Goal: Task Accomplishment & Management: Use online tool/utility

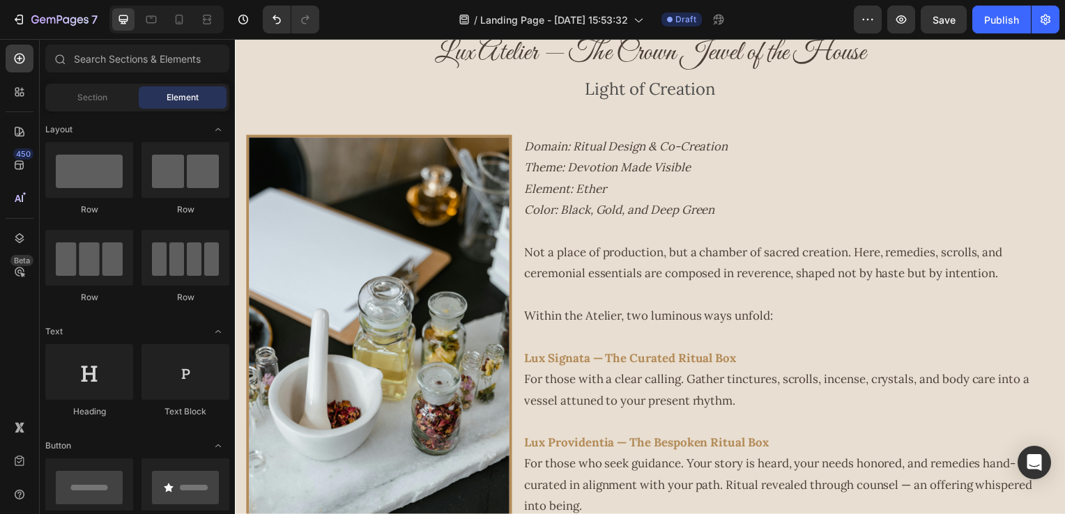
scroll to position [1923, 0]
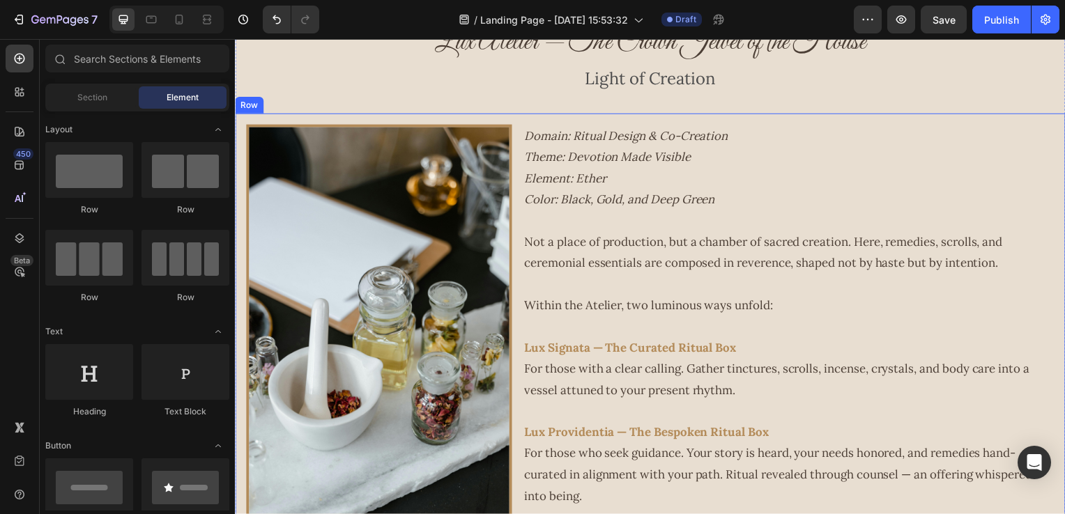
click at [518, 263] on div "Image Domain: Ritual Design & Co-Creation Theme: Devotion Made Visible Element:…" at bounding box center [653, 345] width 836 height 462
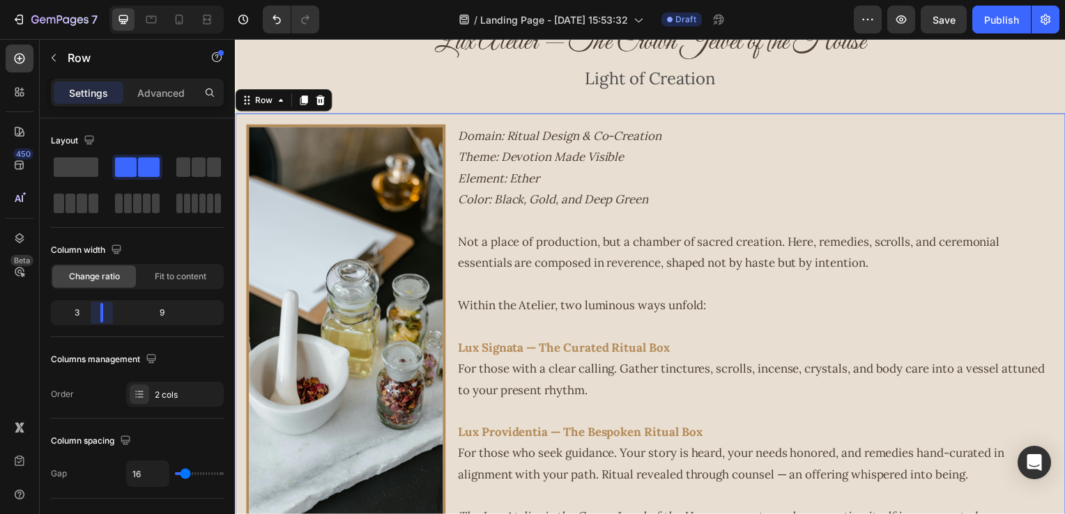
drag, startPoint x: 114, startPoint y: 316, endPoint x: 100, endPoint y: 313, distance: 13.5
click at [100, 0] on body "7 Version history / Landing Page - [DATE] 15:53:32 Draft Preview Save Publish 4…" at bounding box center [532, 0] width 1065 height 0
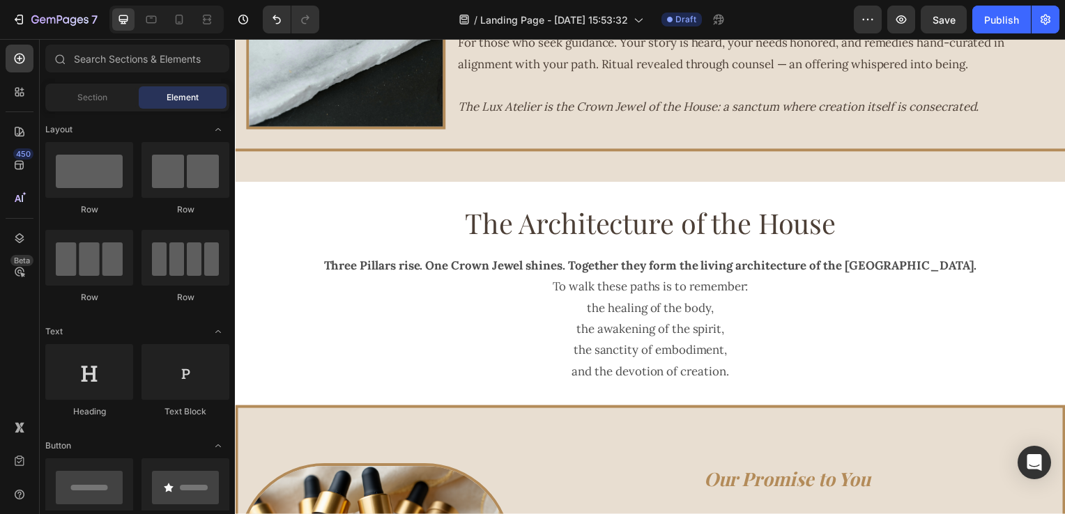
scroll to position [2332, 0]
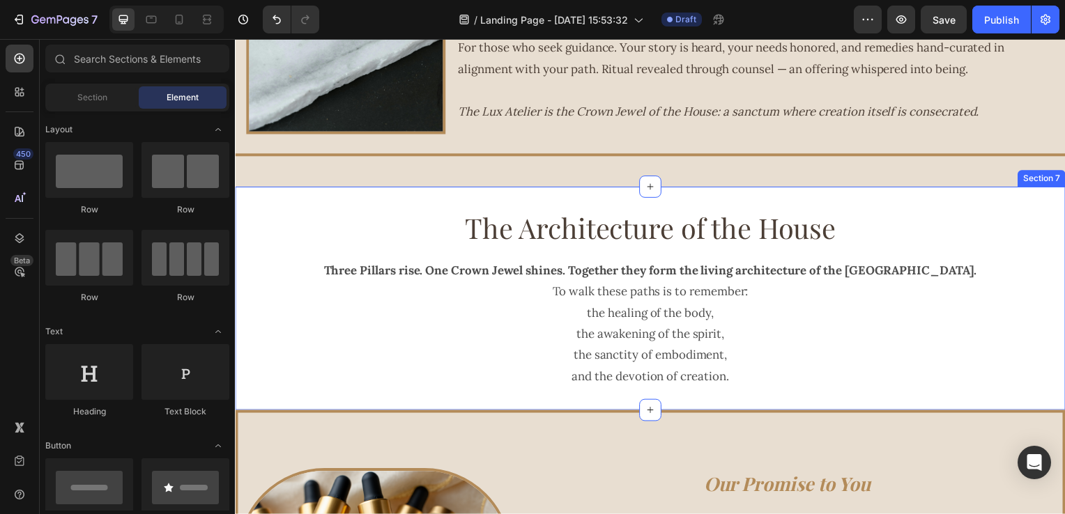
click at [463, 199] on div "The Architecture of the House Heading Three Pillars rise. One Crown Jewel shine…" at bounding box center [653, 301] width 836 height 226
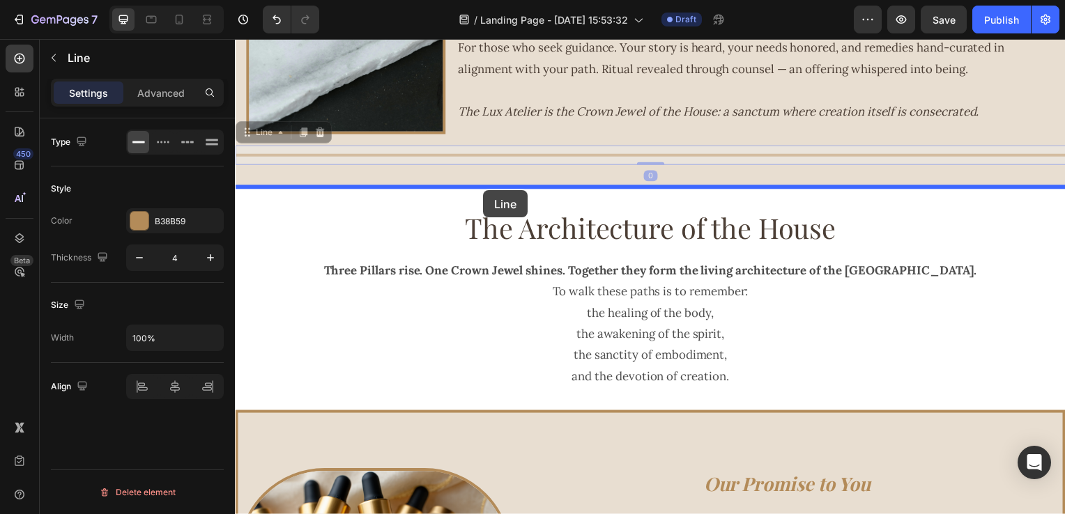
drag, startPoint x: 489, startPoint y: 151, endPoint x: 485, endPoint y: 192, distance: 40.6
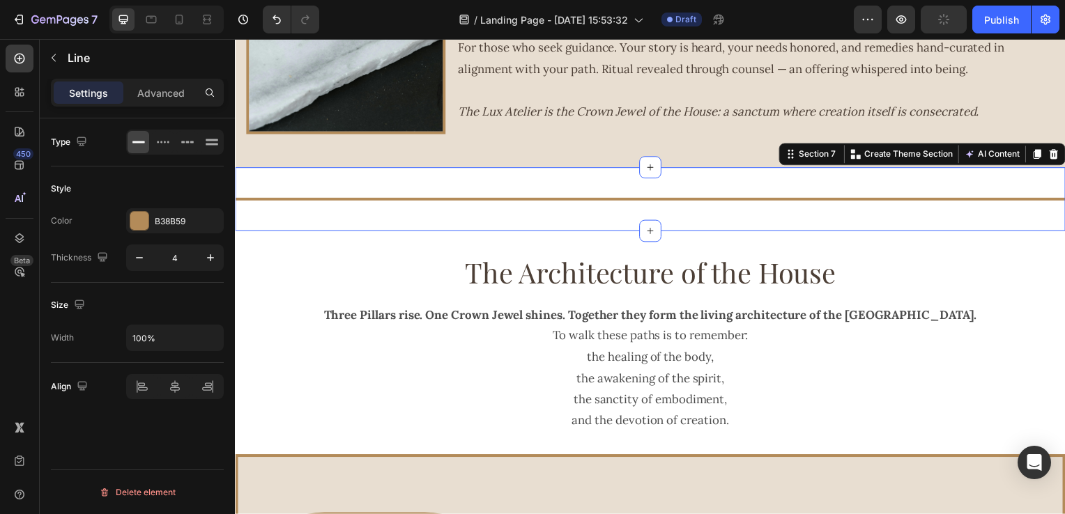
click at [428, 178] on div "Title Line Section 7 Create Theme Section AI Content Write with GemAI What woul…" at bounding box center [653, 201] width 836 height 64
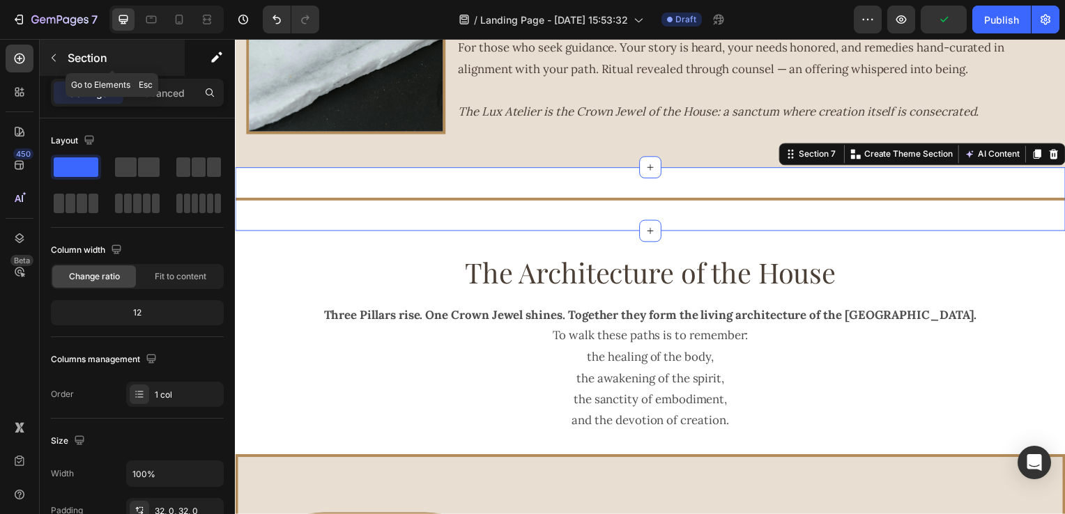
click at [63, 54] on button "button" at bounding box center [54, 58] width 22 height 22
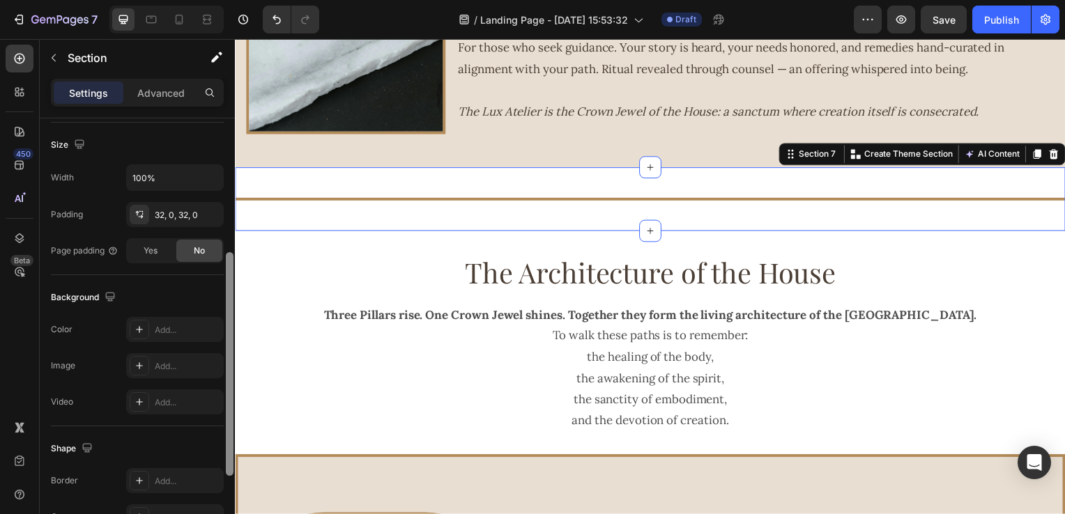
scroll to position [307, 0]
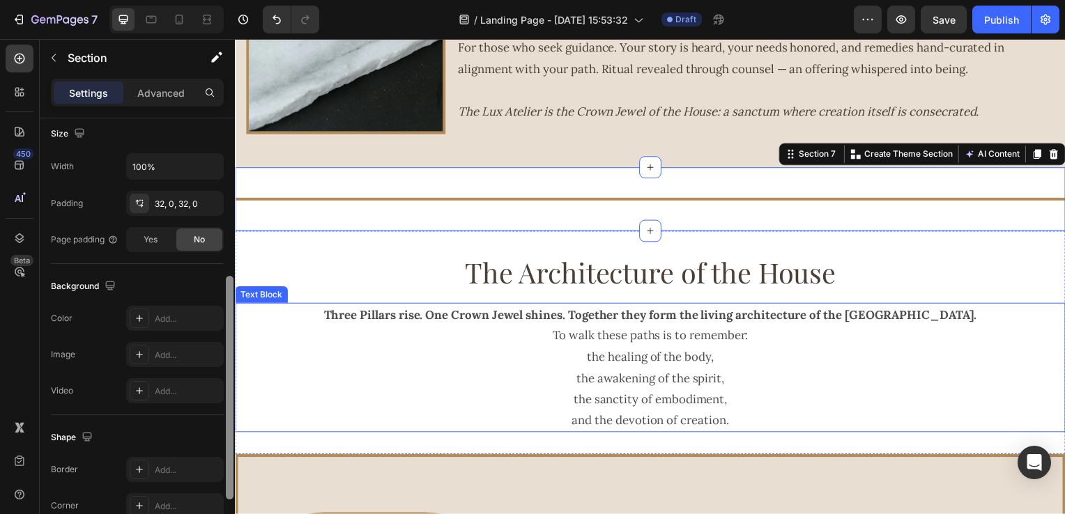
drag, startPoint x: 467, startPoint y: 183, endPoint x: 237, endPoint y: 344, distance: 281.1
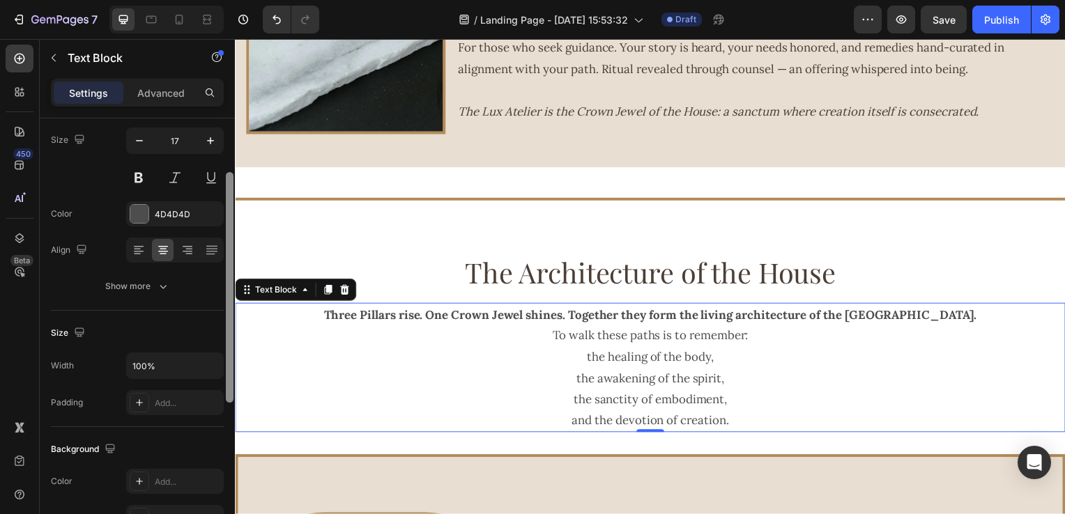
scroll to position [106, 0]
click at [228, 198] on div at bounding box center [230, 289] width 8 height 231
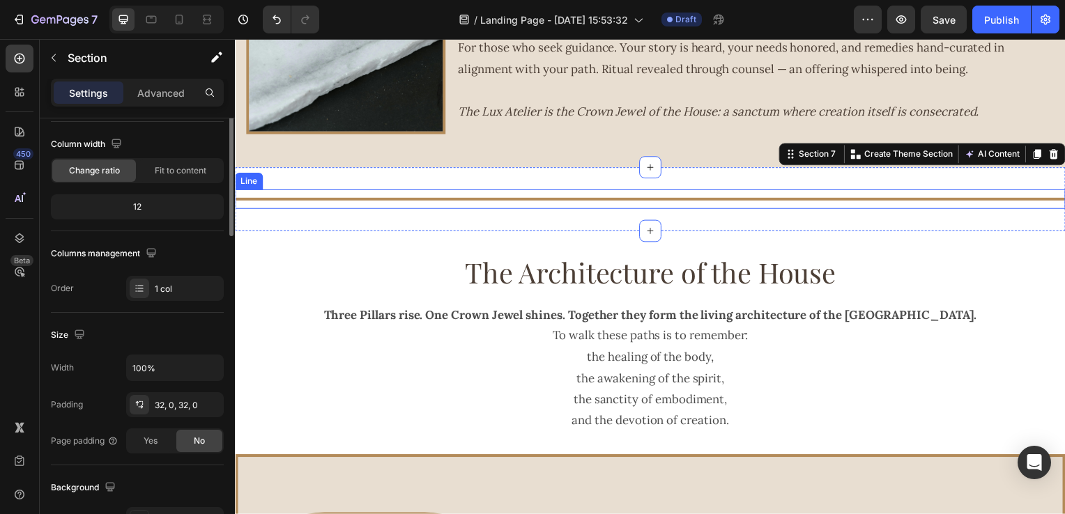
scroll to position [0, 0]
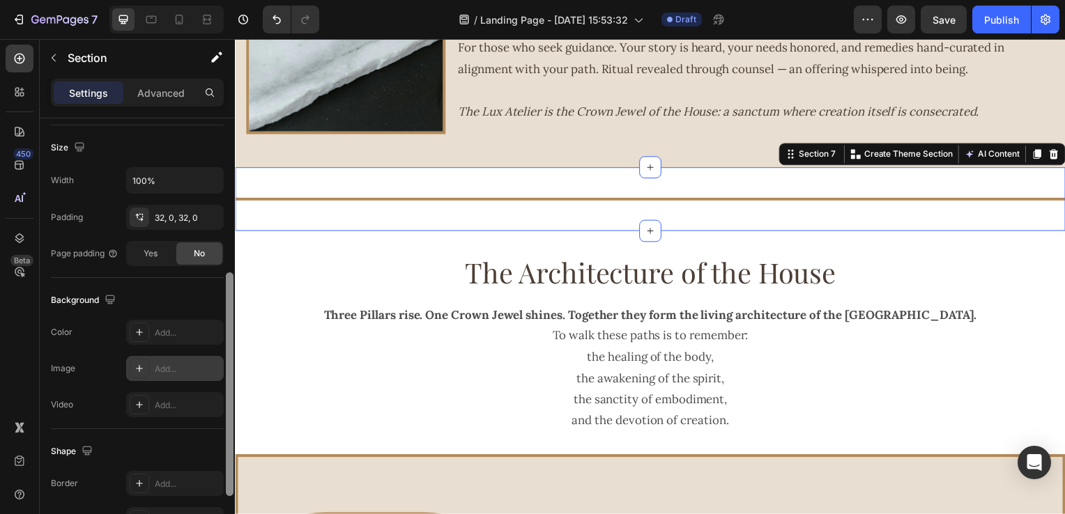
drag, startPoint x: 230, startPoint y: 218, endPoint x: 208, endPoint y: 370, distance: 153.5
click at [208, 370] on div "Layout Column width Change ratio Fit to content 12 Columns management Order 1 c…" at bounding box center [137, 336] width 195 height 436
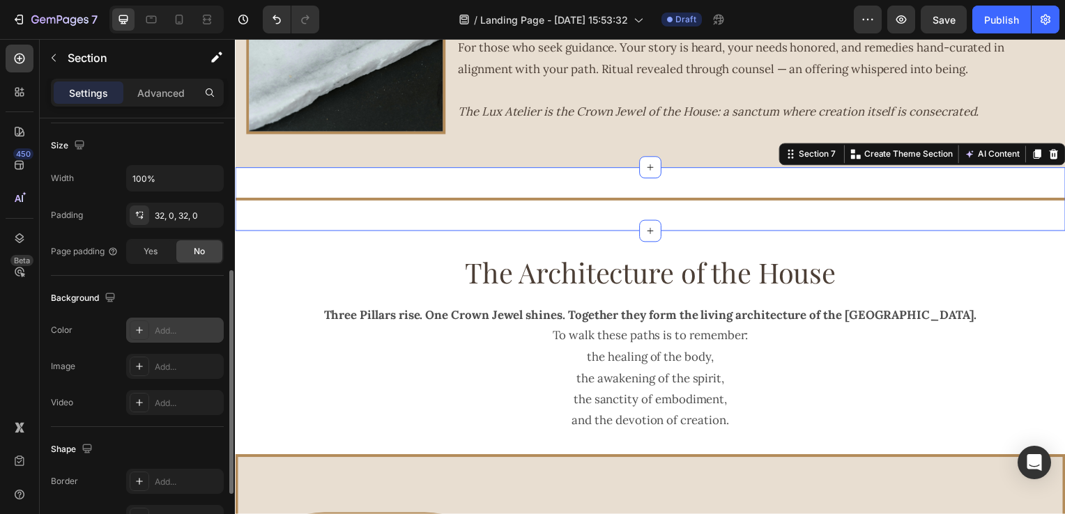
click at [141, 330] on icon at bounding box center [139, 330] width 11 height 11
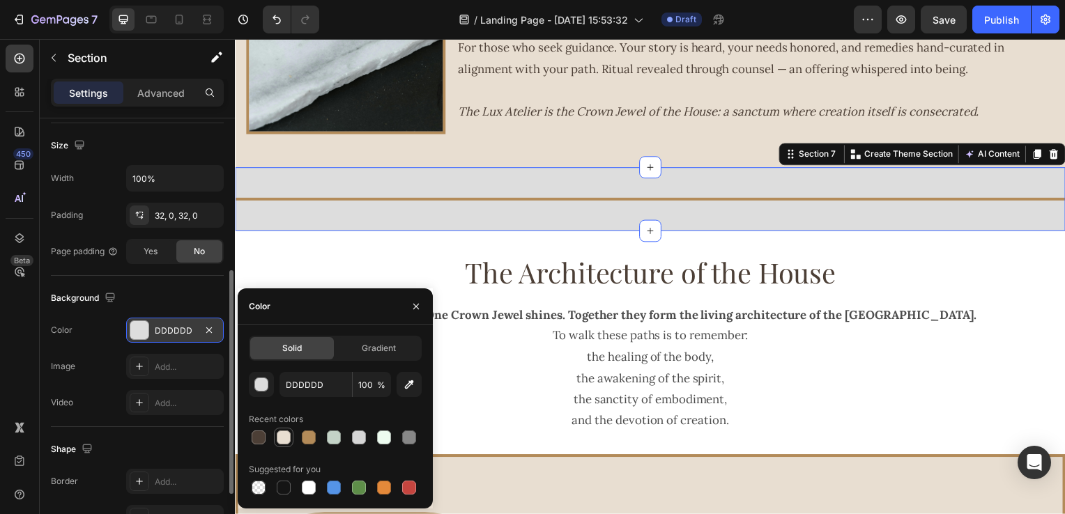
click at [282, 433] on div at bounding box center [284, 438] width 14 height 14
type input "E8DED1"
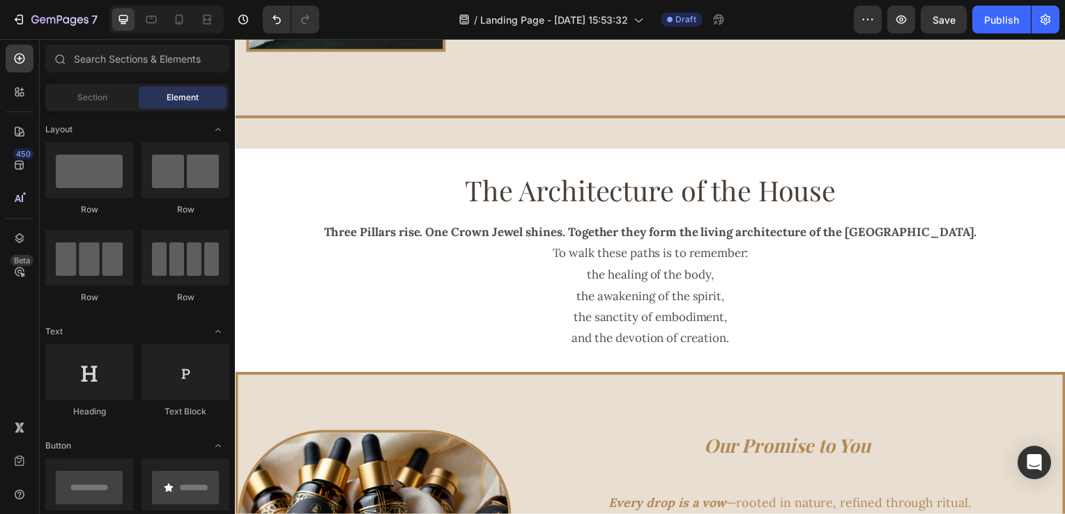
scroll to position [2436, 0]
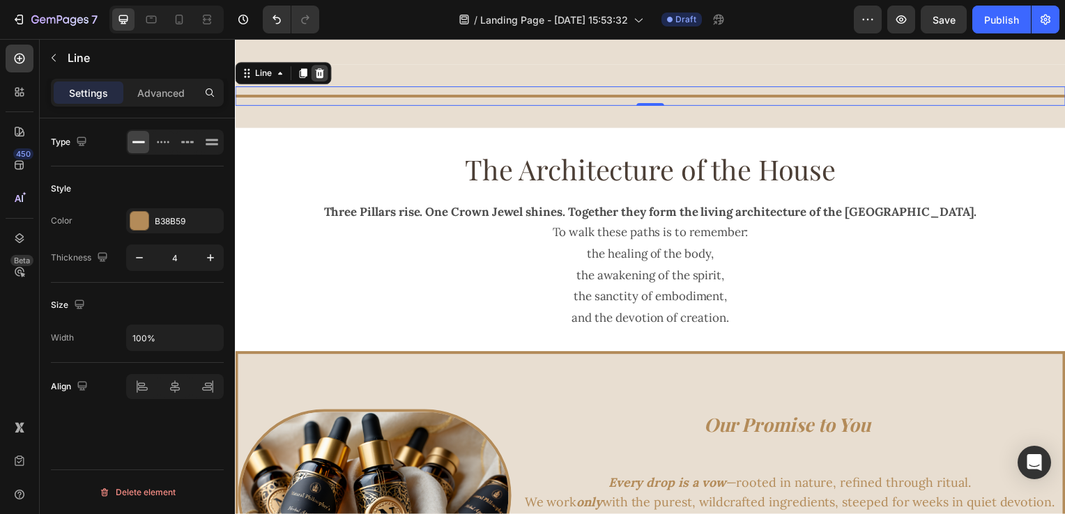
click at [321, 79] on div at bounding box center [319, 74] width 17 height 17
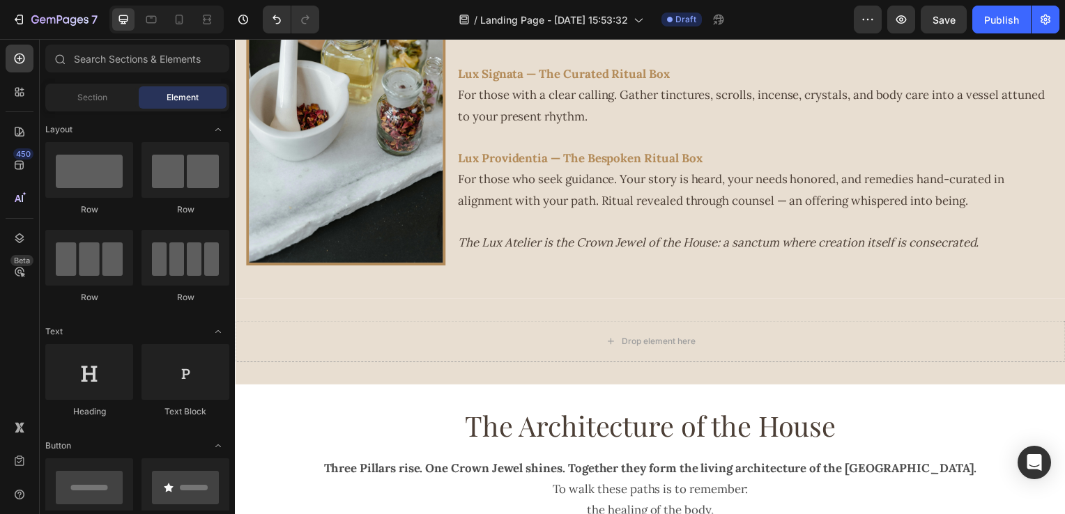
scroll to position [2128, 0]
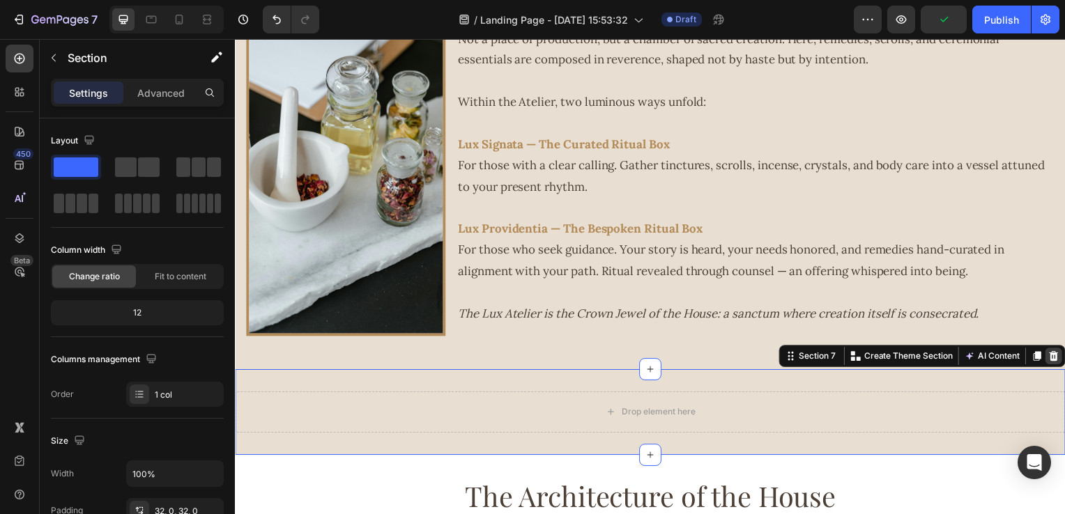
click at [1054, 360] on icon at bounding box center [1059, 358] width 11 height 11
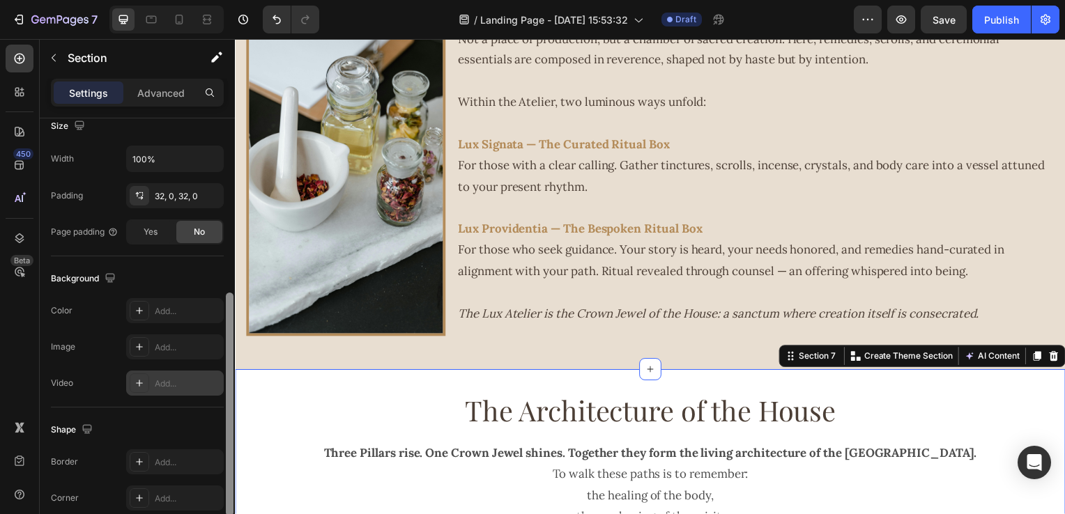
scroll to position [323, 0]
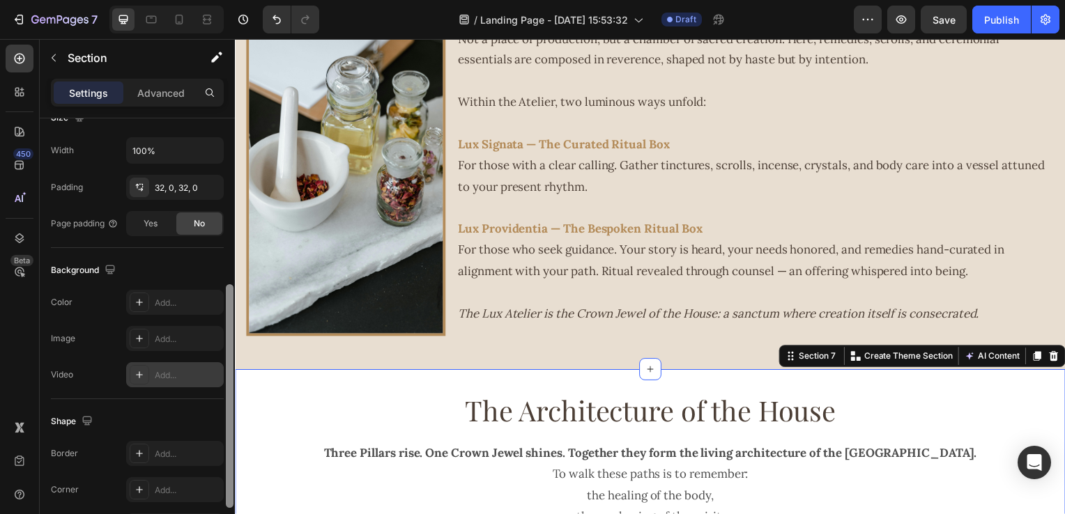
drag, startPoint x: 229, startPoint y: 215, endPoint x: 210, endPoint y: 381, distance: 167.6
click at [210, 381] on div "Layout Column width Change ratio Fit to content 12 Columns management Order 1 c…" at bounding box center [137, 336] width 195 height 436
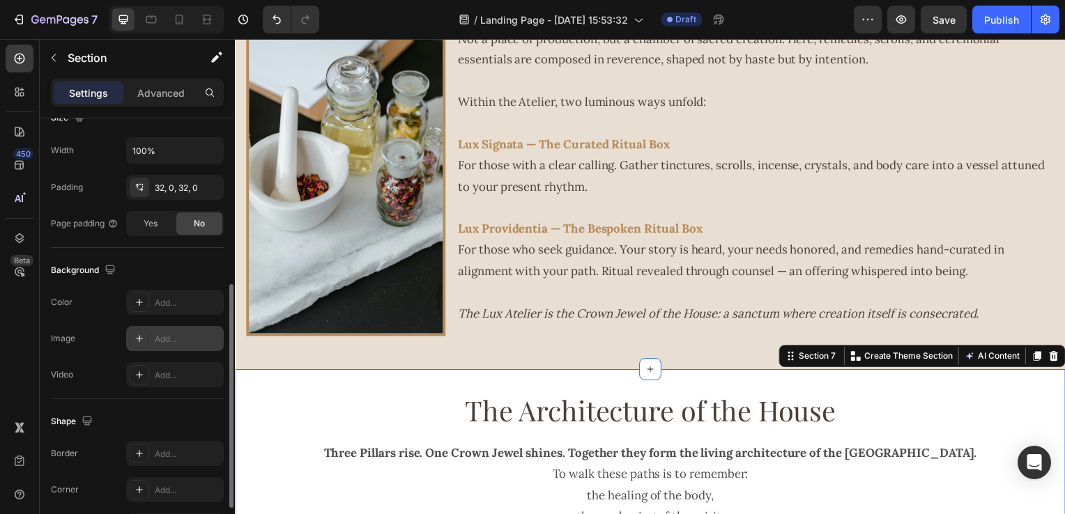
click at [135, 342] on div at bounding box center [140, 339] width 20 height 20
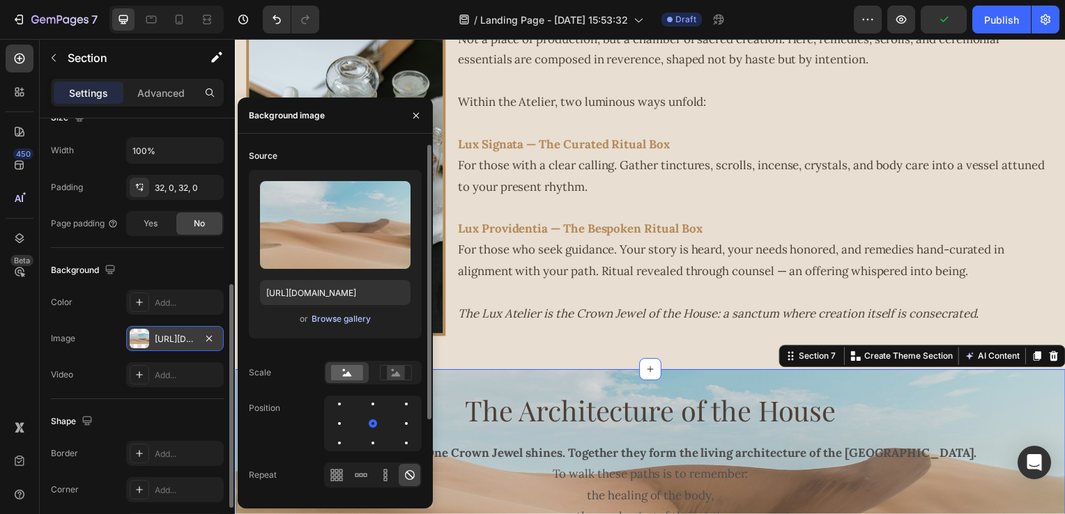
click at [334, 321] on div "Browse gallery" at bounding box center [340, 319] width 59 height 13
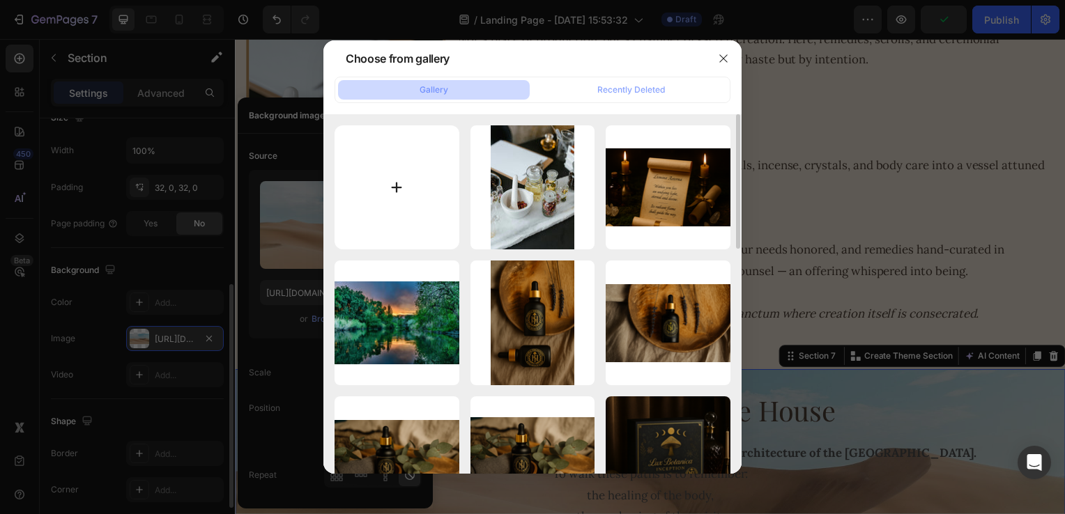
click at [432, 178] on input "file" at bounding box center [396, 187] width 125 height 125
type input "C:\fakepath\pexels-tomfisk-2963680.jpg"
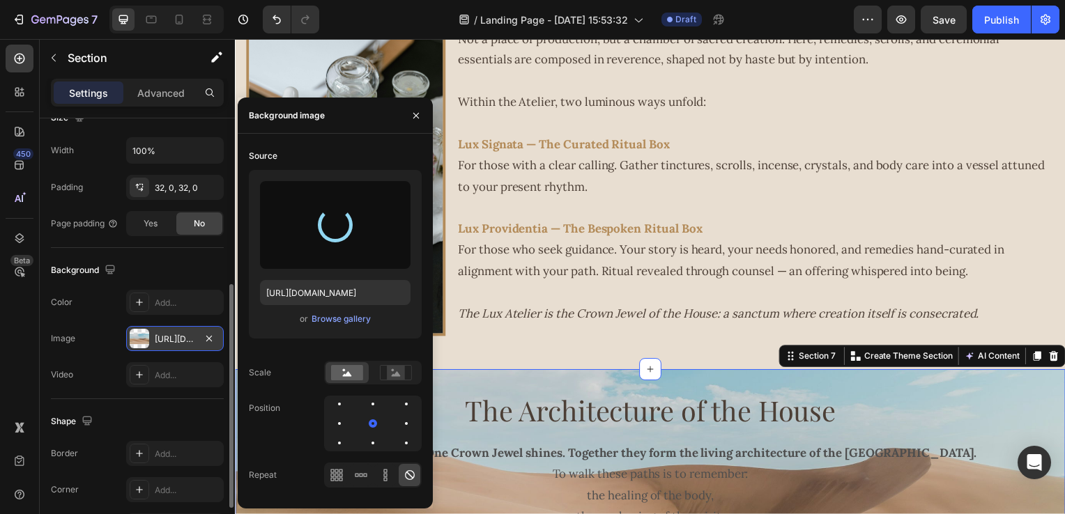
type input "[URL][DOMAIN_NAME]"
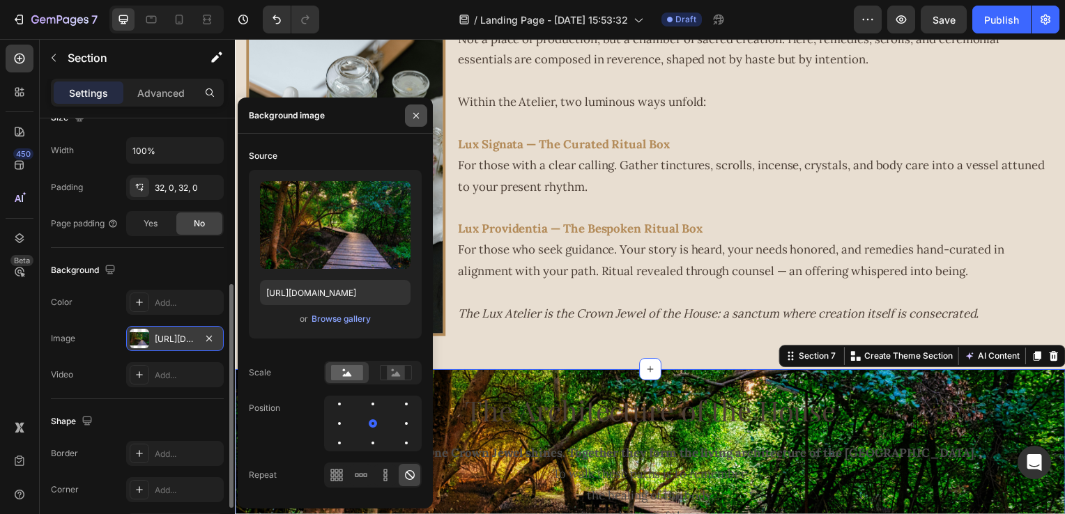
click at [413, 120] on icon "button" at bounding box center [415, 115] width 11 height 11
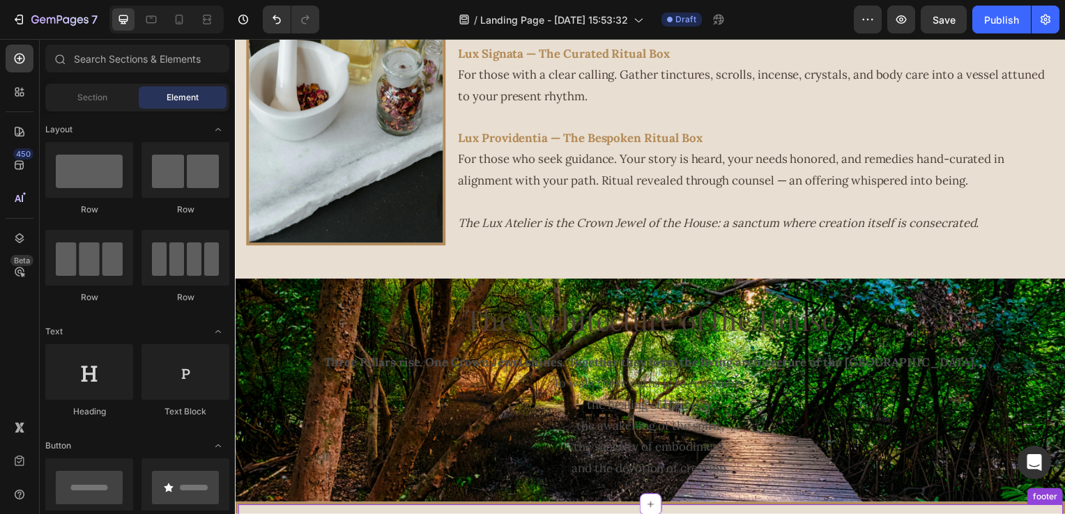
scroll to position [2424, 0]
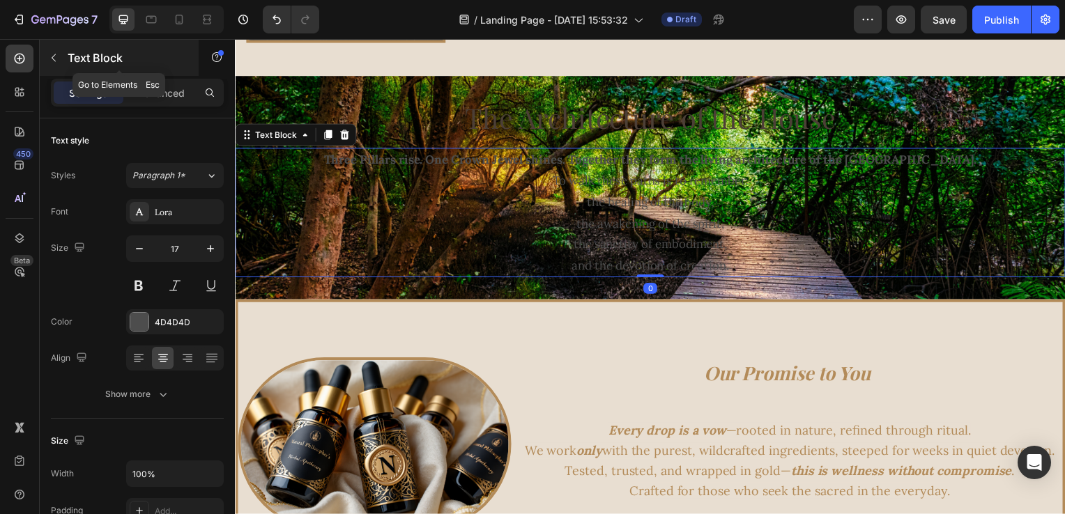
click at [72, 61] on p "Text Block" at bounding box center [127, 57] width 118 height 17
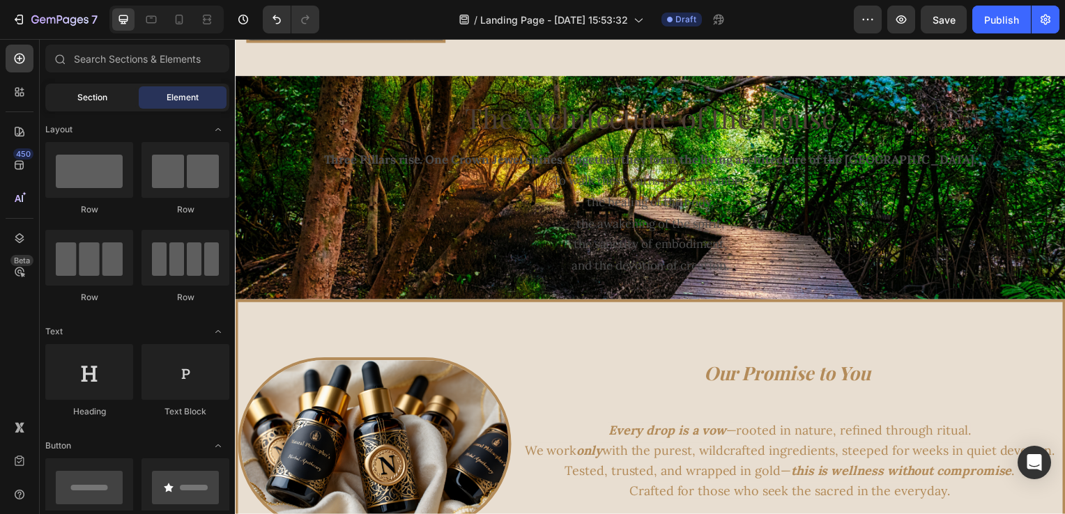
click at [102, 104] on div "Section" at bounding box center [92, 97] width 88 height 22
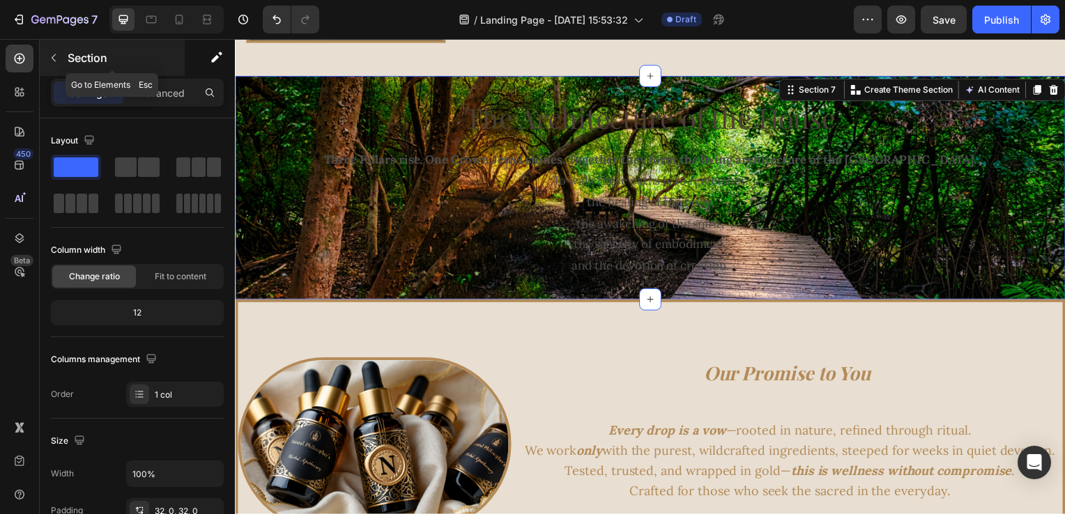
click at [102, 54] on p "Section" at bounding box center [125, 57] width 114 height 17
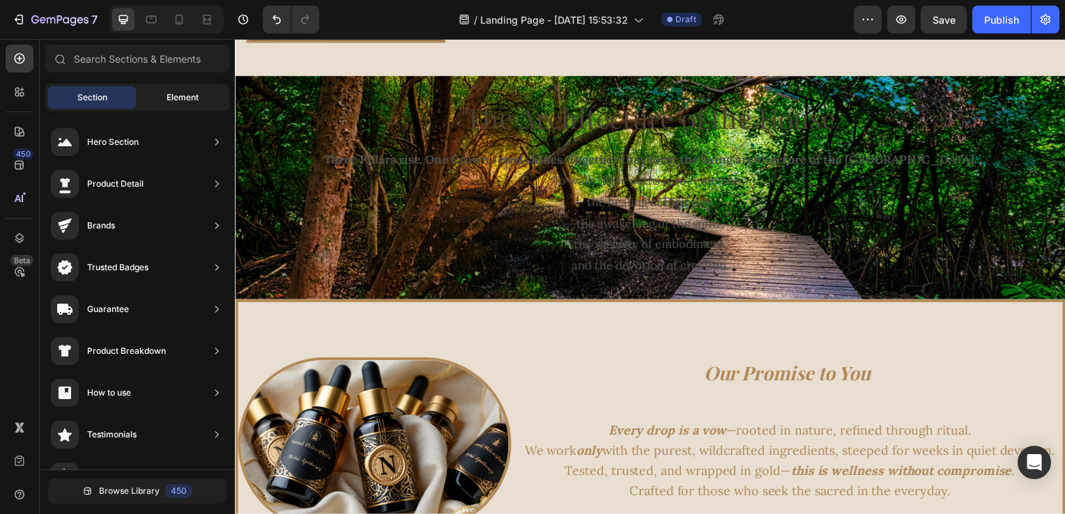
click at [165, 100] on div "Element" at bounding box center [183, 97] width 88 height 22
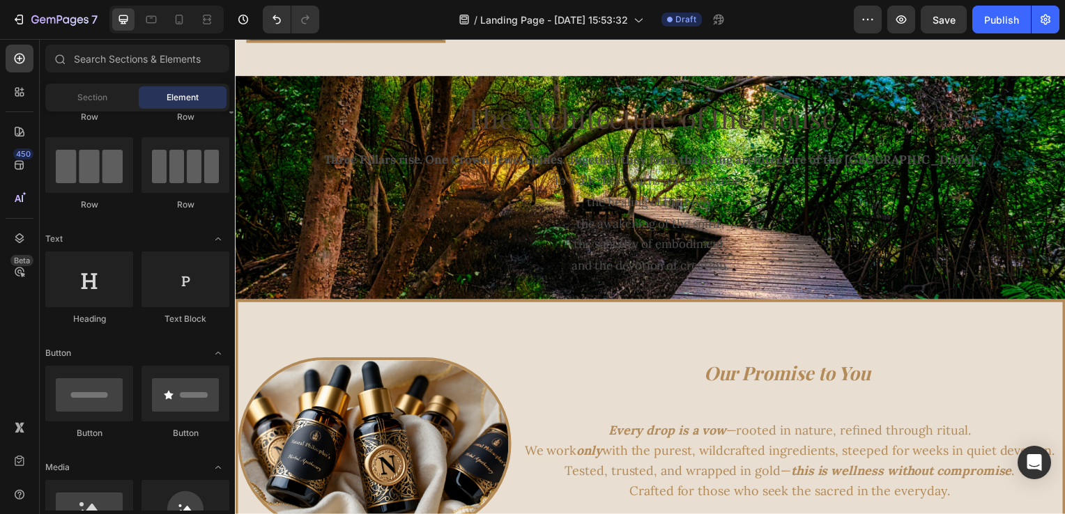
scroll to position [0, 0]
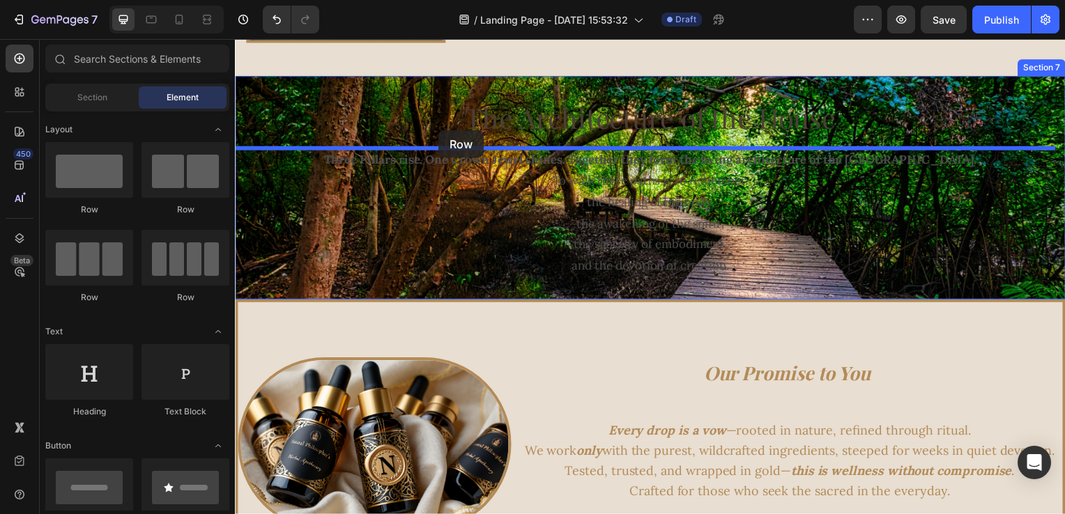
drag, startPoint x: 338, startPoint y: 225, endPoint x: 440, endPoint y: 131, distance: 138.6
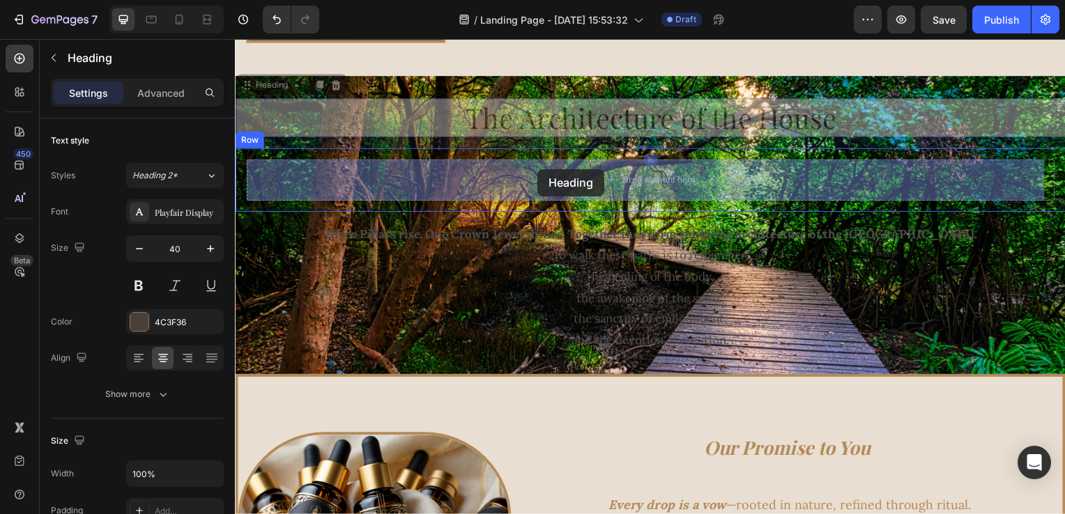
drag, startPoint x: 553, startPoint y: 111, endPoint x: 539, endPoint y: 170, distance: 60.0
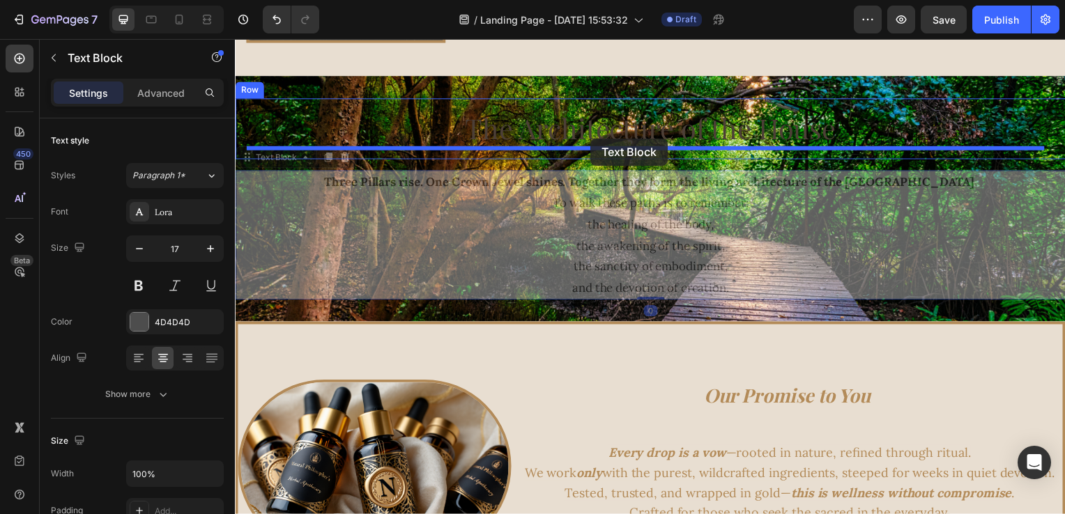
drag, startPoint x: 592, startPoint y: 232, endPoint x: 593, endPoint y: 139, distance: 92.7
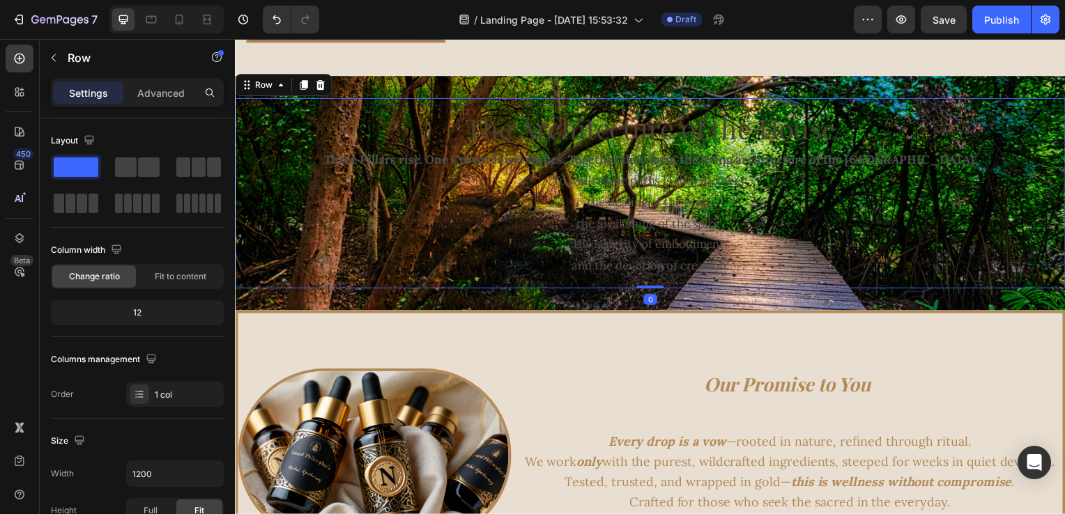
click at [445, 105] on div "The Architecture of the House Heading Three Pillars rise. One Crown Jewel shine…" at bounding box center [653, 195] width 836 height 192
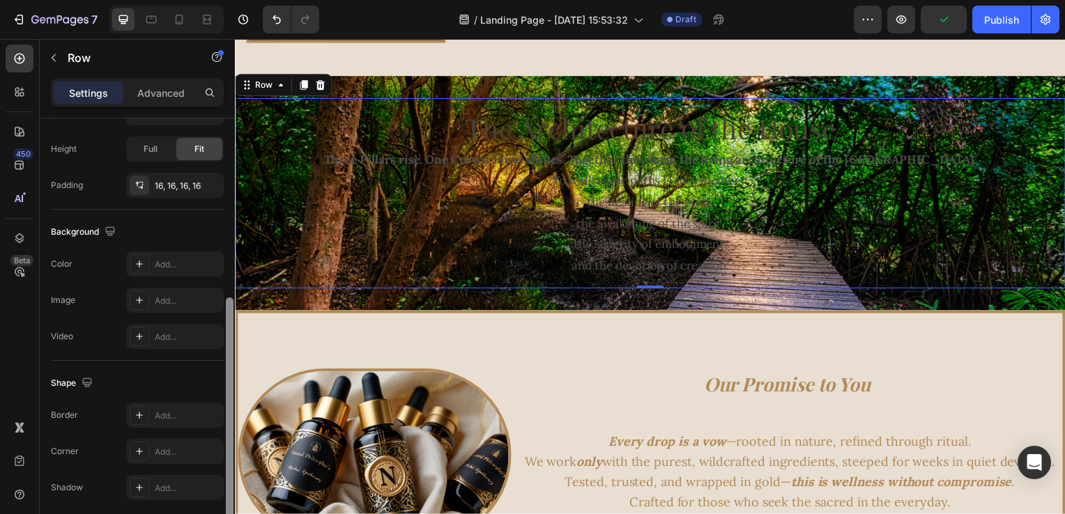
scroll to position [362, 0]
drag, startPoint x: 231, startPoint y: 233, endPoint x: 223, endPoint y: 420, distance: 186.9
click at [223, 420] on div "Layout Column width Change ratio Fit to content 12 Columns management Order 1 c…" at bounding box center [137, 336] width 195 height 436
click at [139, 263] on icon at bounding box center [139, 263] width 7 height 7
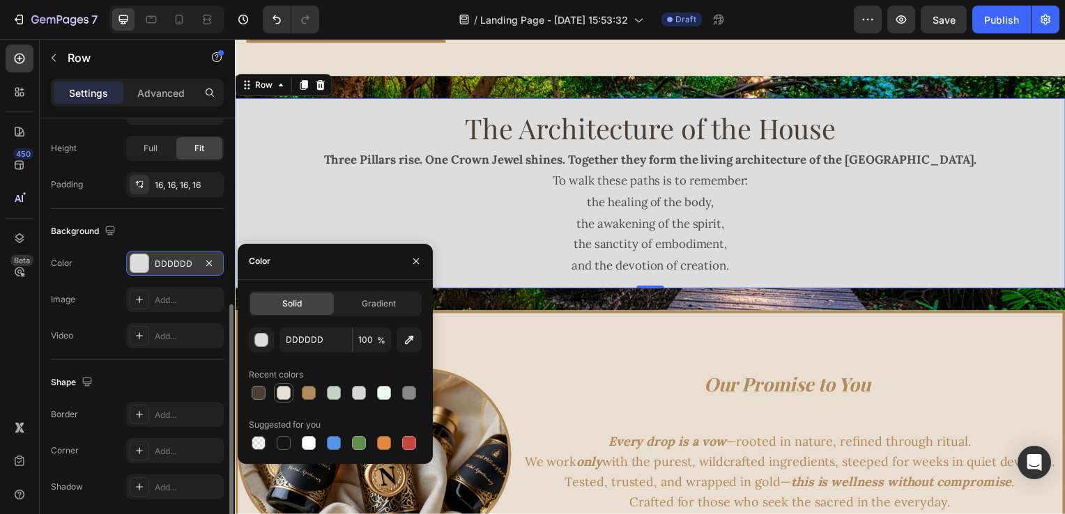
click at [293, 397] on div at bounding box center [284, 393] width 20 height 20
type input "E8DED1"
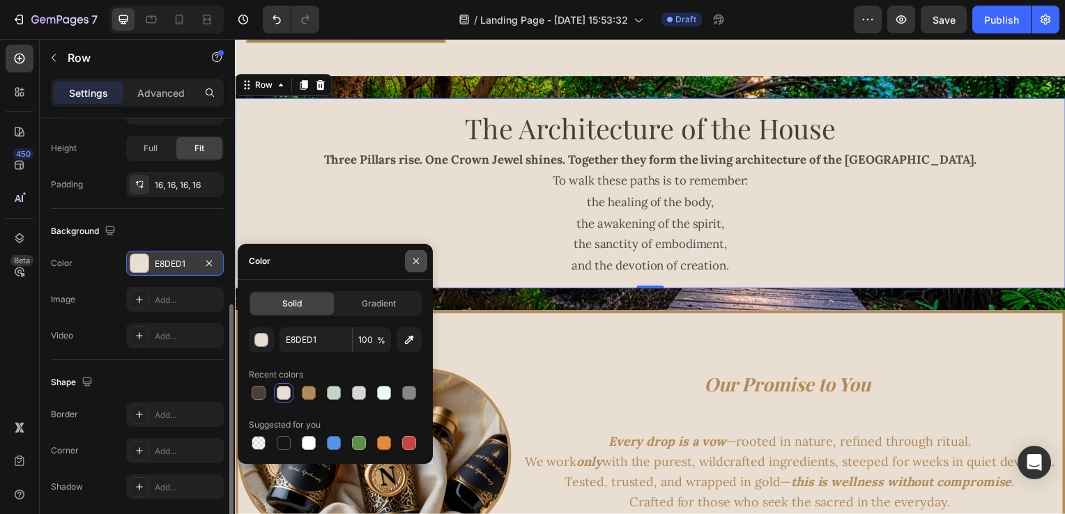
click at [417, 261] on icon "button" at bounding box center [415, 261] width 11 height 11
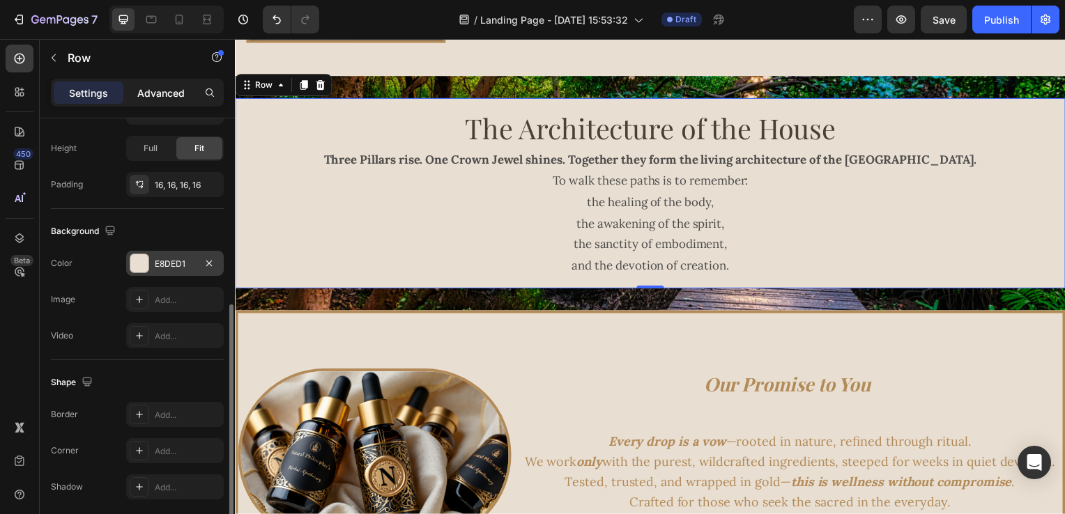
click at [152, 90] on p "Advanced" at bounding box center [160, 93] width 47 height 15
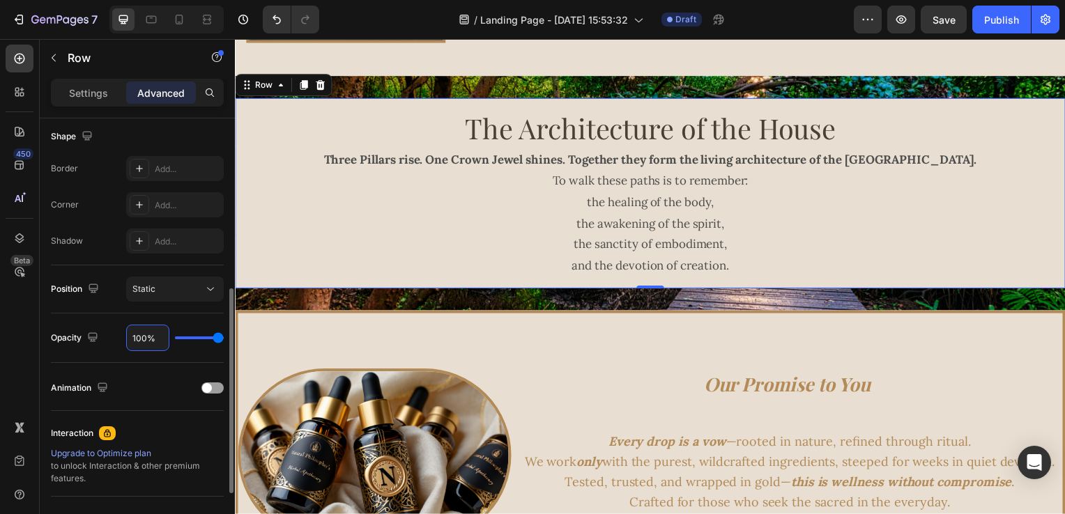
click at [142, 329] on input "100%" at bounding box center [148, 337] width 42 height 25
type input "8%"
type input "8"
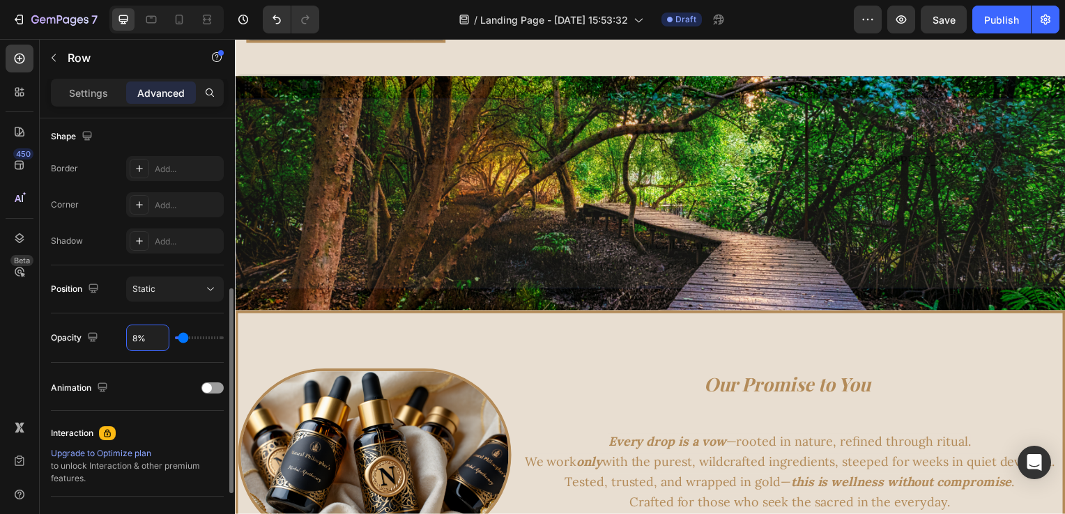
type input "80%"
type input "80"
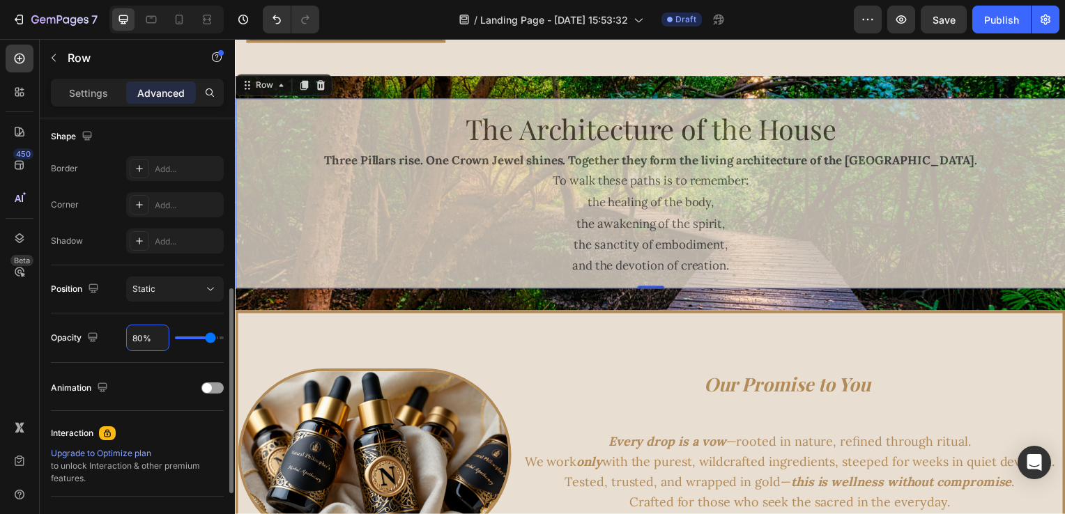
type input "8%"
type input "8"
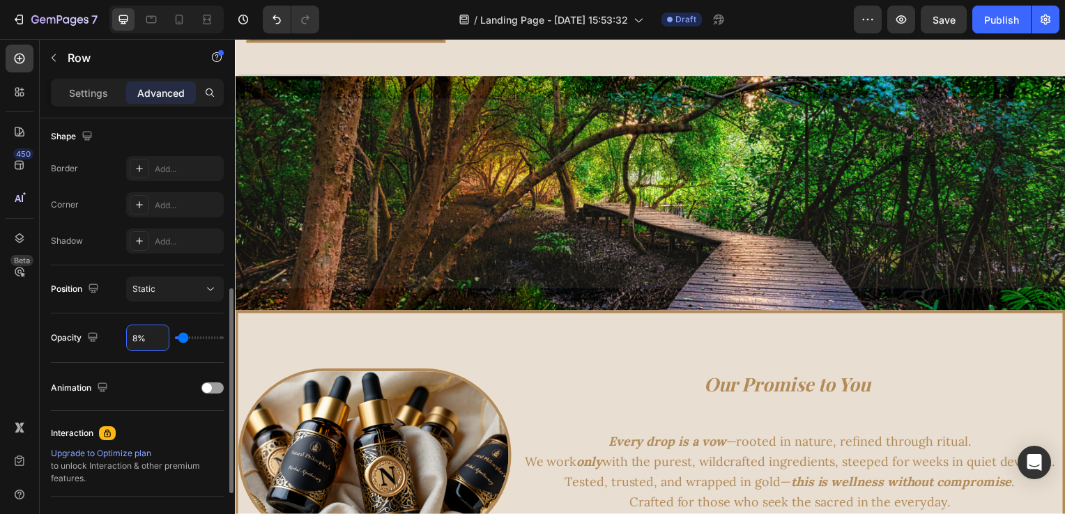
type input "85%"
type input "85"
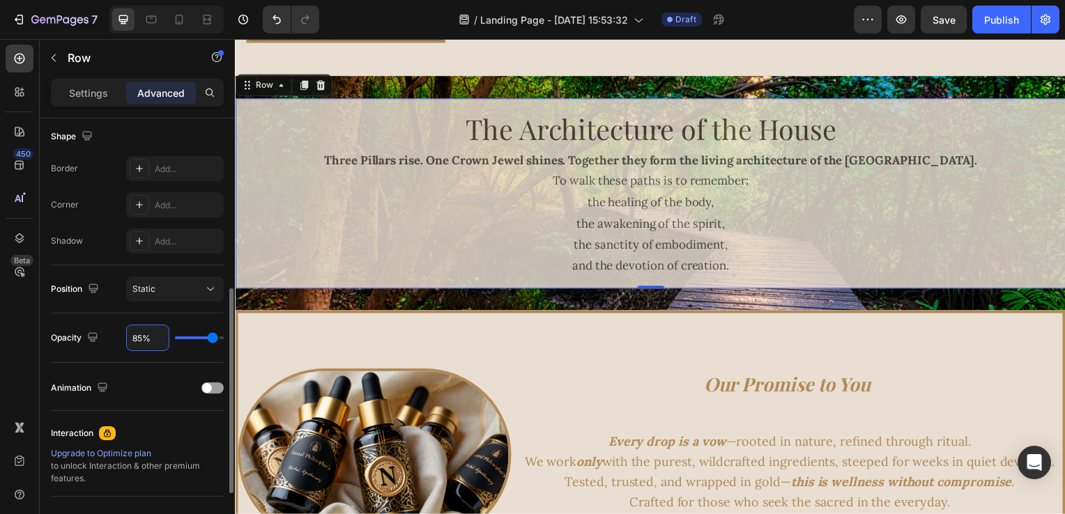
type input "8%"
type input "8"
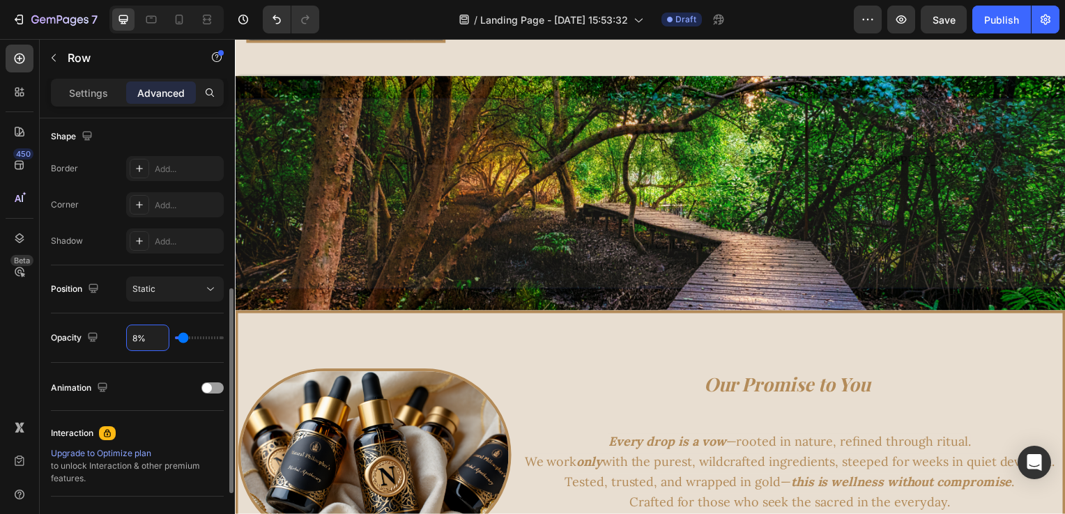
type input "87%"
type input "87"
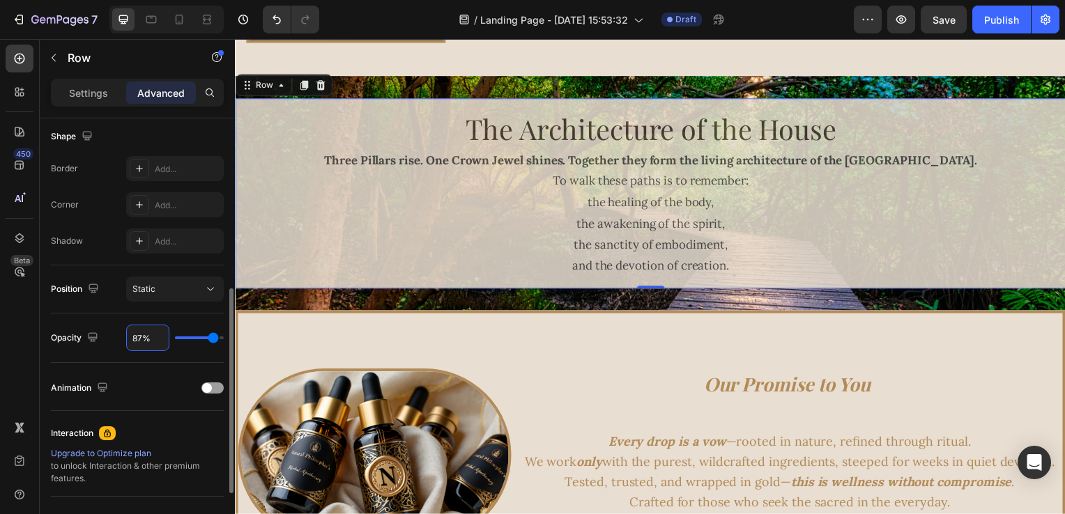
type input "8%"
type input "8"
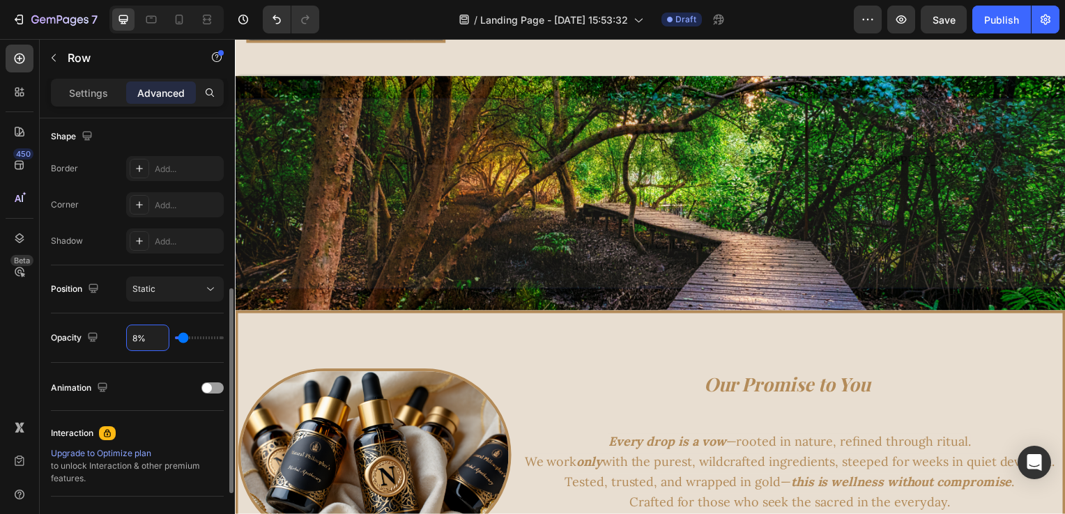
type input "88%"
type input "88"
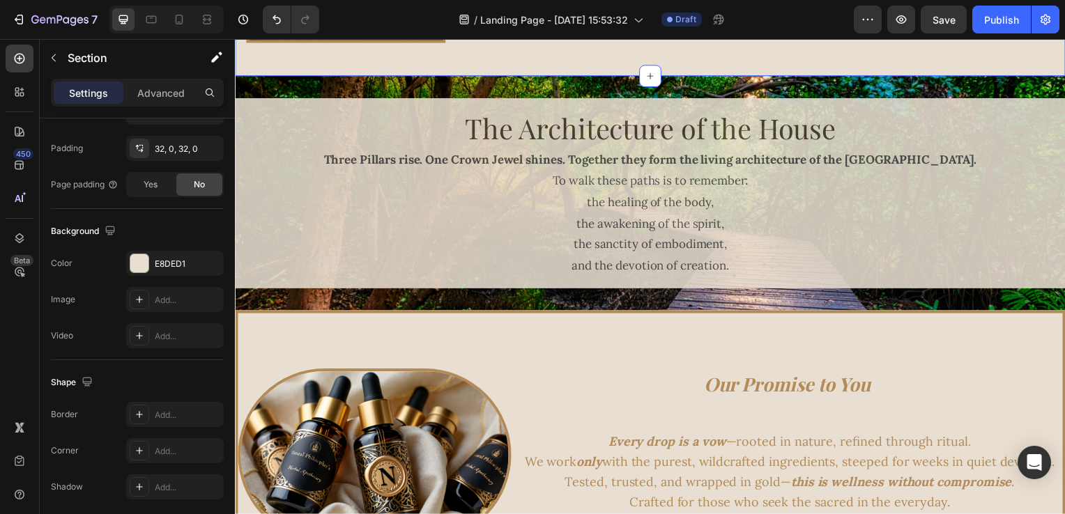
scroll to position [0, 0]
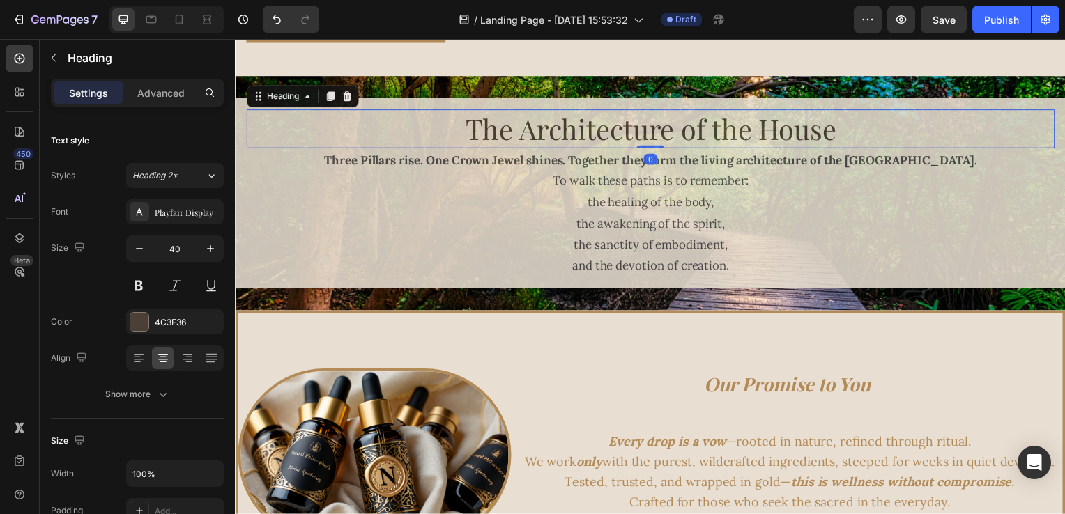
click at [562, 126] on h2 "The Architecture of the House" at bounding box center [653, 129] width 814 height 39
click at [653, 149] on div "Three Pillars rise. One Crown Jewel shines. Together they form the living archi…" at bounding box center [653, 214] width 814 height 131
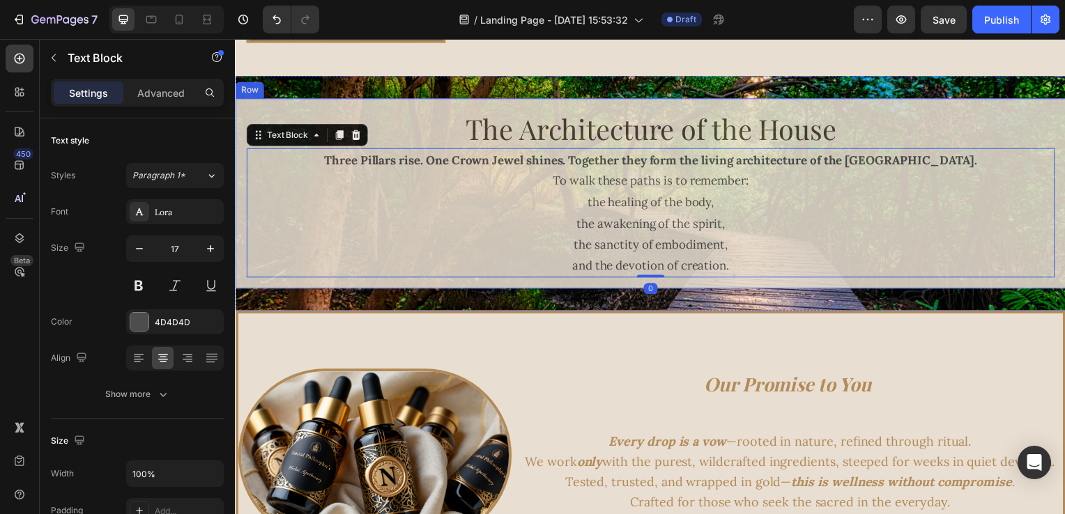
click at [668, 285] on div "The Architecture of the House Heading Three Pillars rise. One Crown Jewel shine…" at bounding box center [653, 195] width 836 height 192
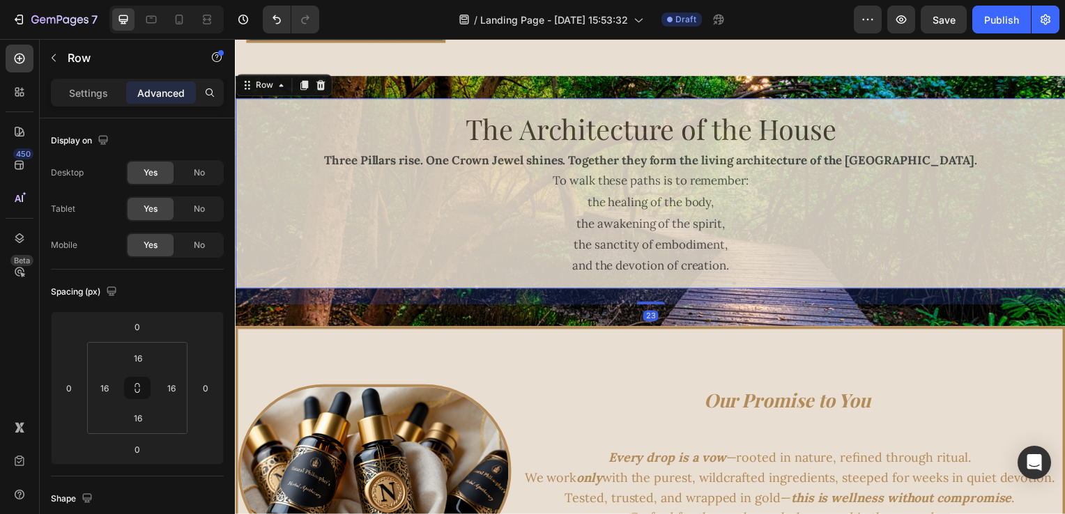
drag, startPoint x: 654, startPoint y: 290, endPoint x: 652, endPoint y: 306, distance: 16.1
click at [652, 306] on div at bounding box center [653, 305] width 28 height 3
type input "23"
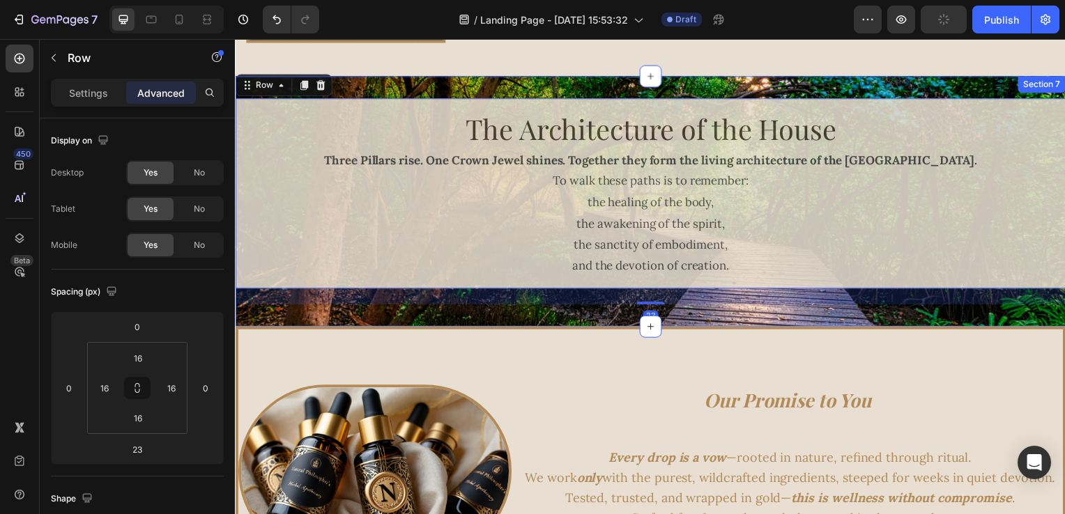
click at [594, 84] on div "The Architecture of the House Heading Three Pillars rise. One Crown Jewel shine…" at bounding box center [653, 203] width 836 height 253
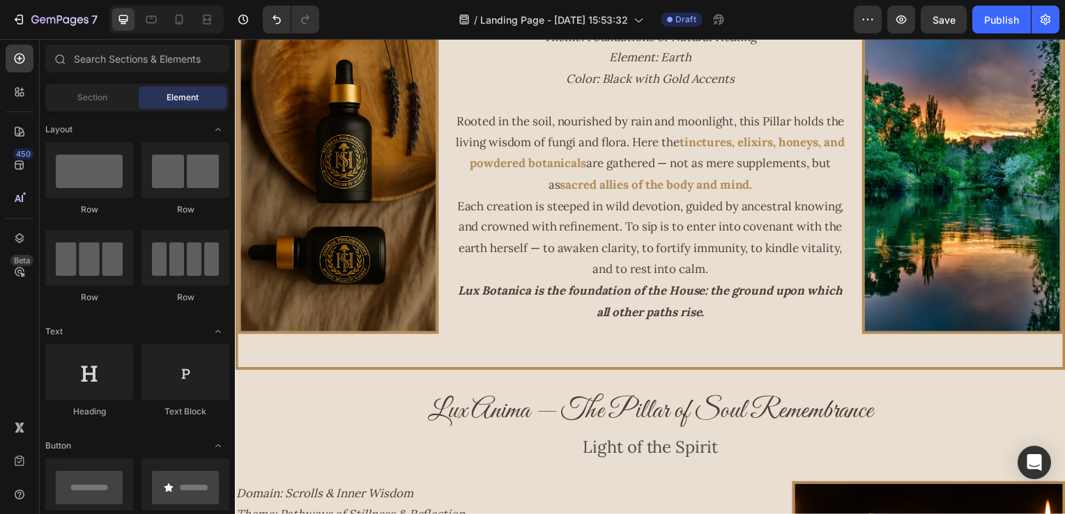
scroll to position [744, 0]
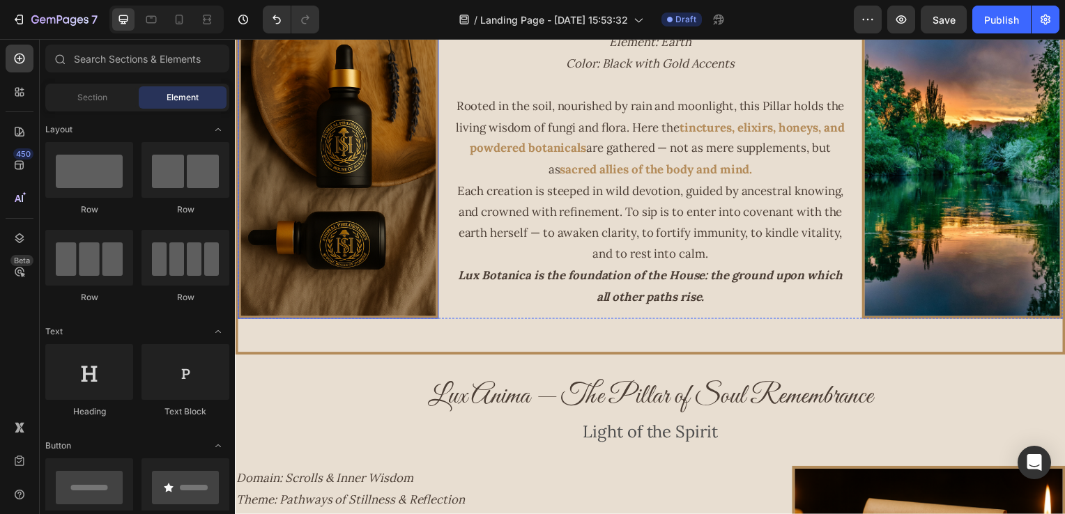
click at [378, 114] on img at bounding box center [339, 154] width 202 height 333
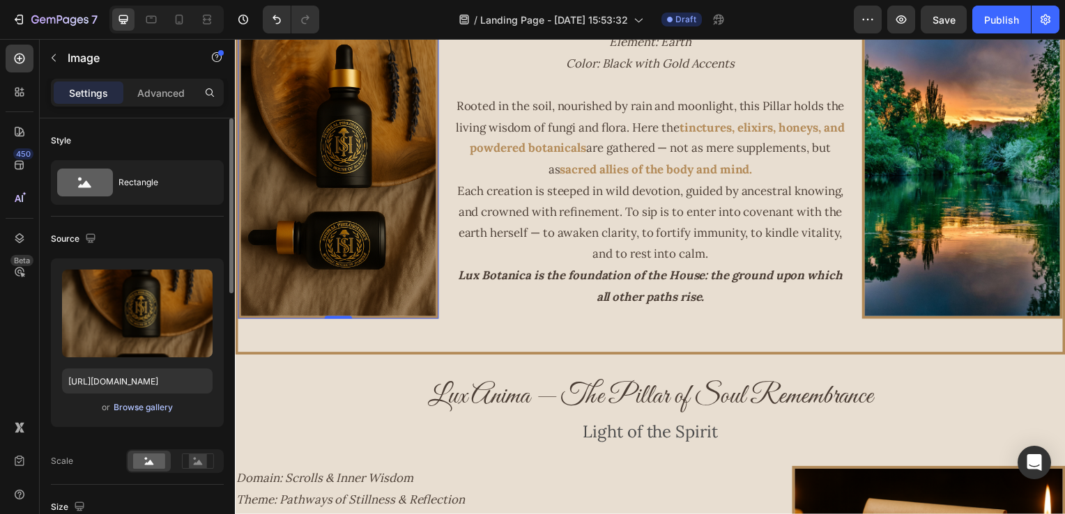
click at [128, 403] on div "Browse gallery" at bounding box center [143, 407] width 59 height 13
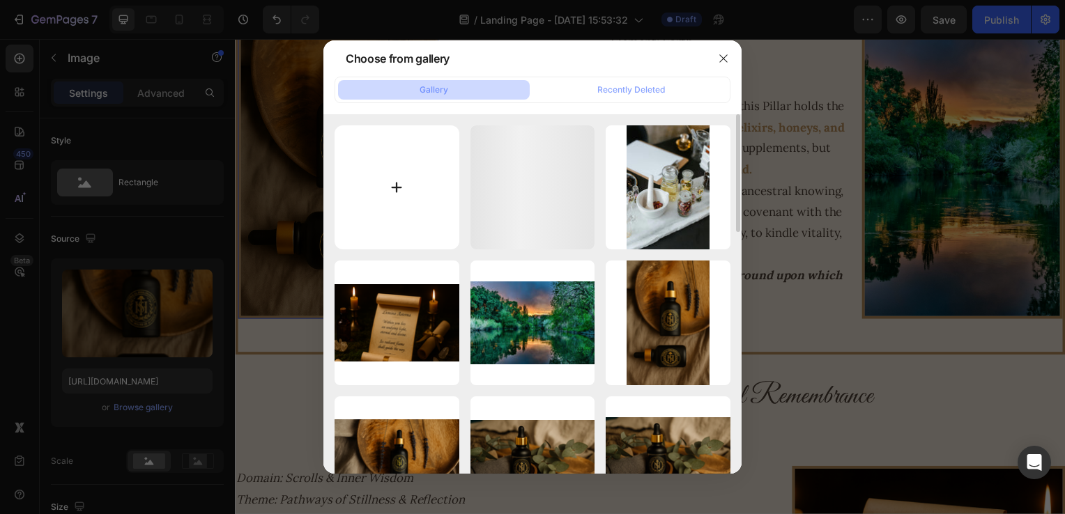
click at [368, 203] on input "file" at bounding box center [396, 187] width 125 height 125
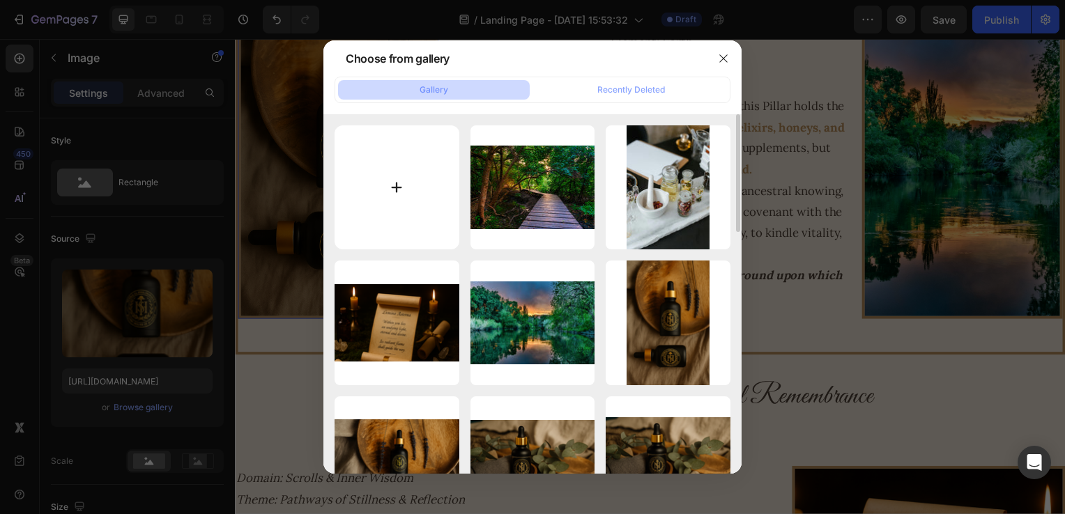
type input "C:\fakepath\Copie de NATURAL PHILOSOPHER’S [PERSON_NAME] (38).png"
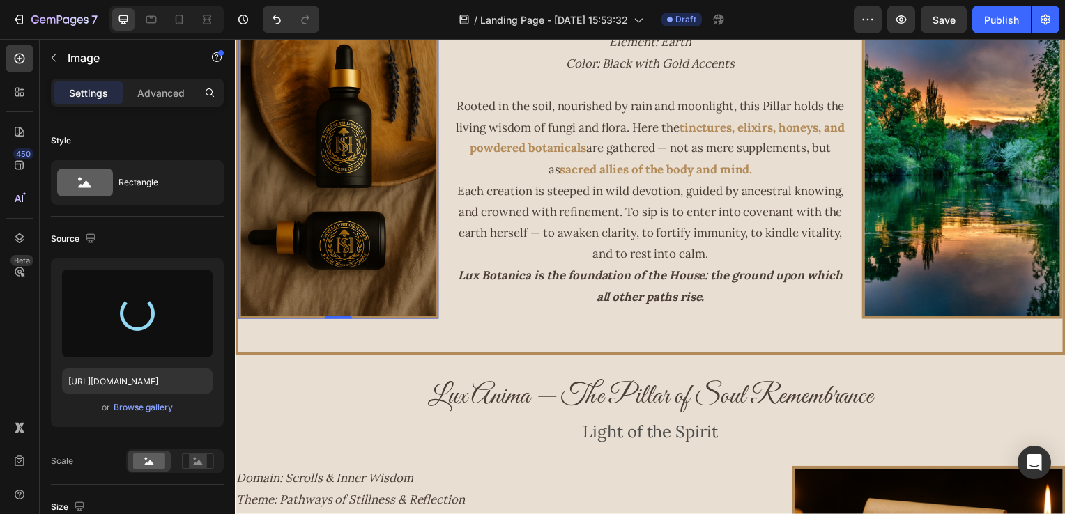
type input "[URL][DOMAIN_NAME]"
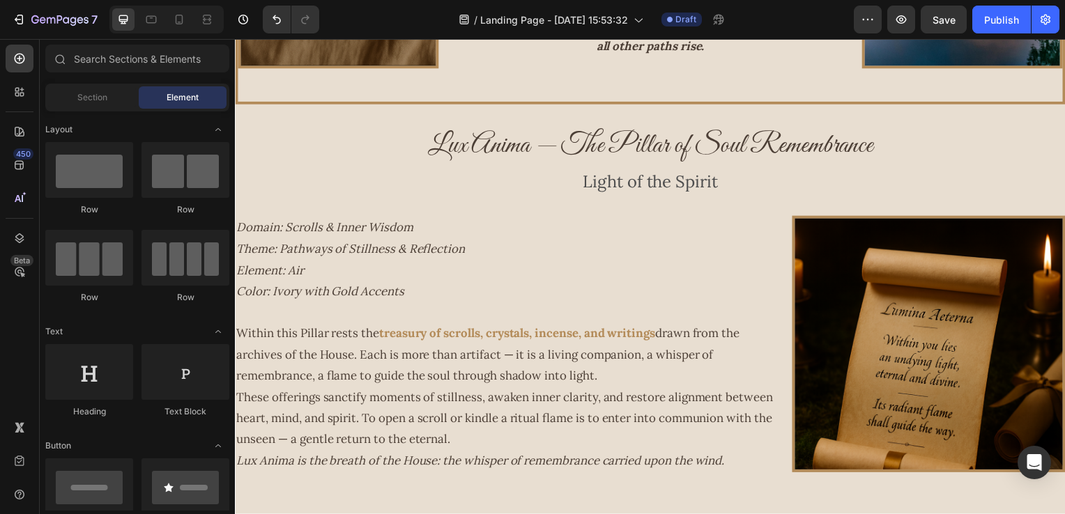
scroll to position [1117, 0]
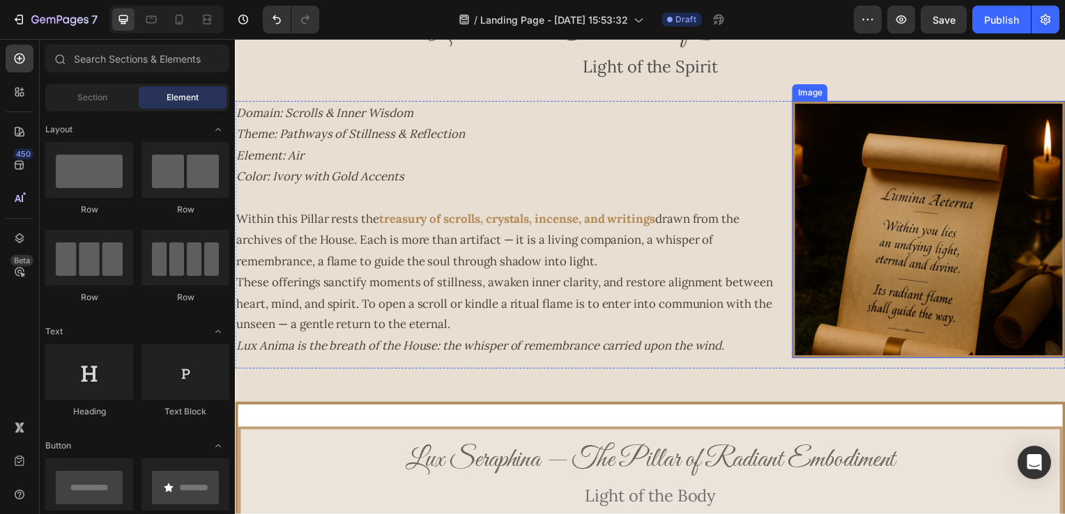
click at [935, 199] on img at bounding box center [933, 231] width 275 height 259
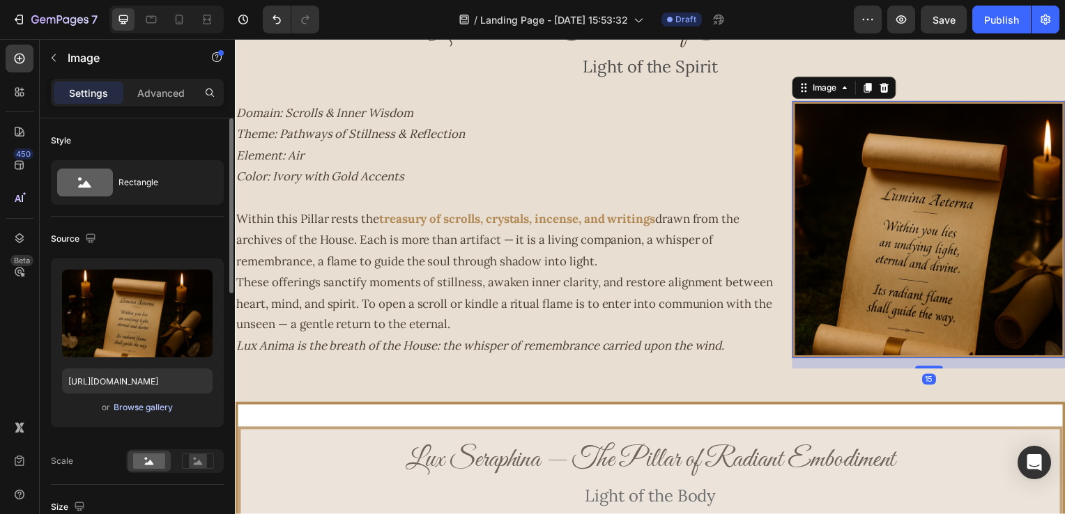
click at [147, 407] on div "Browse gallery" at bounding box center [143, 407] width 59 height 13
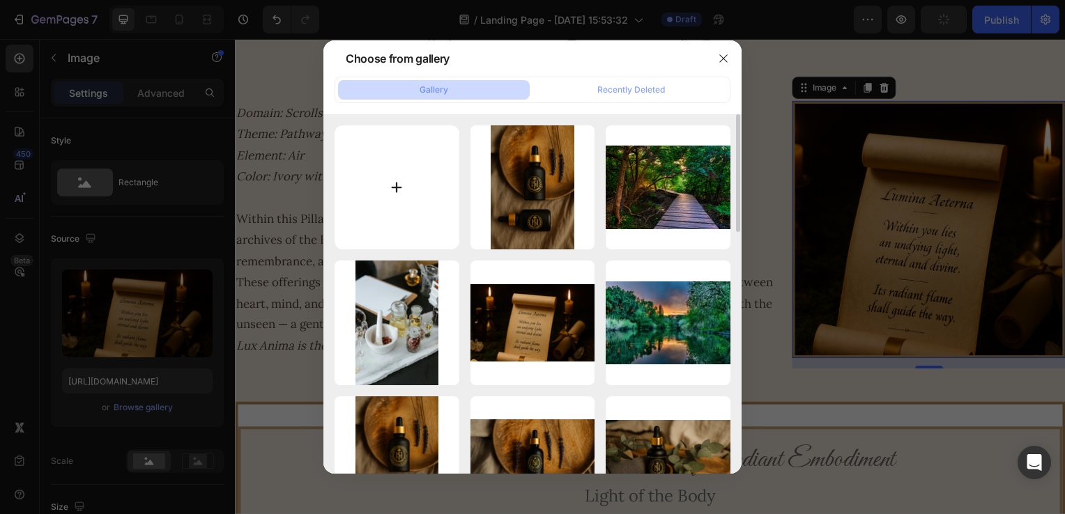
click at [379, 179] on input "file" at bounding box center [396, 187] width 125 height 125
type input "C:\fakepath\e685bfcd-e08f-41f8-94fa-b77f7482afba.png"
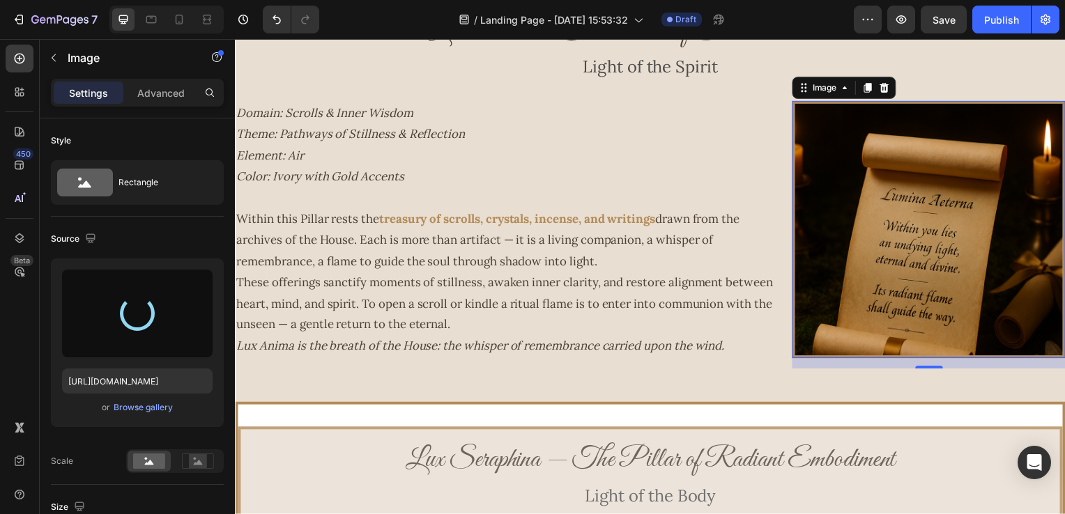
type input "[URL][DOMAIN_NAME]"
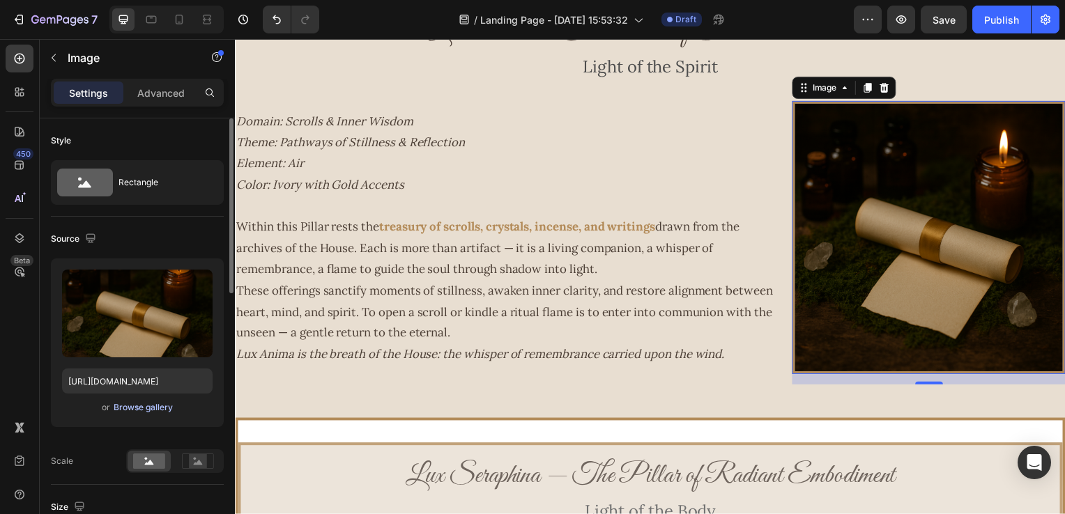
click at [160, 411] on div "Browse gallery" at bounding box center [143, 407] width 59 height 13
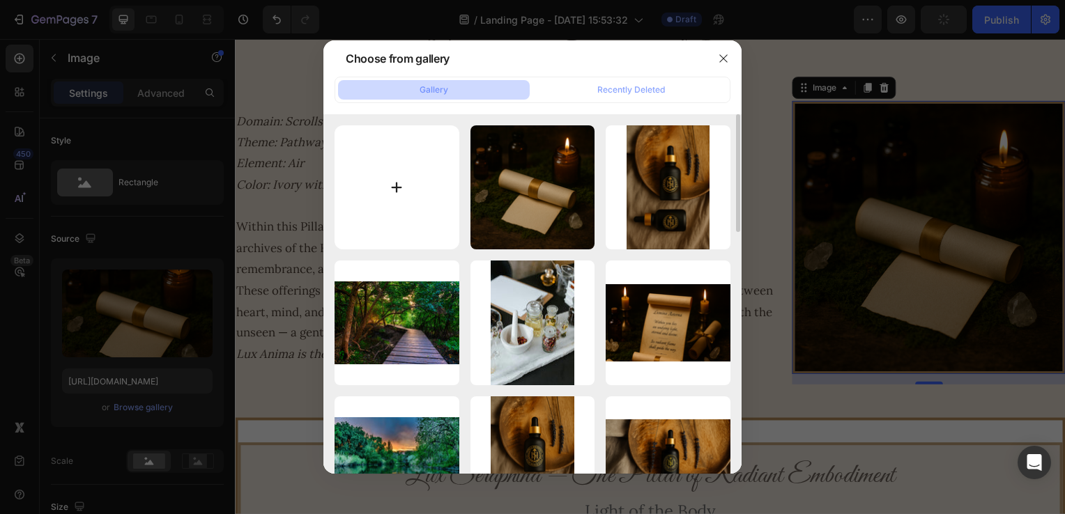
click at [421, 186] on input "file" at bounding box center [396, 187] width 125 height 125
type input "C:\fakepath\a545fcf9-34e3-4463-b239-e7a843f125f1.png"
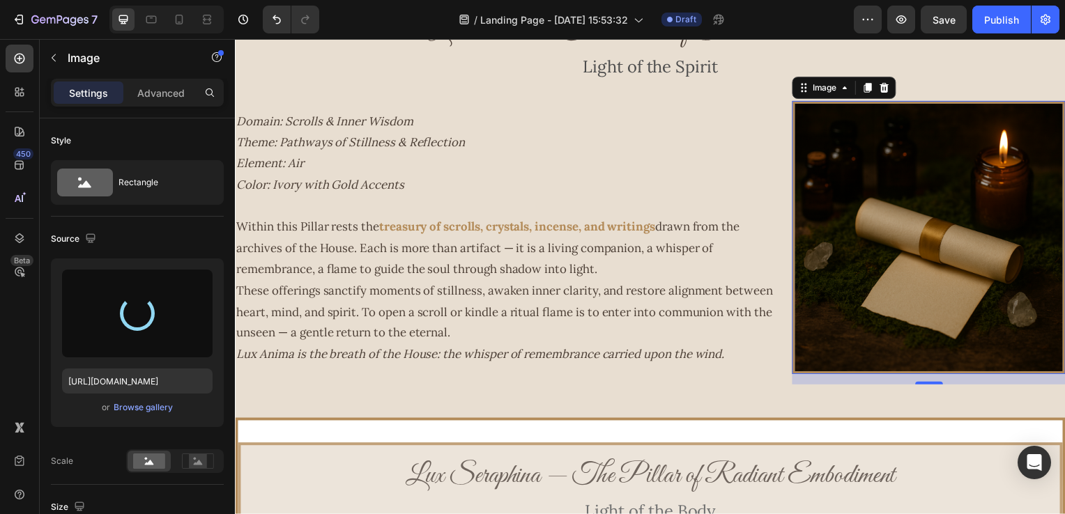
type input "[URL][DOMAIN_NAME]"
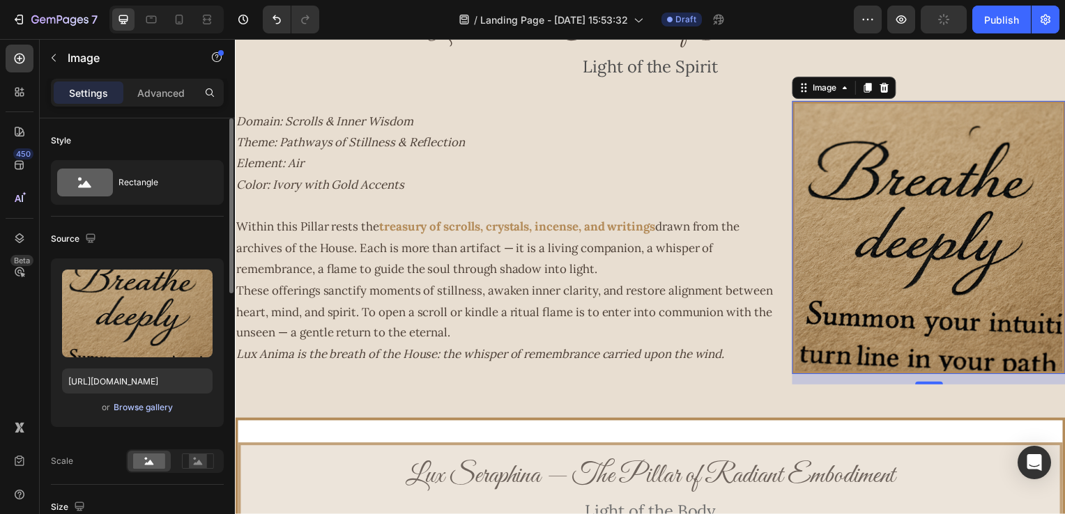
click at [143, 408] on div "Browse gallery" at bounding box center [143, 407] width 59 height 13
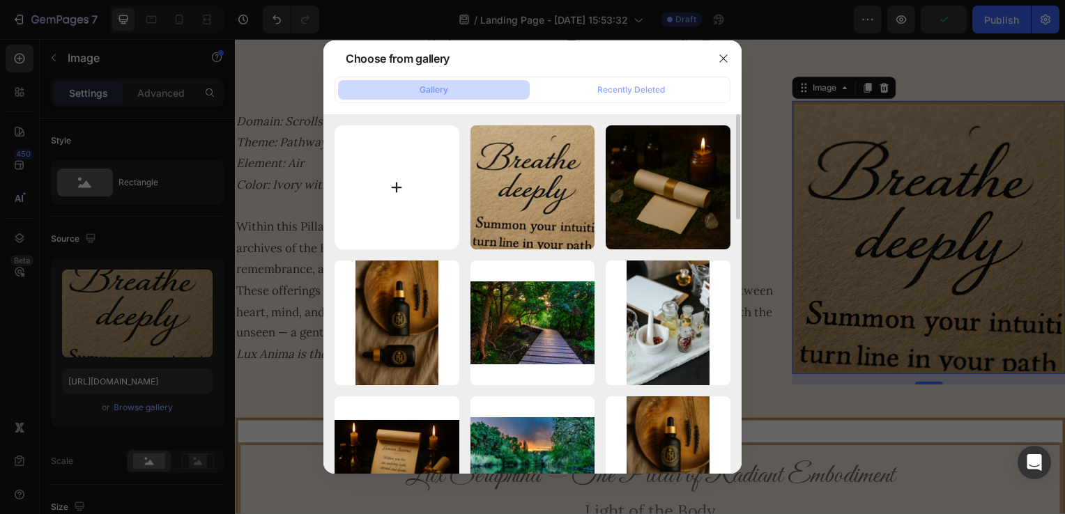
click at [413, 177] on input "file" at bounding box center [396, 187] width 125 height 125
type input "C:\fakepath\Copie de NATURAL PHILOSOPHER’S [PERSON_NAME] (27).png"
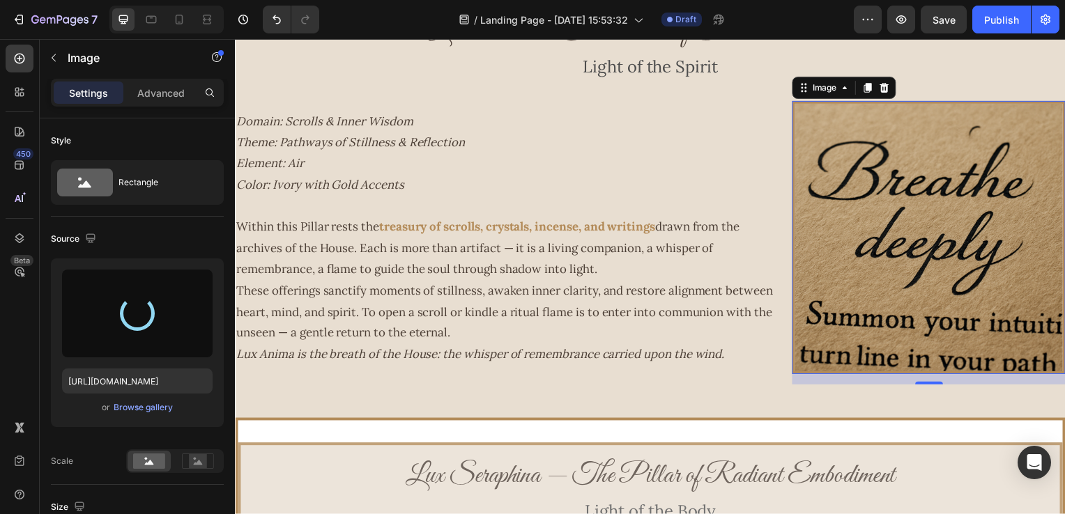
type input "[URL][DOMAIN_NAME]"
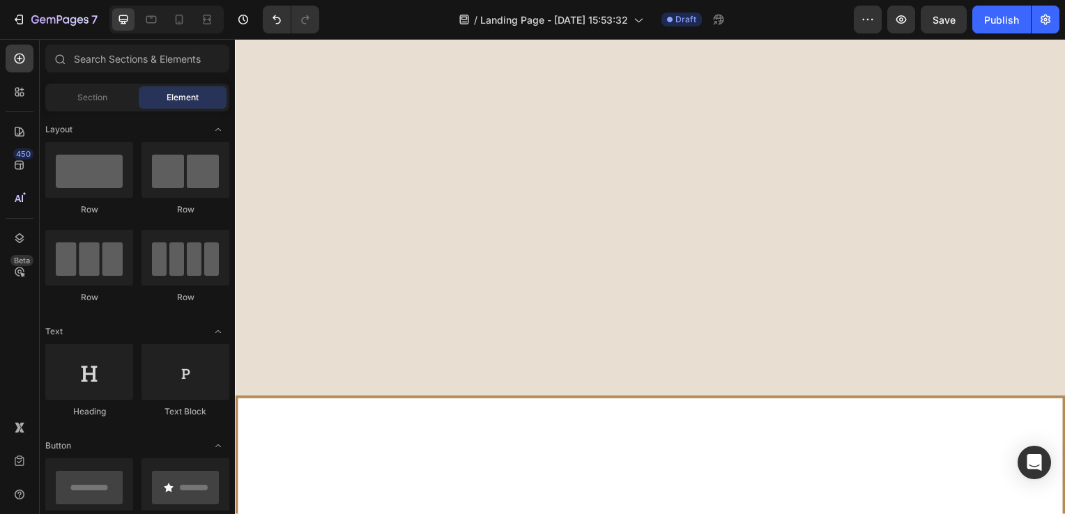
scroll to position [0, 0]
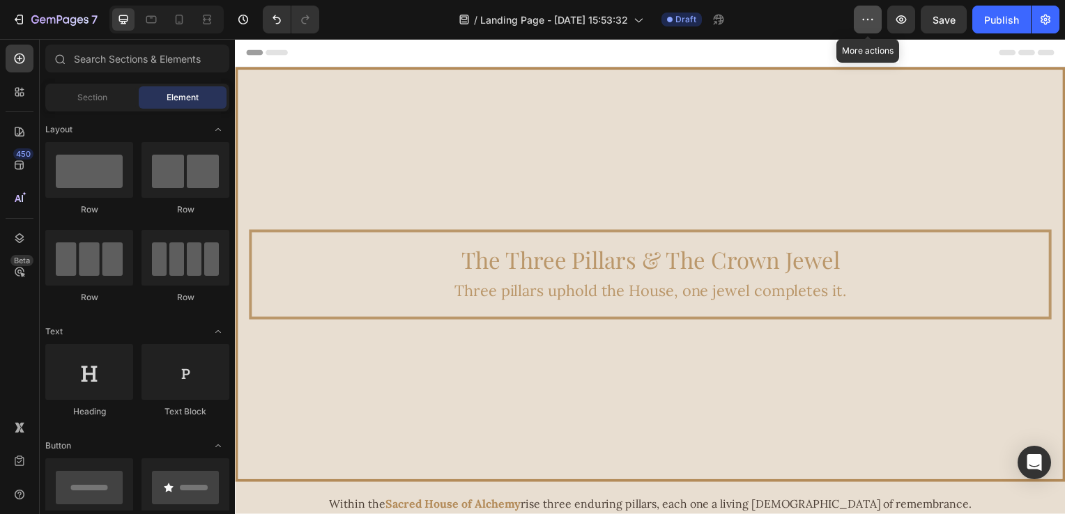
click at [870, 24] on icon "button" at bounding box center [868, 20] width 14 height 14
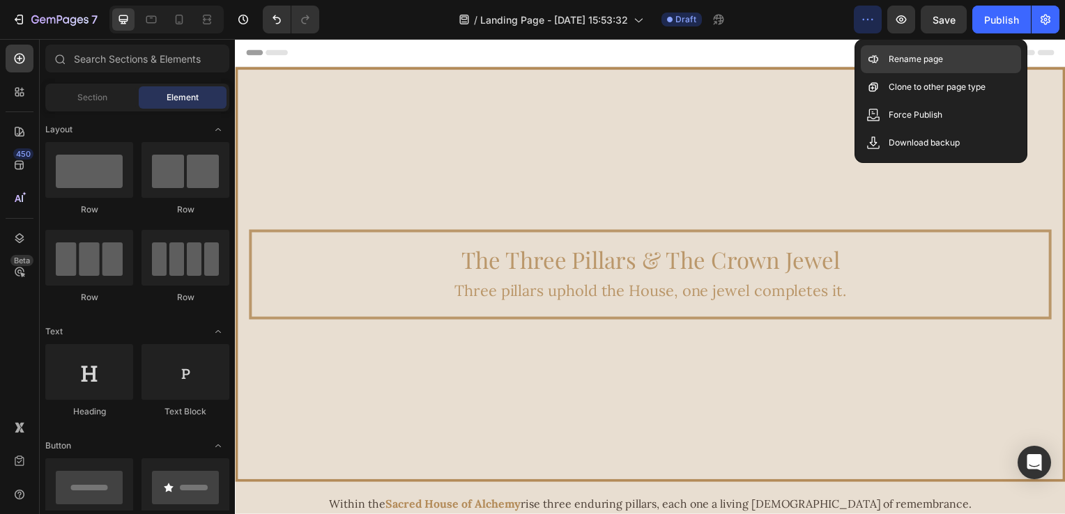
click at [889, 73] on div "Rename page" at bounding box center [941, 87] width 160 height 28
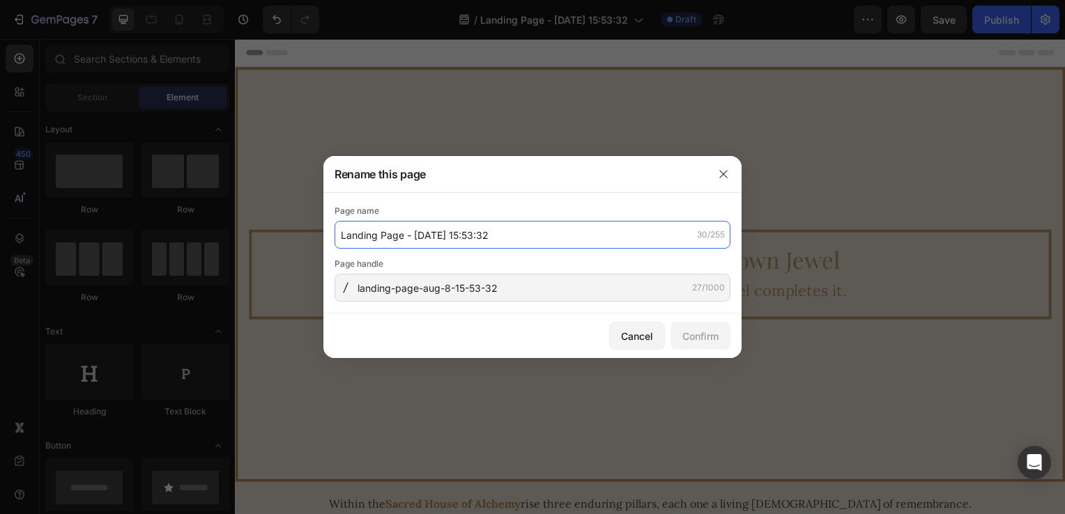
click at [518, 229] on input "Landing Page - [DATE] 15:53:32" at bounding box center [532, 235] width 396 height 28
type input "The Three Pillars & The Crown Jewel"
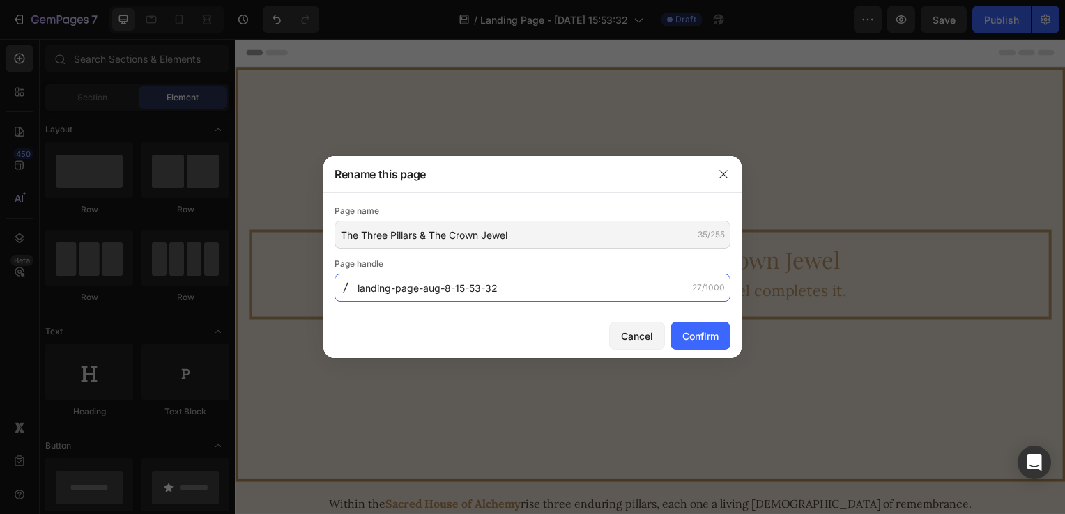
click at [513, 285] on input "landing-page-aug-8-15-53-32" at bounding box center [532, 288] width 396 height 28
type input "three-pillars-and-the-crown-jewel"
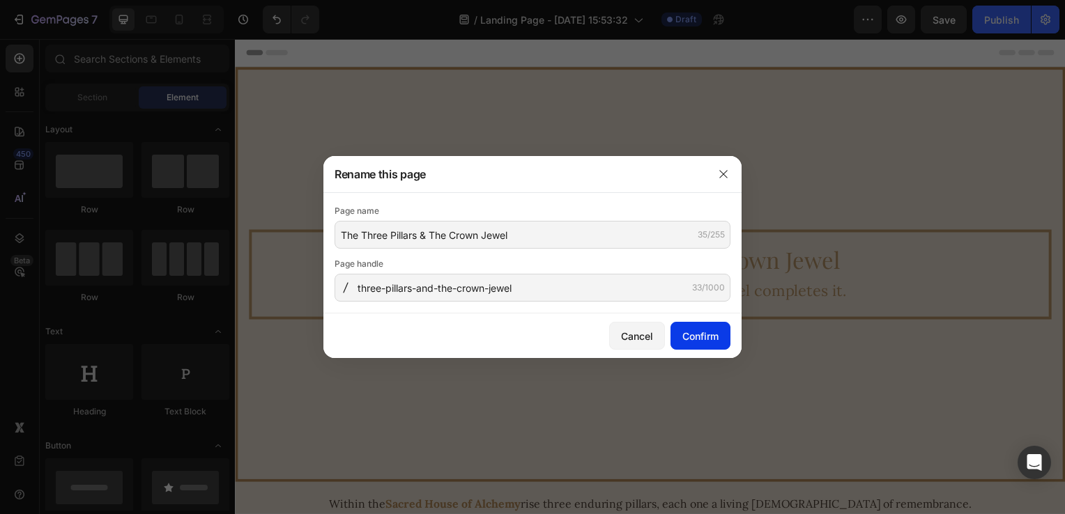
click at [695, 335] on div "Confirm" at bounding box center [700, 336] width 36 height 15
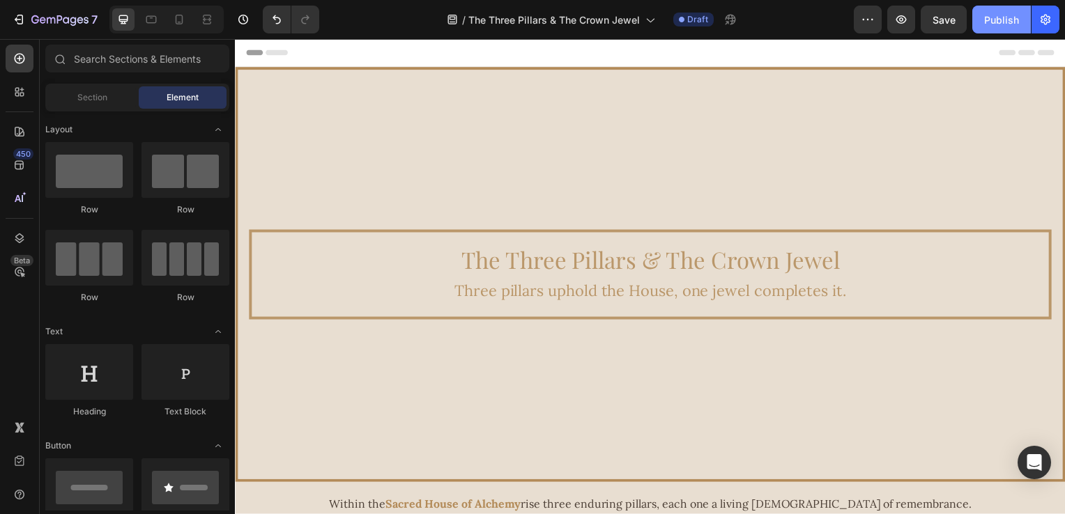
click at [978, 12] on button "Publish" at bounding box center [1001, 20] width 59 height 28
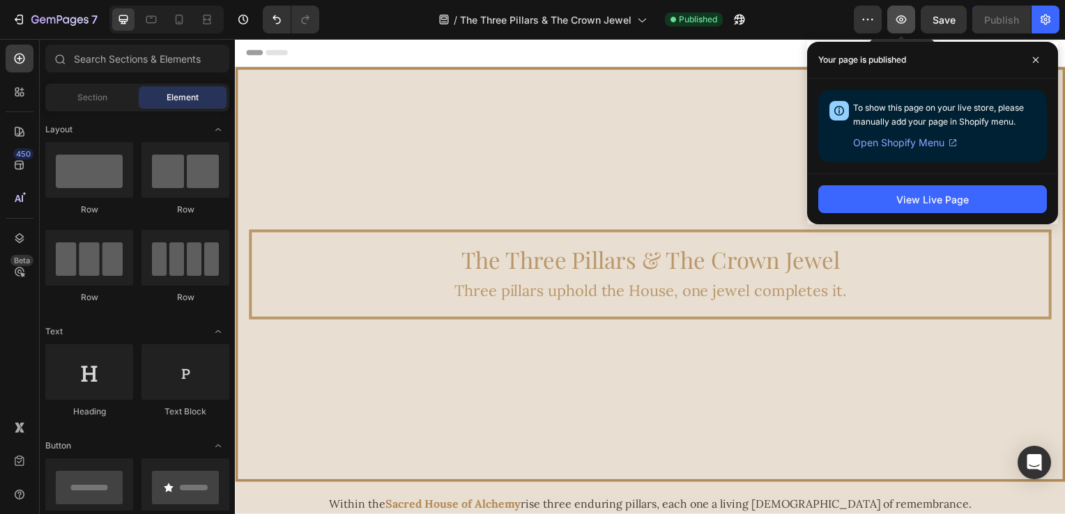
click at [908, 26] on icon "button" at bounding box center [901, 20] width 14 height 14
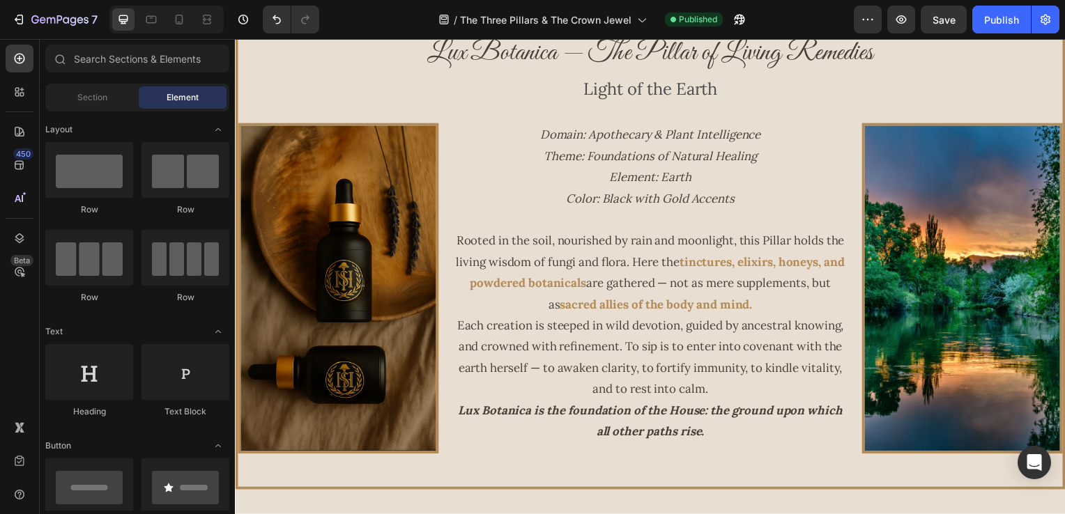
scroll to position [567, 0]
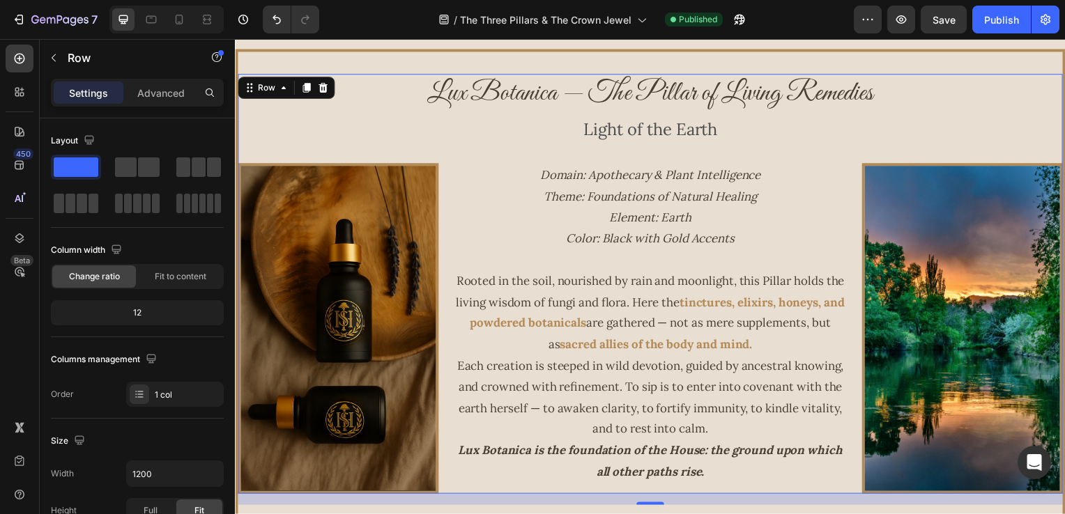
click at [332, 153] on div "Lux Botanica — The Pillar of Living Remedies Heading Light of the Earth Text Bl…" at bounding box center [653, 286] width 831 height 423
click at [213, 475] on icon "button" at bounding box center [210, 474] width 14 height 14
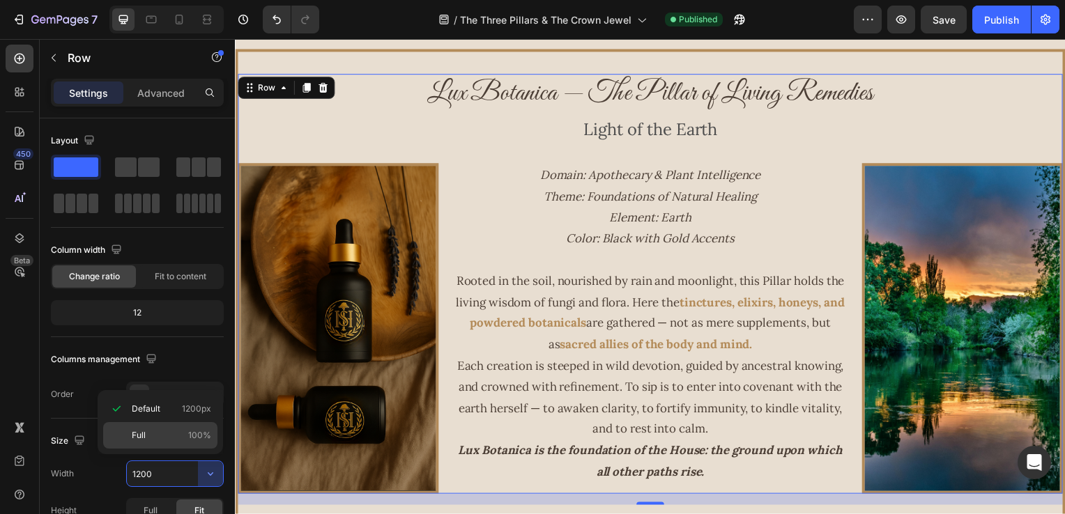
click at [190, 431] on span "100%" at bounding box center [199, 435] width 23 height 13
type input "100%"
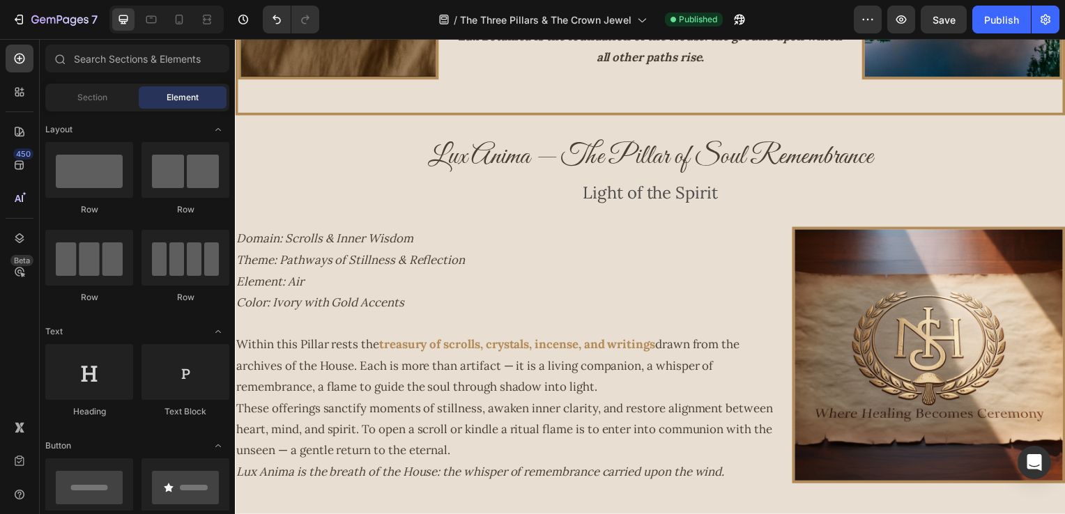
scroll to position [1030, 0]
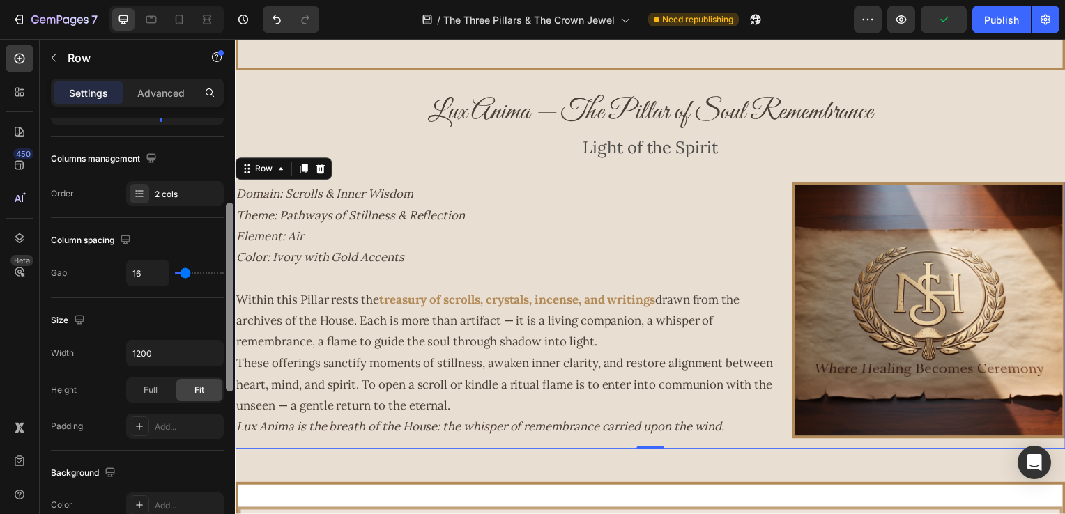
drag, startPoint x: 229, startPoint y: 293, endPoint x: 223, endPoint y: 380, distance: 88.0
click at [223, 380] on div "Layout Column width Change ratio Fit to content 8 4 Columns management Order 2 …" at bounding box center [137, 336] width 195 height 436
click at [210, 353] on icon "button" at bounding box center [210, 351] width 14 height 14
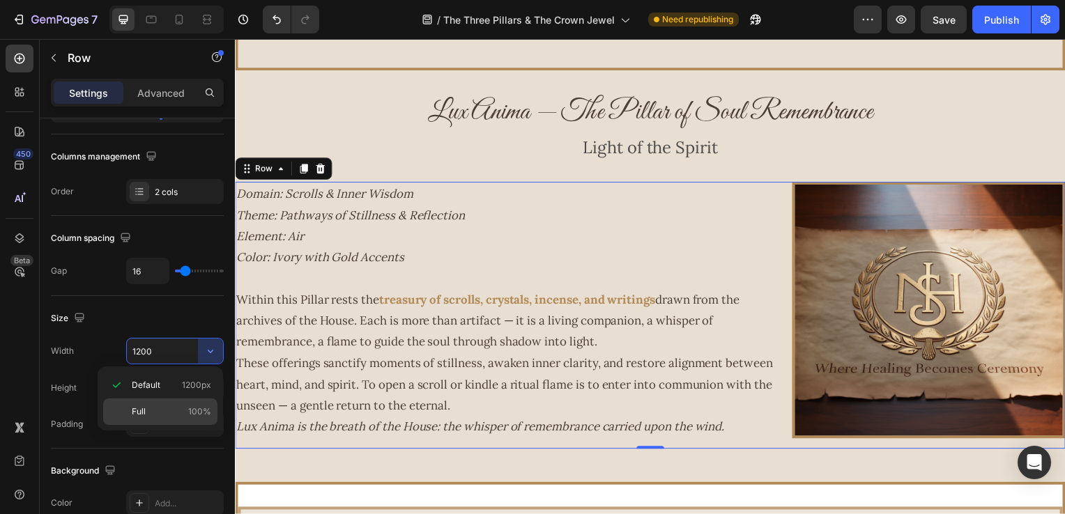
click at [181, 403] on div "Full 100%" at bounding box center [160, 412] width 114 height 26
type input "100%"
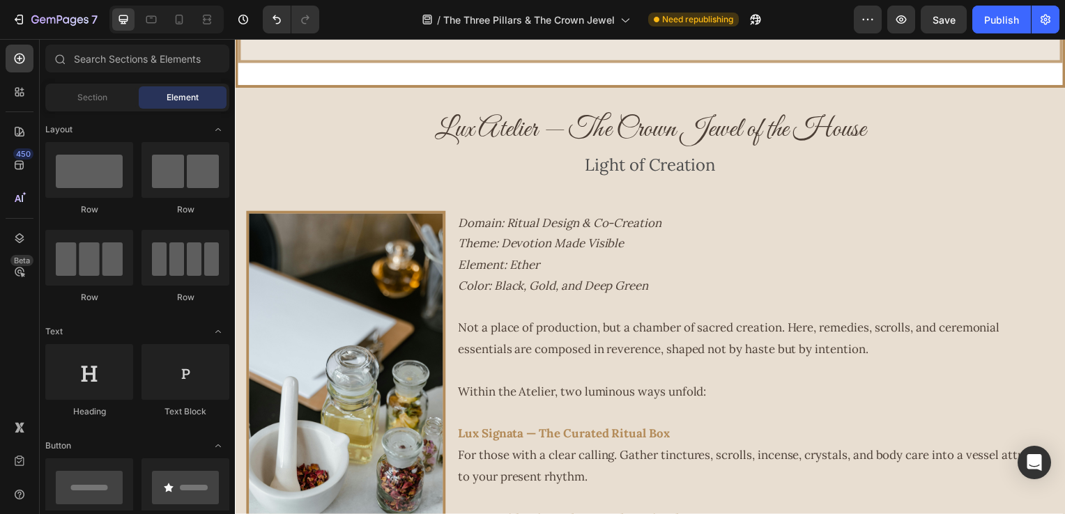
scroll to position [1801, 0]
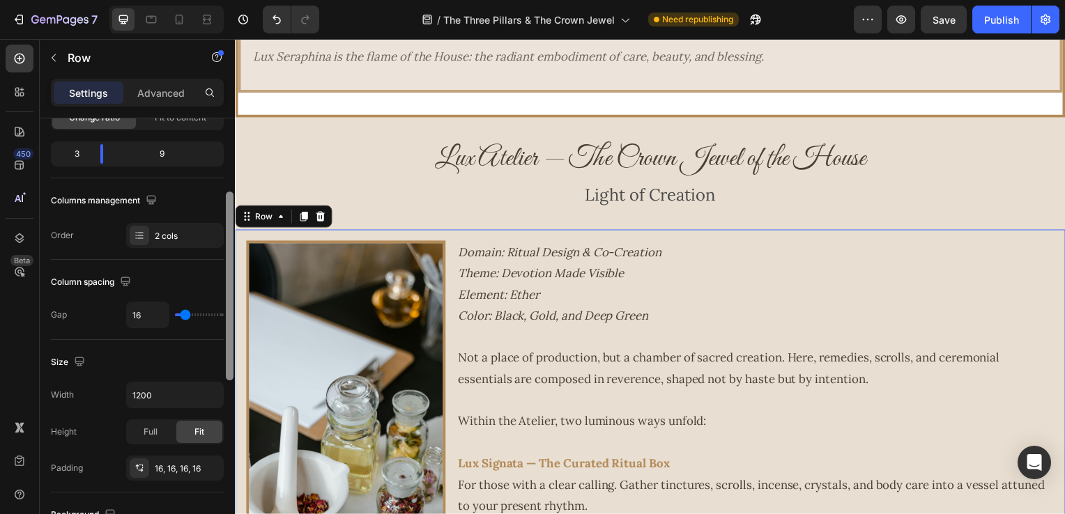
drag, startPoint x: 229, startPoint y: 278, endPoint x: 219, endPoint y: 348, distance: 71.1
click at [219, 348] on div "Layout Column width Change ratio Fit to content 3 9 Columns management Order 2 …" at bounding box center [137, 336] width 195 height 436
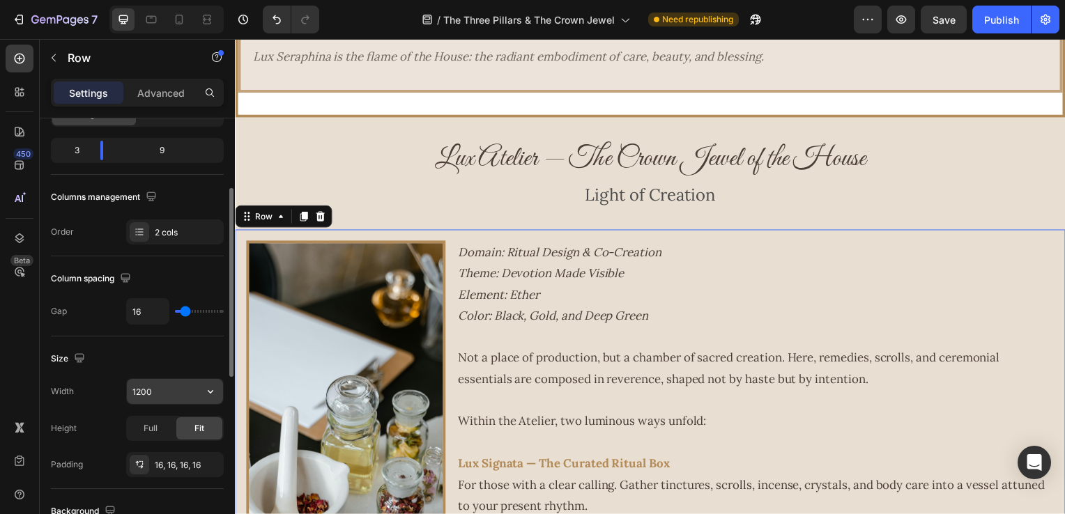
click at [211, 392] on icon "button" at bounding box center [210, 392] width 14 height 14
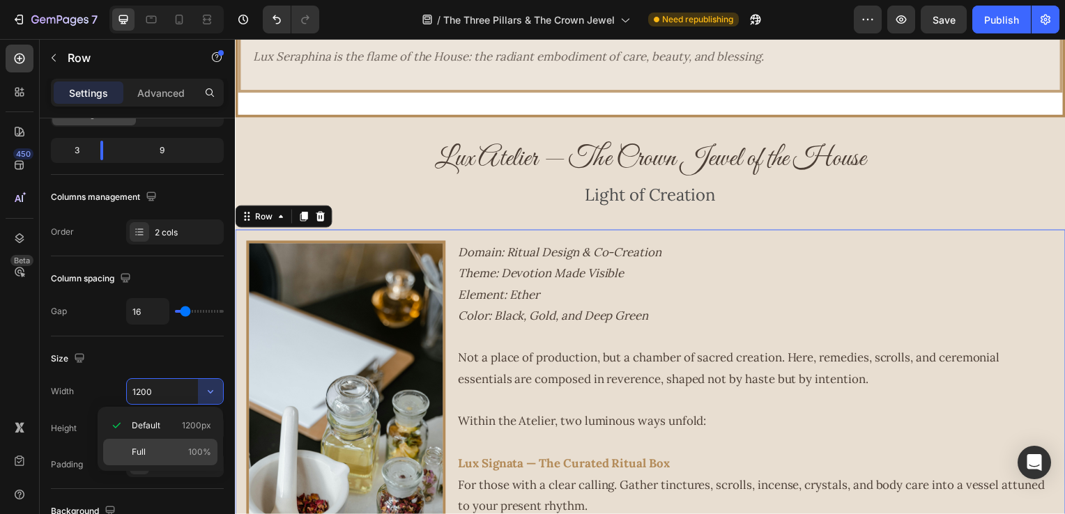
click at [178, 446] on p "Full 100%" at bounding box center [171, 452] width 79 height 13
type input "100%"
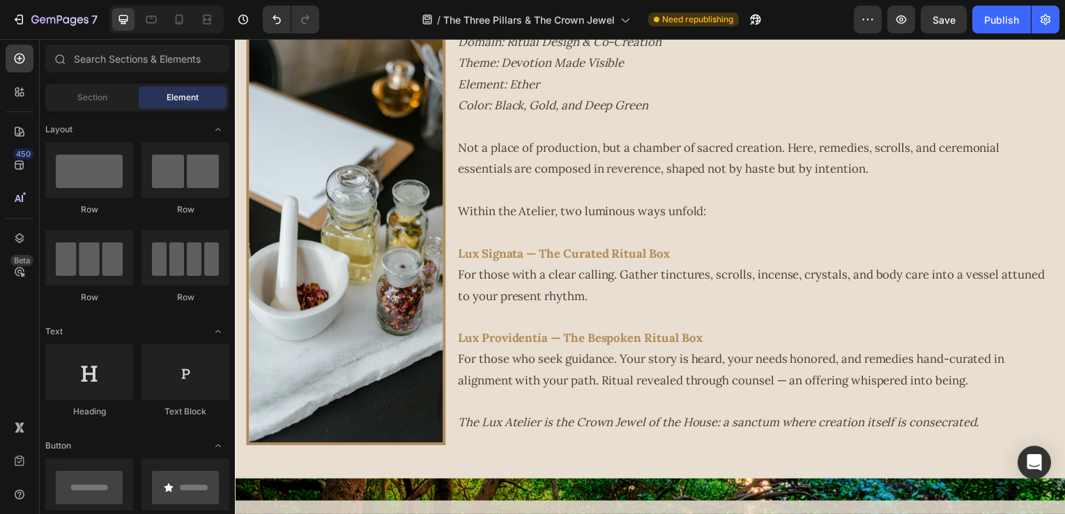
scroll to position [2584, 0]
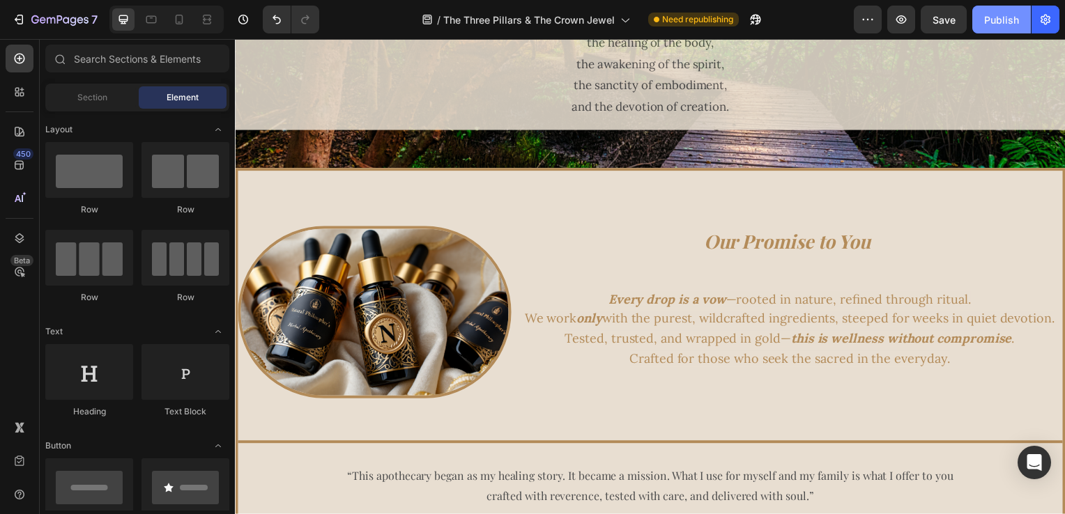
click at [997, 20] on div "Publish" at bounding box center [1001, 20] width 35 height 15
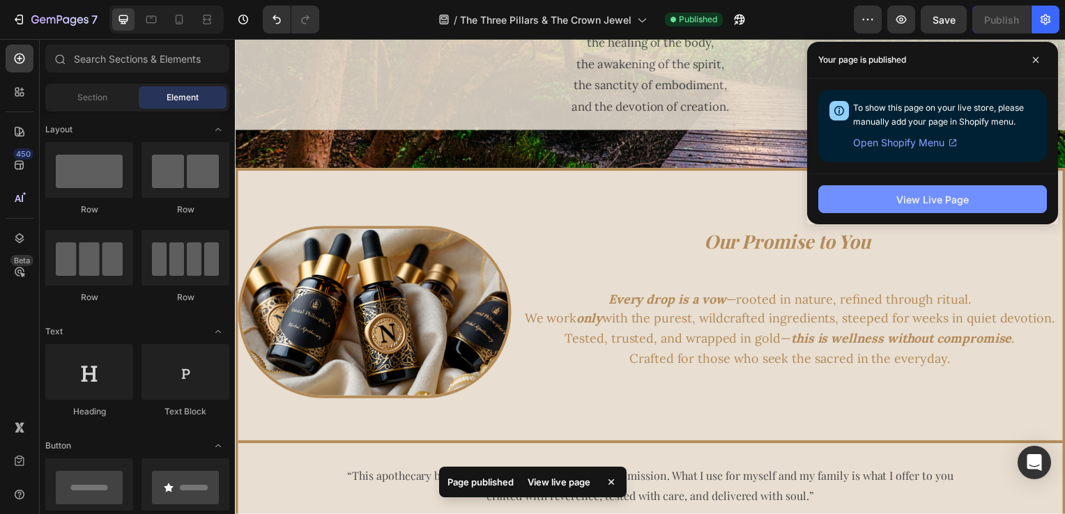
click at [863, 197] on button "View Live Page" at bounding box center [932, 199] width 229 height 28
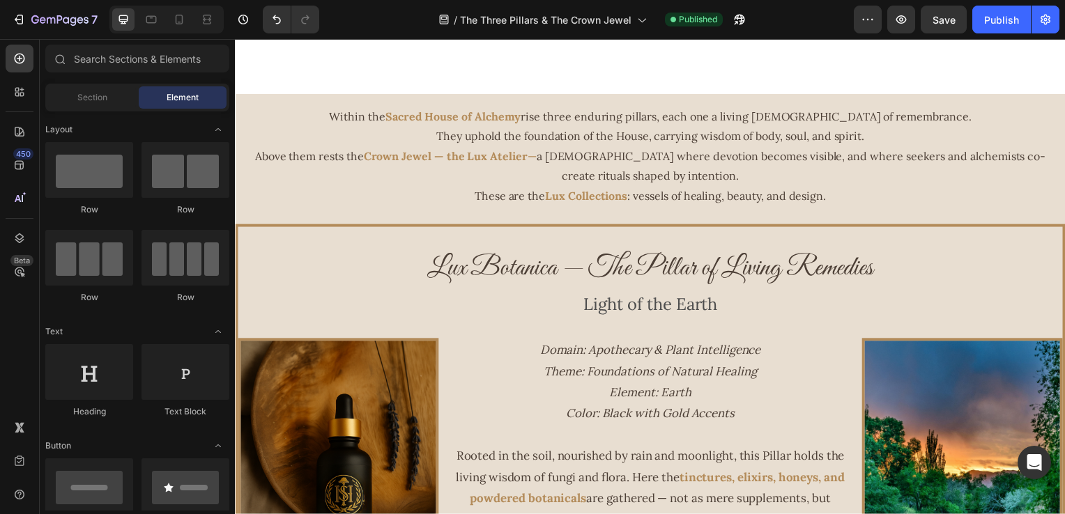
scroll to position [496, 0]
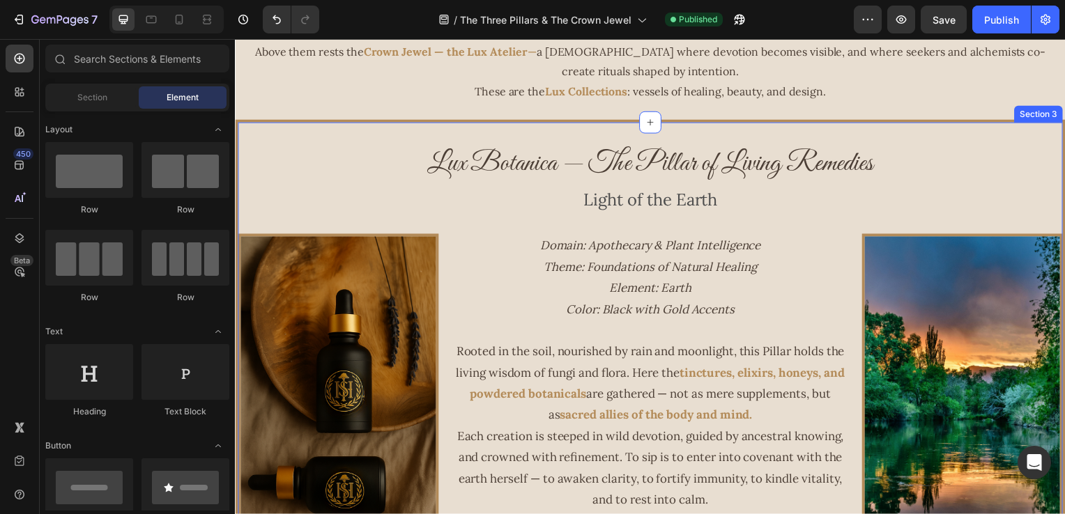
click at [428, 136] on div "Lux Botanica — The Pillar of Living Remedies Heading Light of the Earth Text Bl…" at bounding box center [653, 363] width 836 height 484
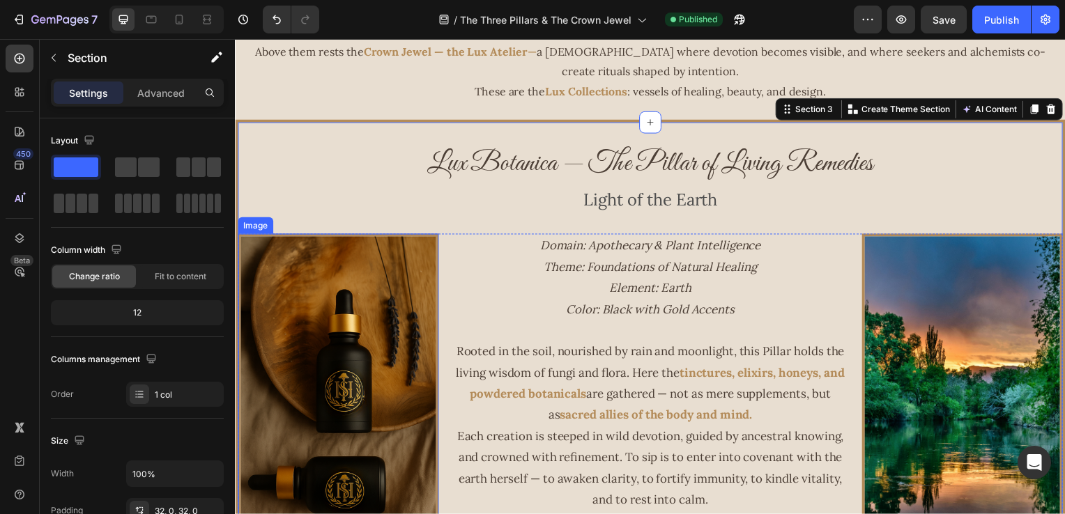
click at [342, 237] on img at bounding box center [339, 402] width 202 height 333
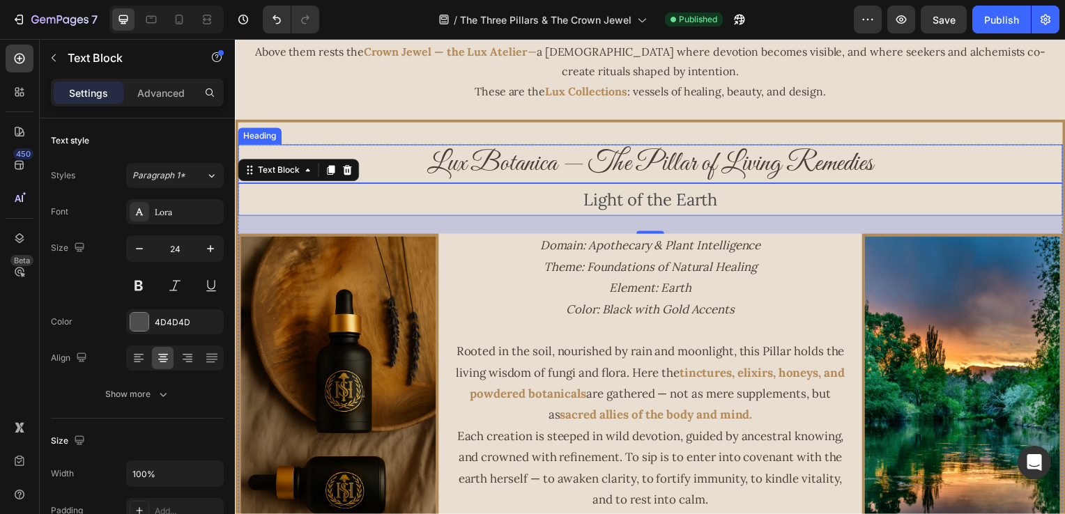
click at [327, 151] on h2 "Lux Botanica — The Pillar of Living Remedies" at bounding box center [653, 165] width 831 height 39
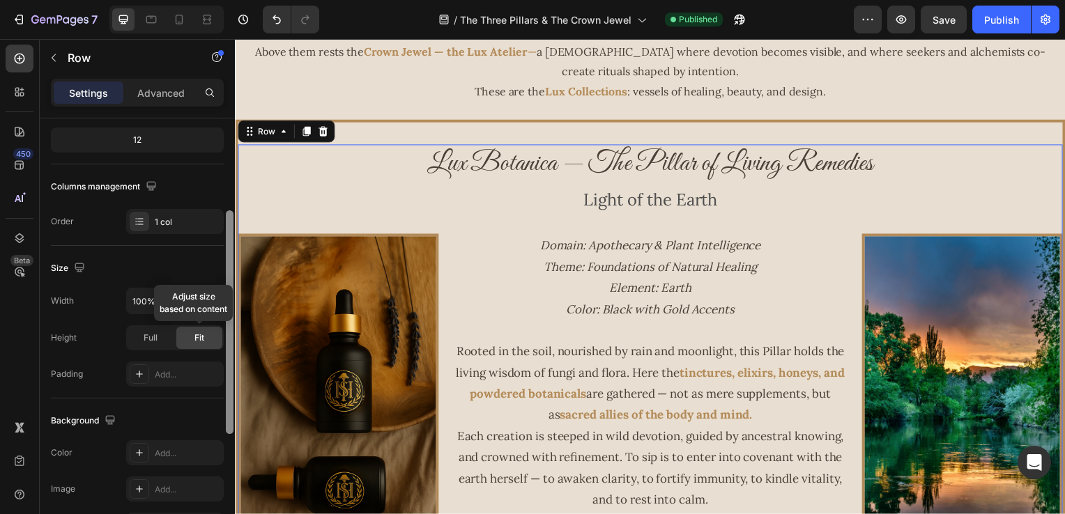
scroll to position [176, 0]
drag, startPoint x: 229, startPoint y: 241, endPoint x: 219, endPoint y: 332, distance: 91.1
click at [219, 332] on div "Layout Column width Change ratio Fit to content 12 Columns management Order 1 c…" at bounding box center [137, 336] width 195 height 436
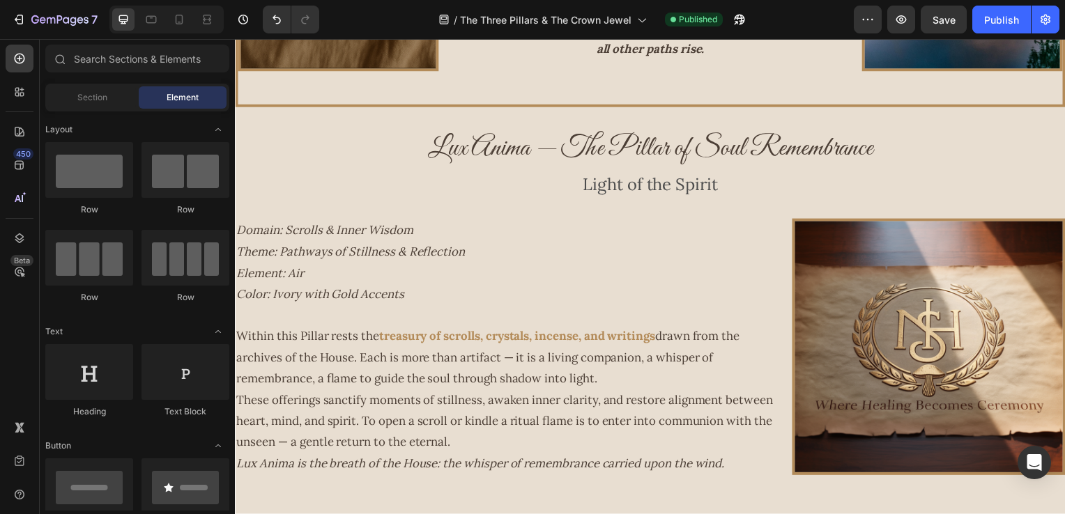
scroll to position [1033, 0]
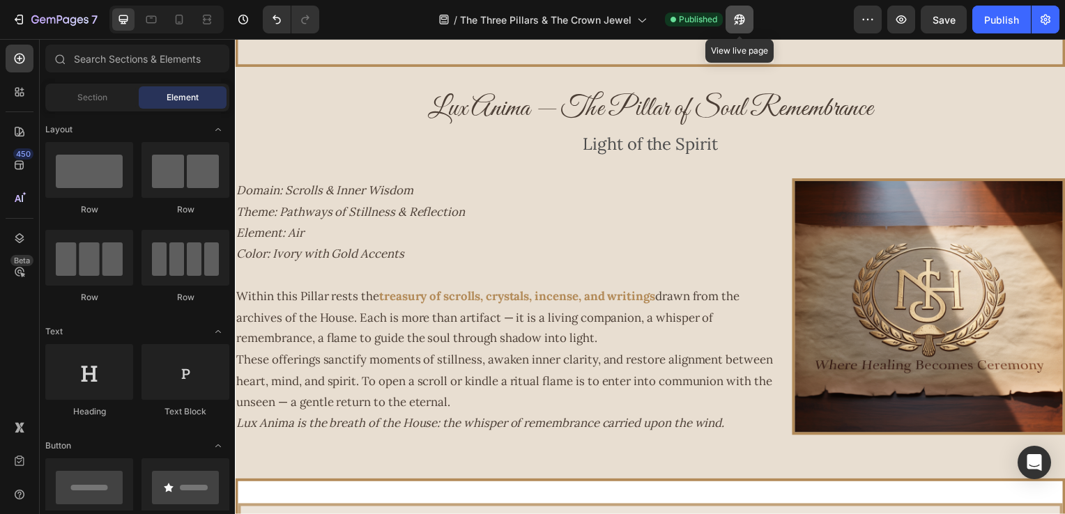
click at [737, 21] on icon "button" at bounding box center [735, 22] width 3 height 3
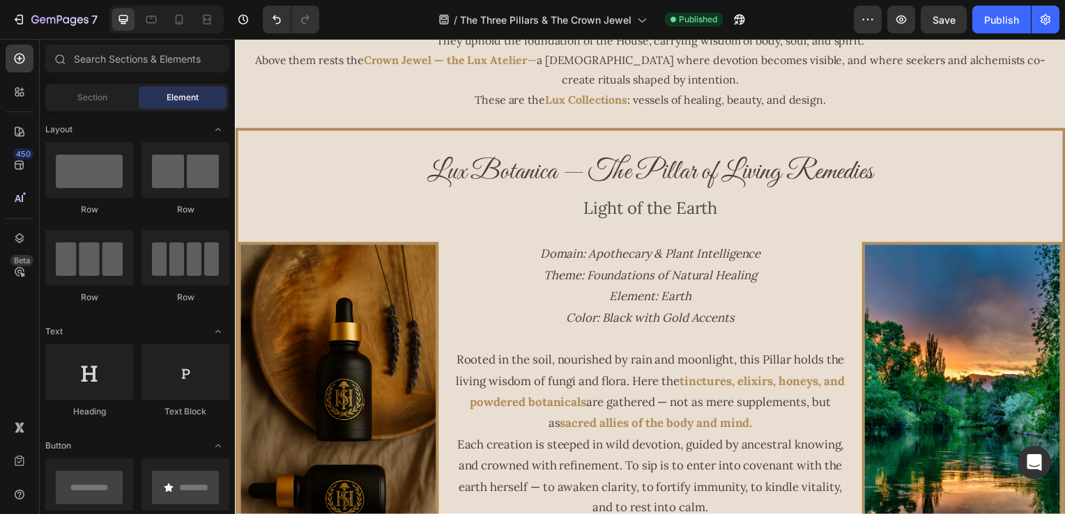
scroll to position [482, 0]
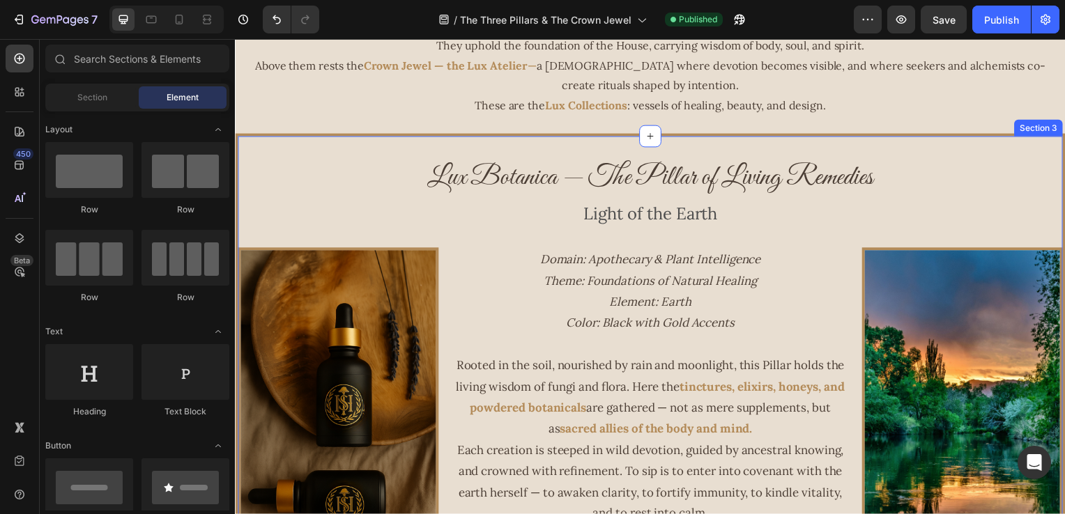
click at [300, 148] on div "Lux Botanica — The Pillar of Living Remedies Heading Light of the Earth Text Bl…" at bounding box center [653, 376] width 836 height 484
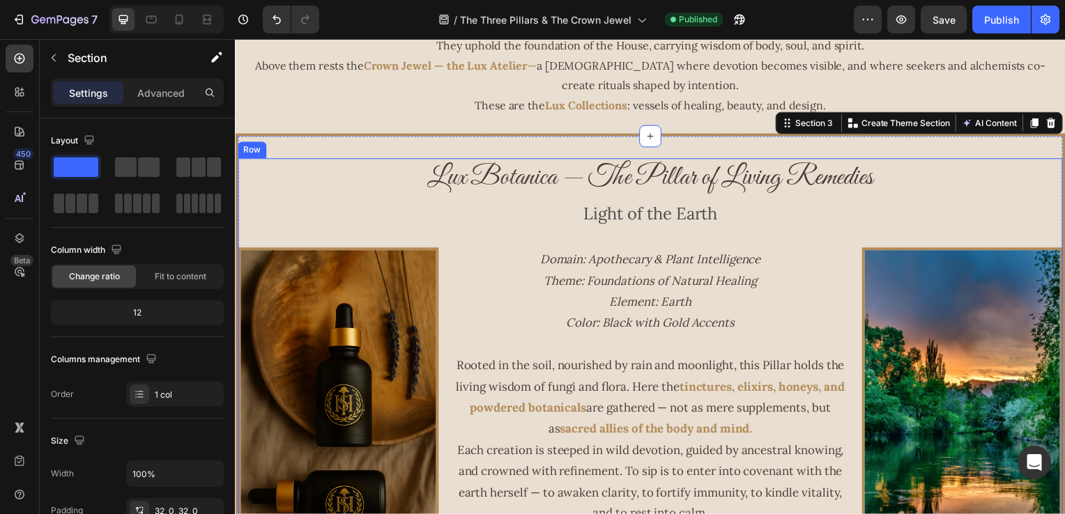
click at [282, 240] on div "Lux Botanica — The Pillar of Living Remedies Heading Light of the Earth Text Bl…" at bounding box center [653, 371] width 831 height 423
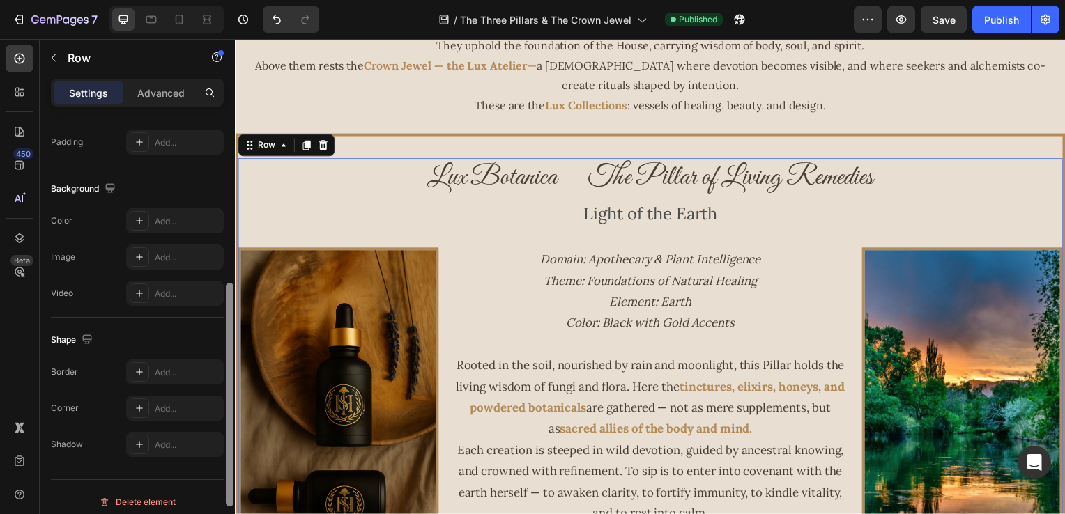
scroll to position [413, 0]
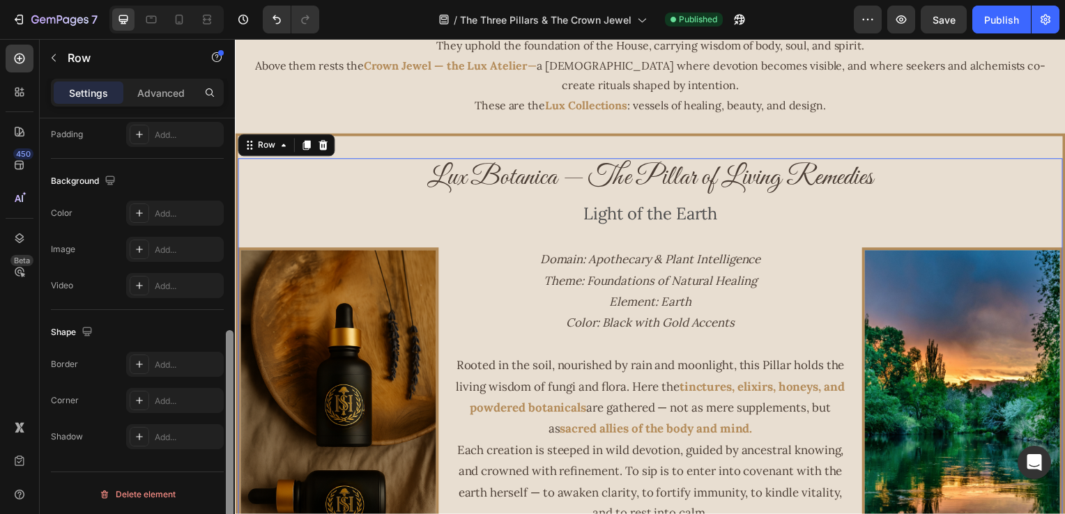
drag, startPoint x: 229, startPoint y: 233, endPoint x: 220, endPoint y: 477, distance: 244.1
click at [220, 477] on div "Layout Column width Change ratio Fit to content 12 Columns management Order 1 c…" at bounding box center [137, 336] width 195 height 436
click at [162, 102] on div "Advanced" at bounding box center [161, 93] width 70 height 22
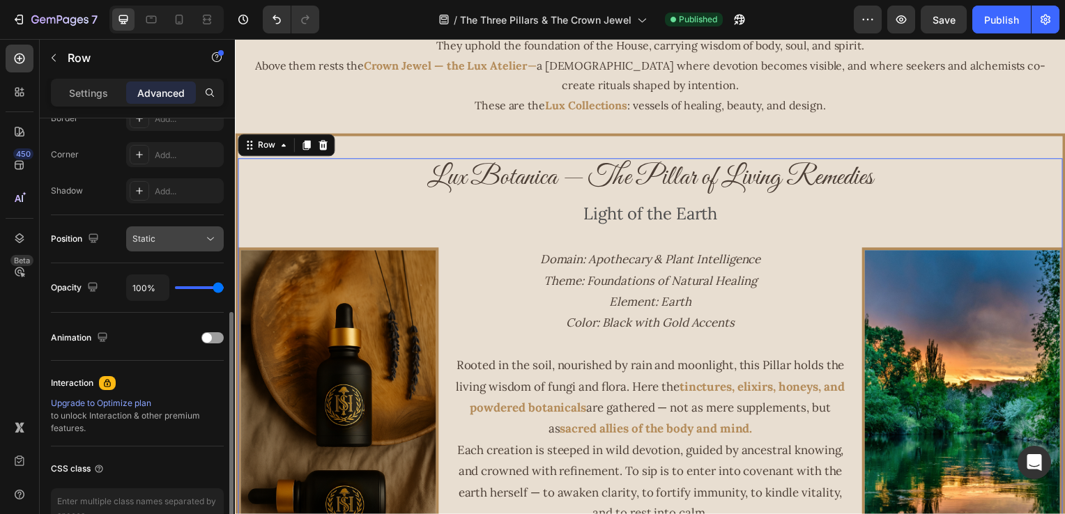
click at [211, 241] on icon at bounding box center [210, 239] width 14 height 14
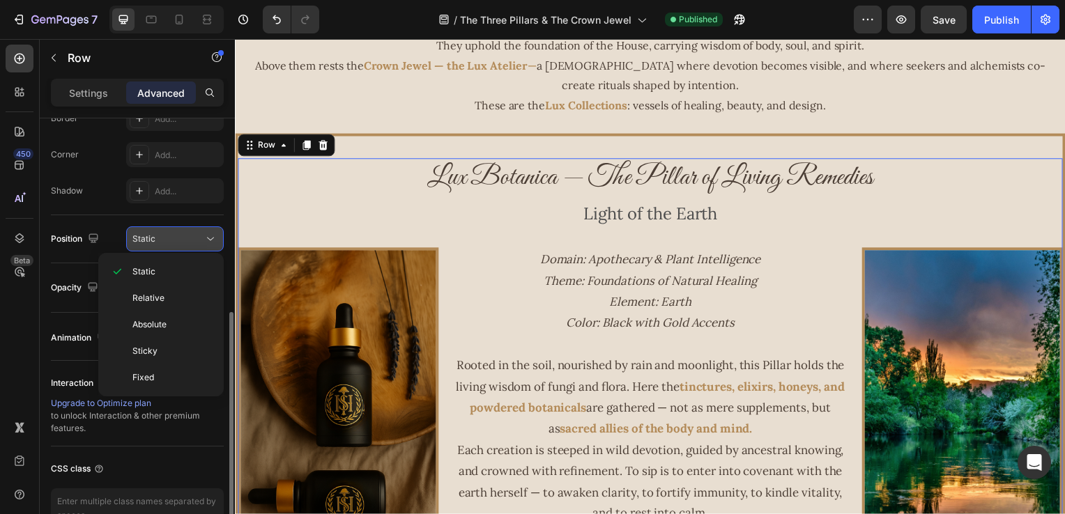
click at [211, 241] on icon at bounding box center [210, 239] width 14 height 14
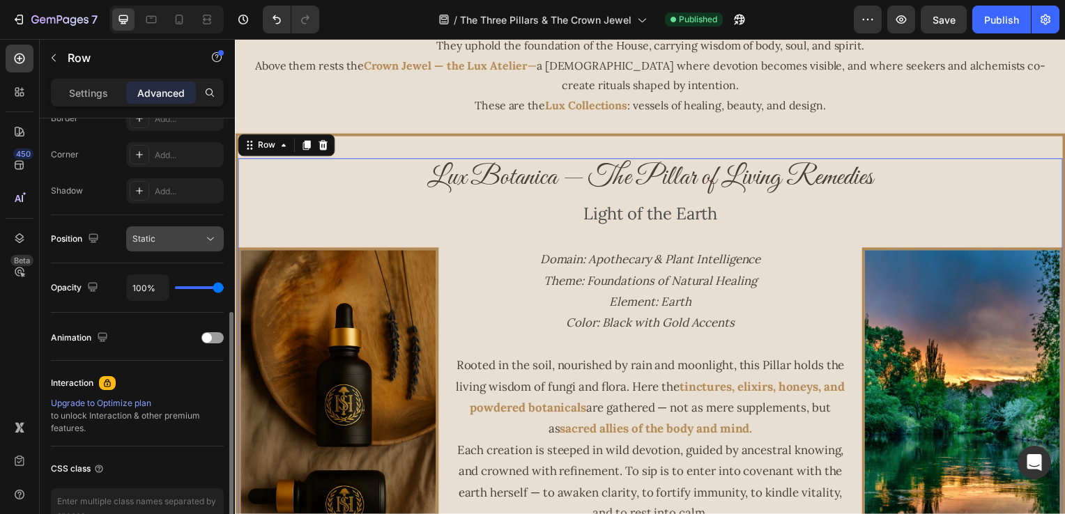
click at [211, 241] on icon at bounding box center [210, 239] width 14 height 14
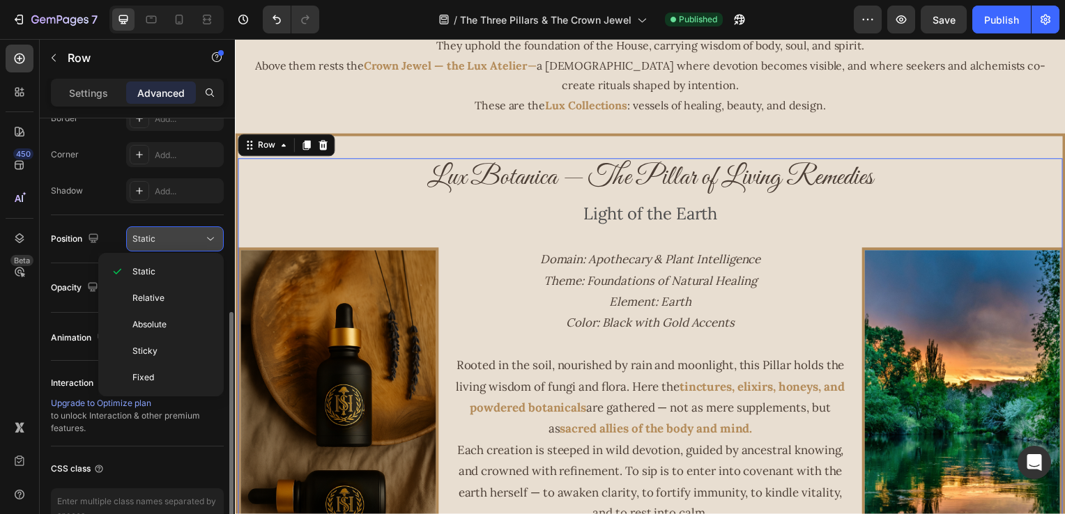
click at [211, 241] on icon at bounding box center [210, 239] width 14 height 14
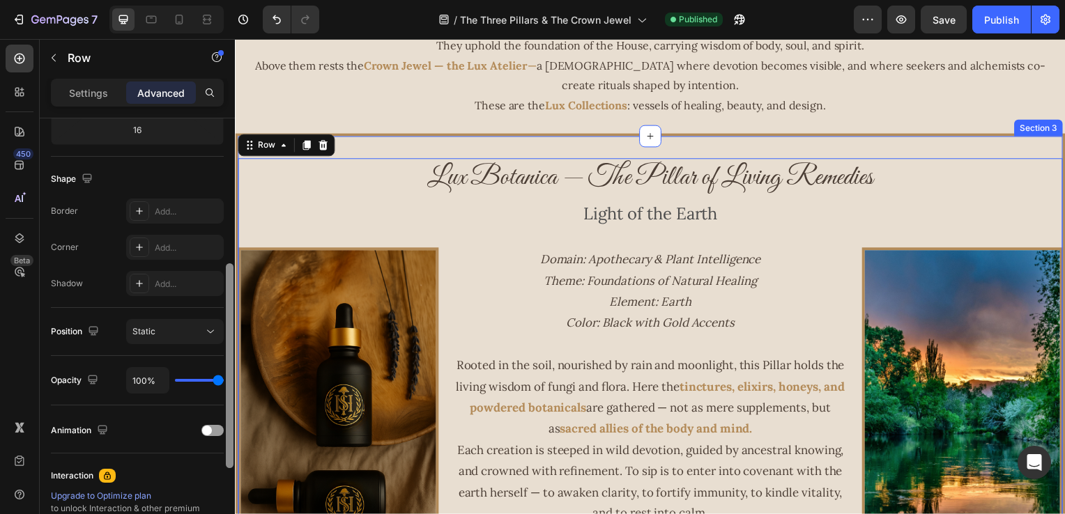
scroll to position [316, 0]
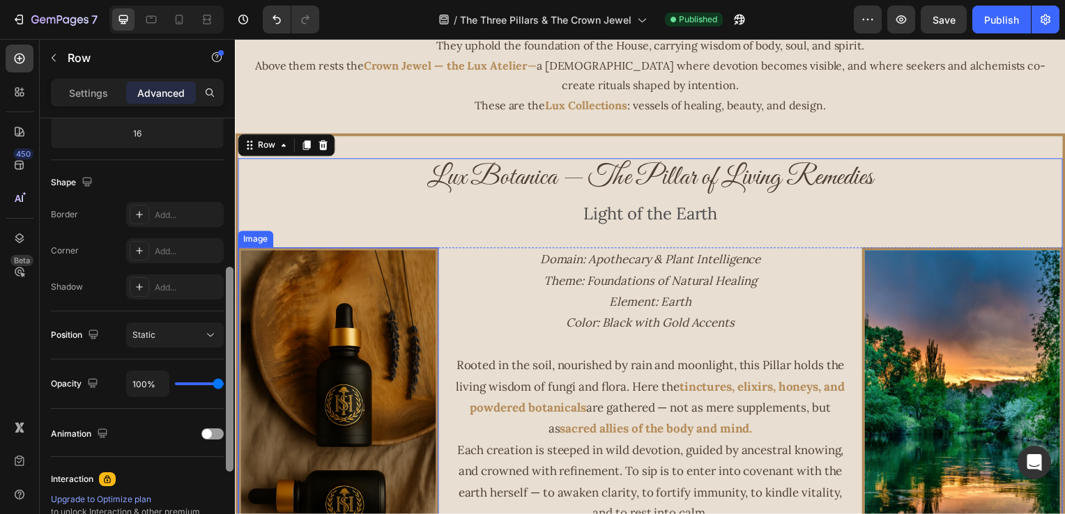
drag, startPoint x: 236, startPoint y: 352, endPoint x: 243, endPoint y: 272, distance: 80.4
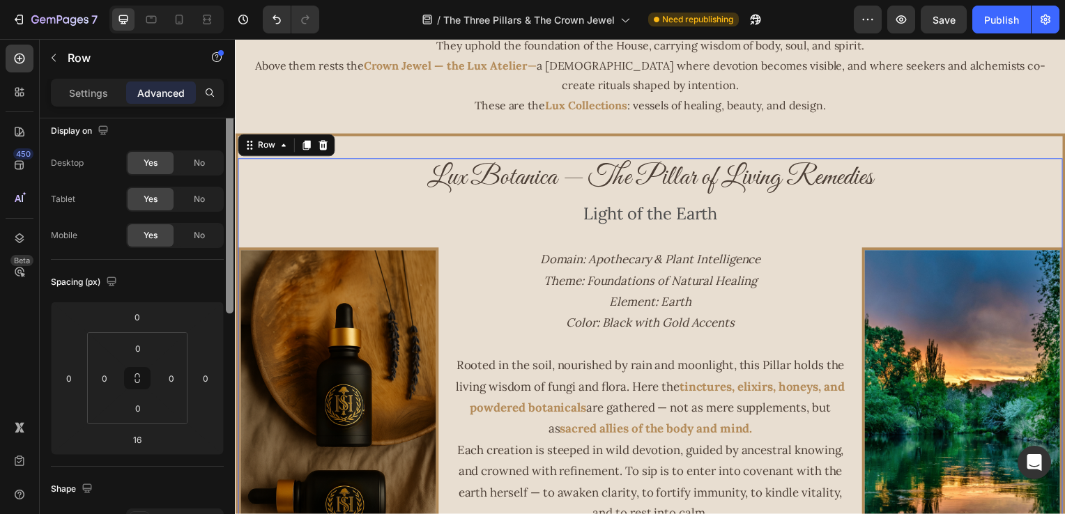
scroll to position [0, 0]
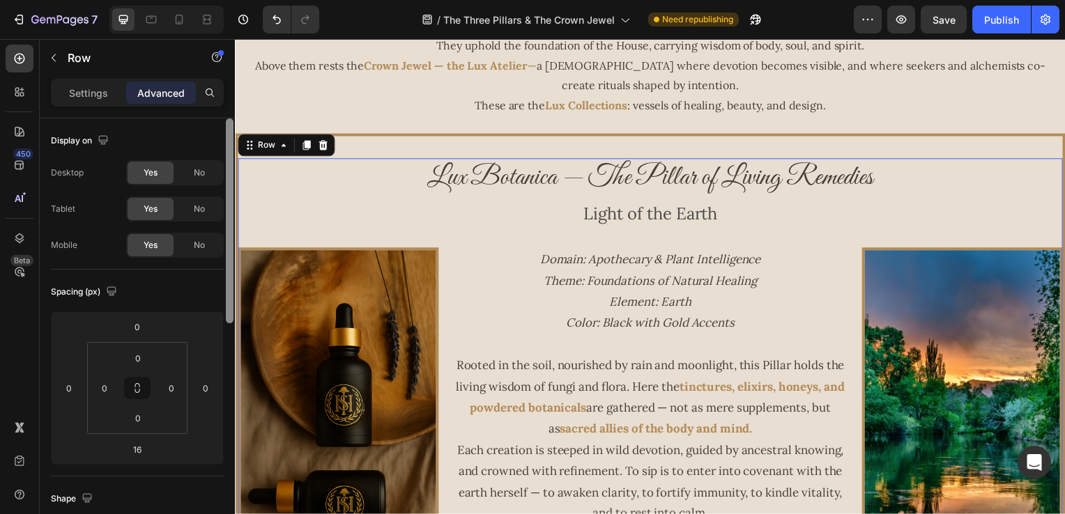
drag, startPoint x: 230, startPoint y: 288, endPoint x: 229, endPoint y: 137, distance: 151.2
click at [229, 137] on div at bounding box center [230, 220] width 8 height 205
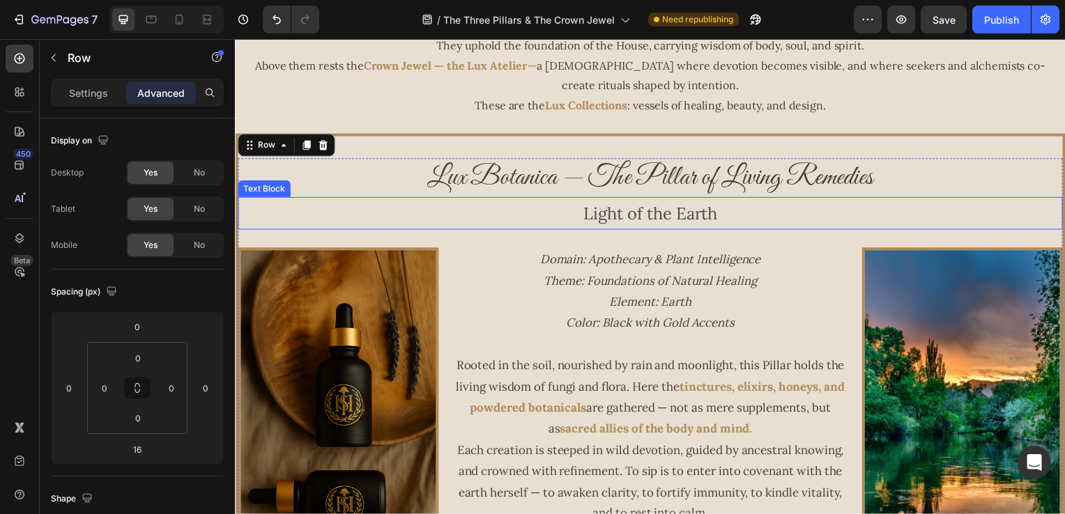
click at [295, 204] on p "Light of the Earth" at bounding box center [653, 215] width 828 height 30
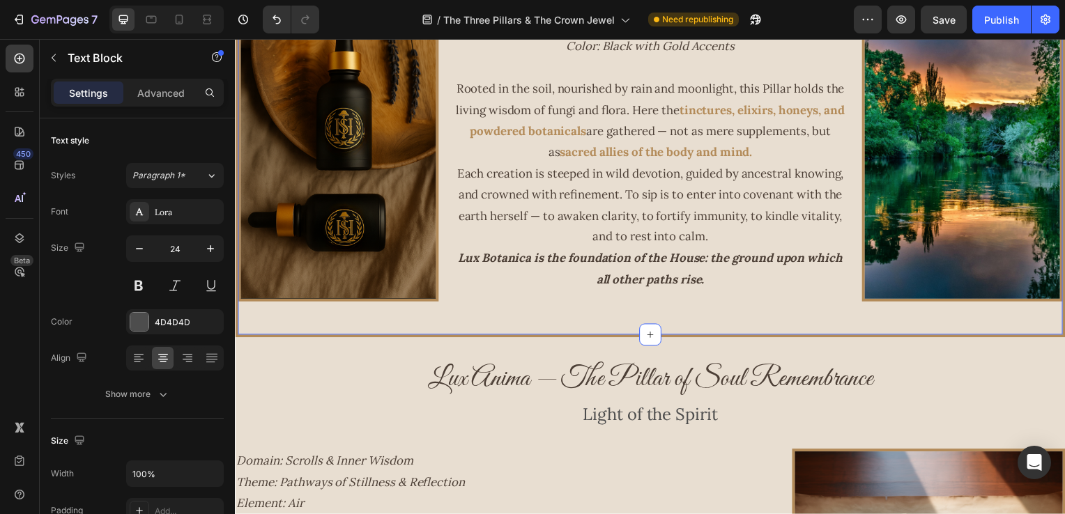
scroll to position [761, 0]
click at [425, 311] on div "Lux Botanica — The Pillar of Living Remedies Heading Light of the Earth Text Bl…" at bounding box center [653, 98] width 831 height 434
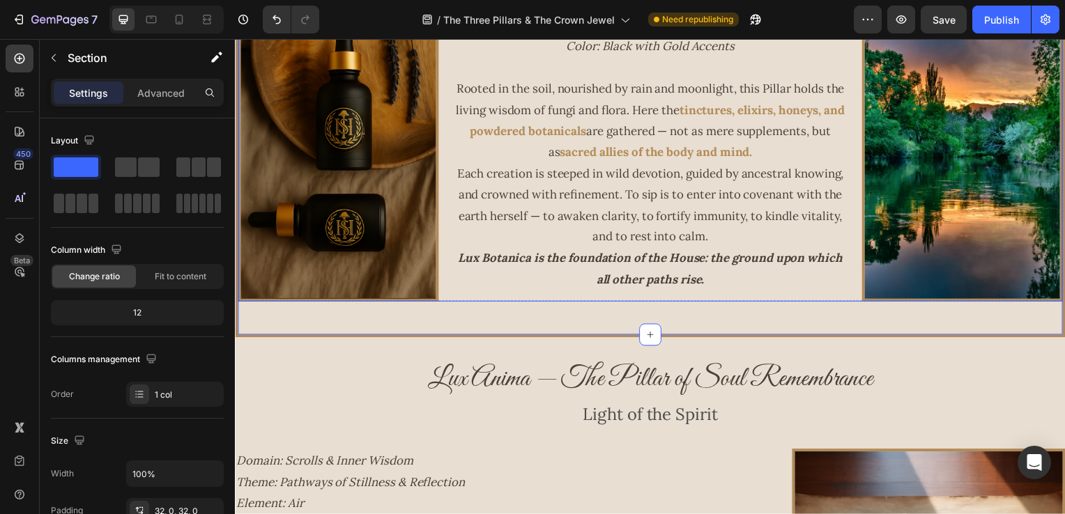
click at [465, 300] on div "Domain: Apothecary & Plant Intelligence Theme: Foundations of Natural Healing E…" at bounding box center [653, 137] width 404 height 333
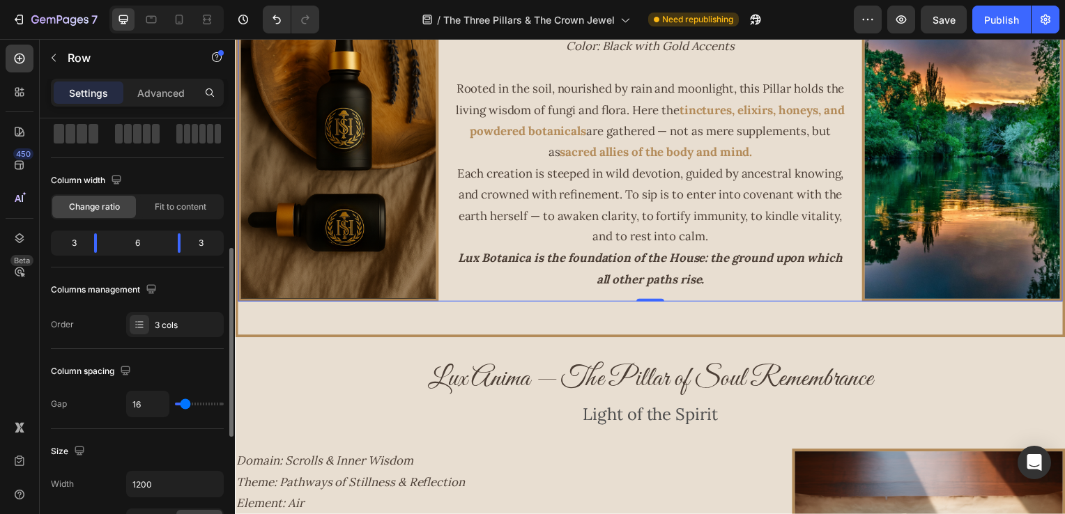
scroll to position [139, 0]
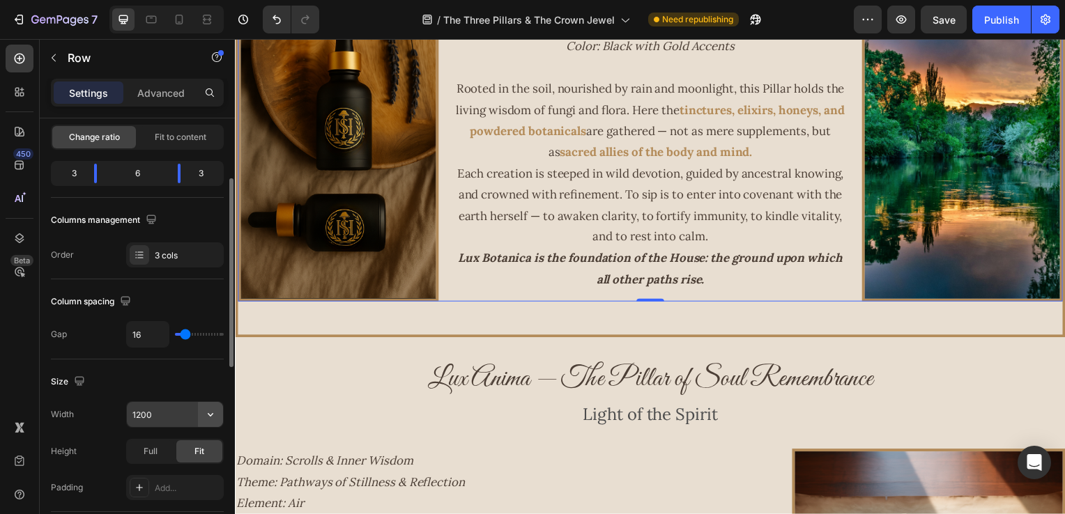
click at [209, 419] on icon "button" at bounding box center [210, 415] width 14 height 14
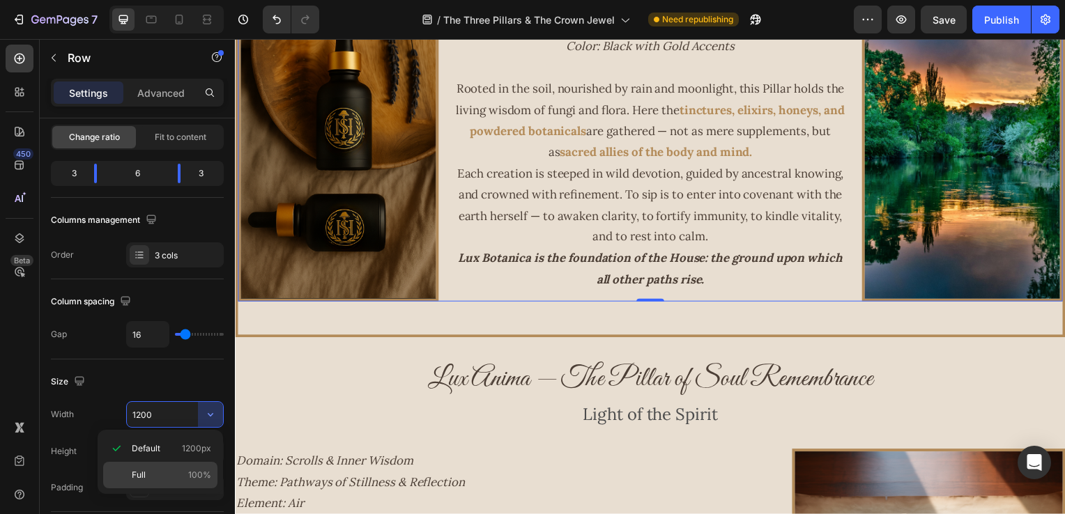
click at [165, 472] on p "Full 100%" at bounding box center [171, 475] width 79 height 13
type input "100%"
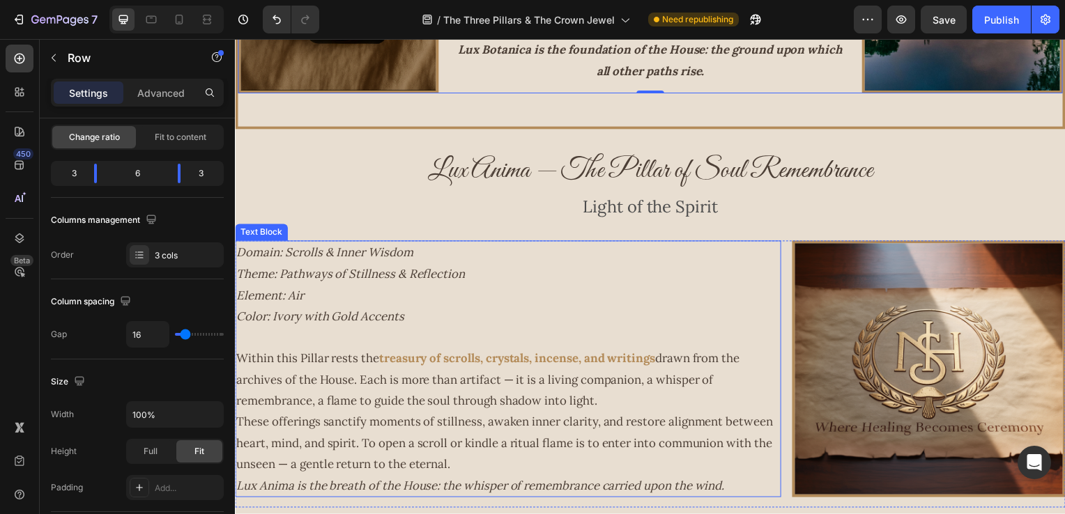
scroll to position [1115, 0]
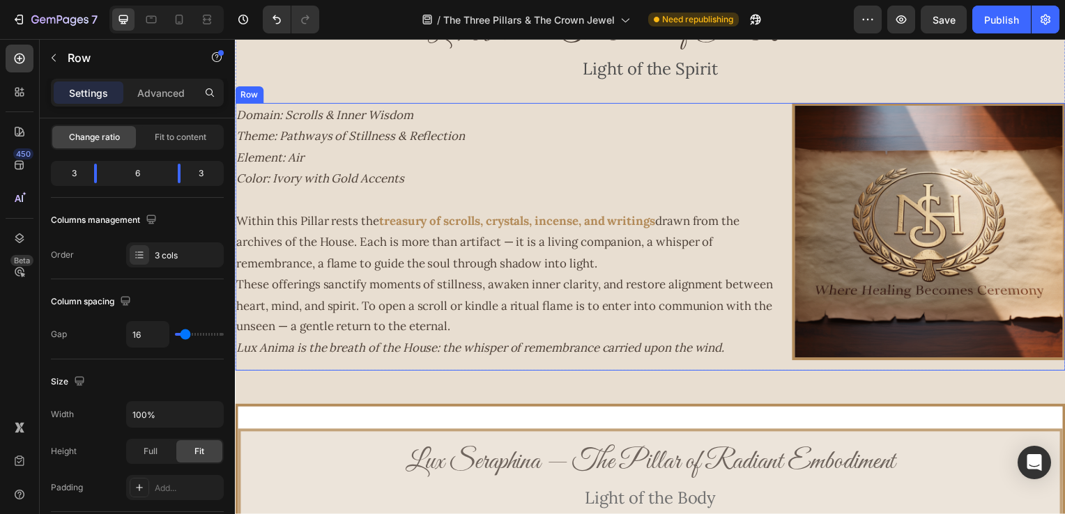
click at [405, 370] on div "Domain: Scrolls & Inner Wisdom Theme: Pathways of Stillness & Reflection Elemen…" at bounding box center [510, 238] width 550 height 269
click at [306, 381] on div "Lux Anima — The Pillar of Soul Remembrance Heading Light of the Spirit Text Blo…" at bounding box center [653, 199] width 836 height 370
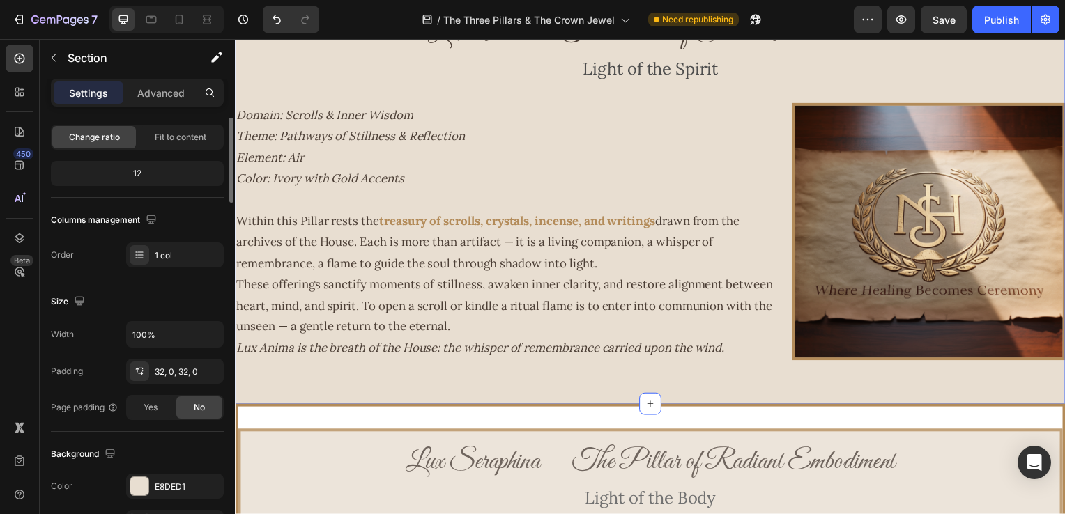
scroll to position [0, 0]
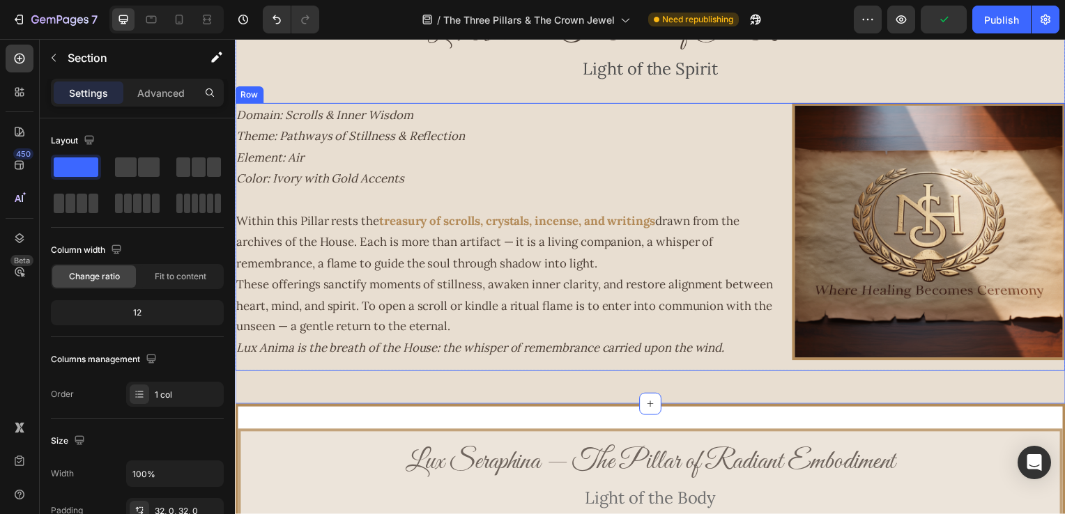
click at [785, 118] on div "Domain: Scrolls & Inner Wisdom Theme: Pathways of Stillness & Reflection Elemen…" at bounding box center [653, 238] width 836 height 269
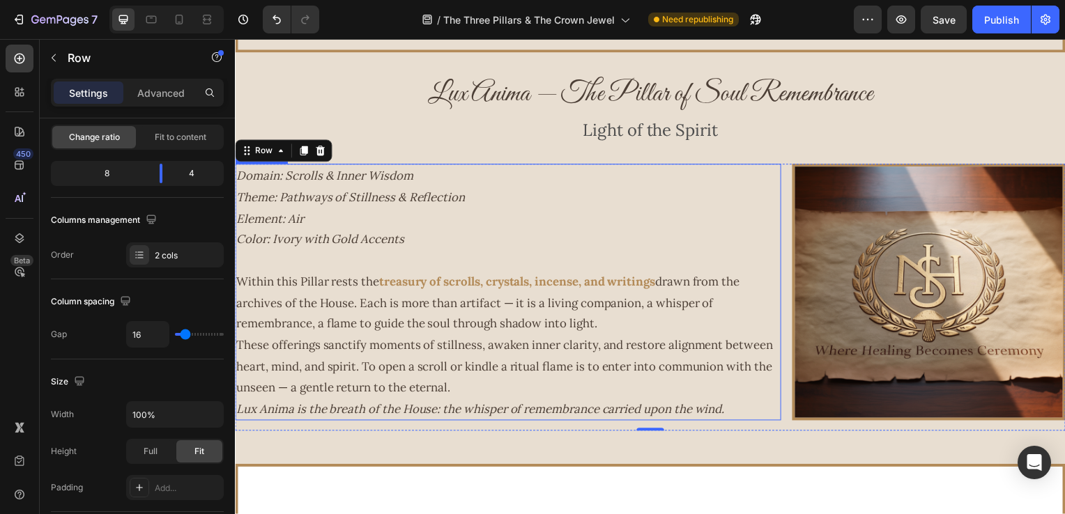
scroll to position [906, 0]
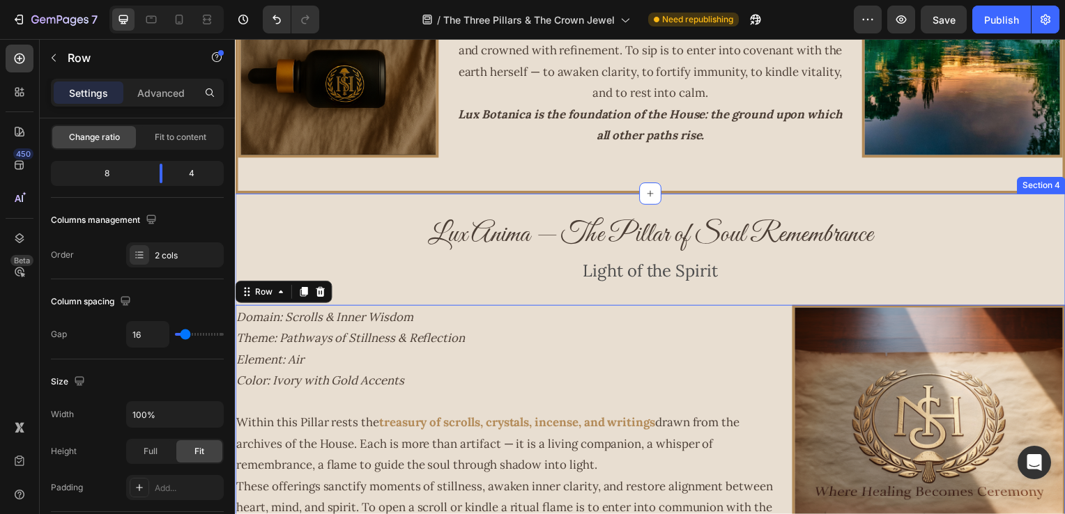
click at [319, 202] on div "Lux Anima — The Pillar of Soul Remembrance Heading Light of the Spirit Text Blo…" at bounding box center [653, 402] width 836 height 415
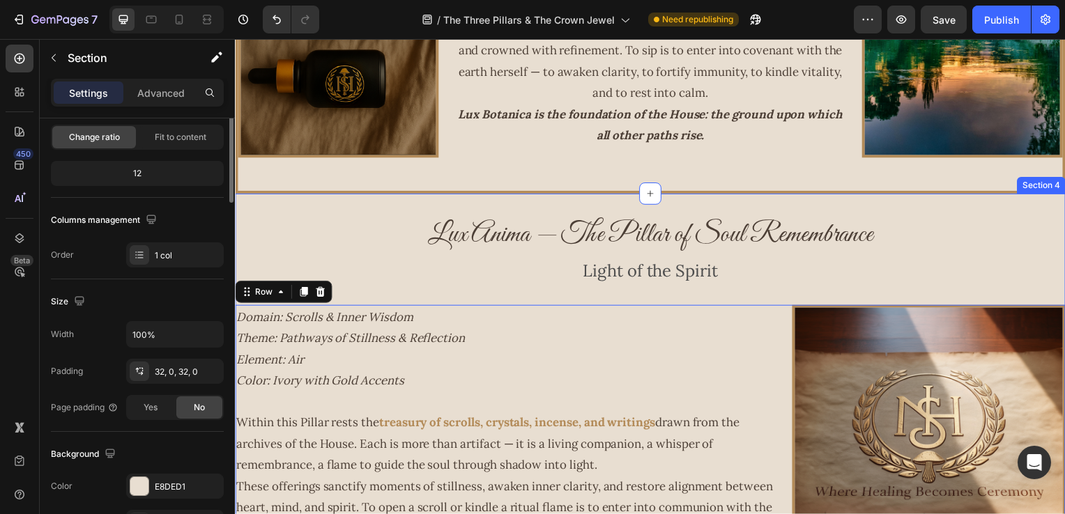
scroll to position [0, 0]
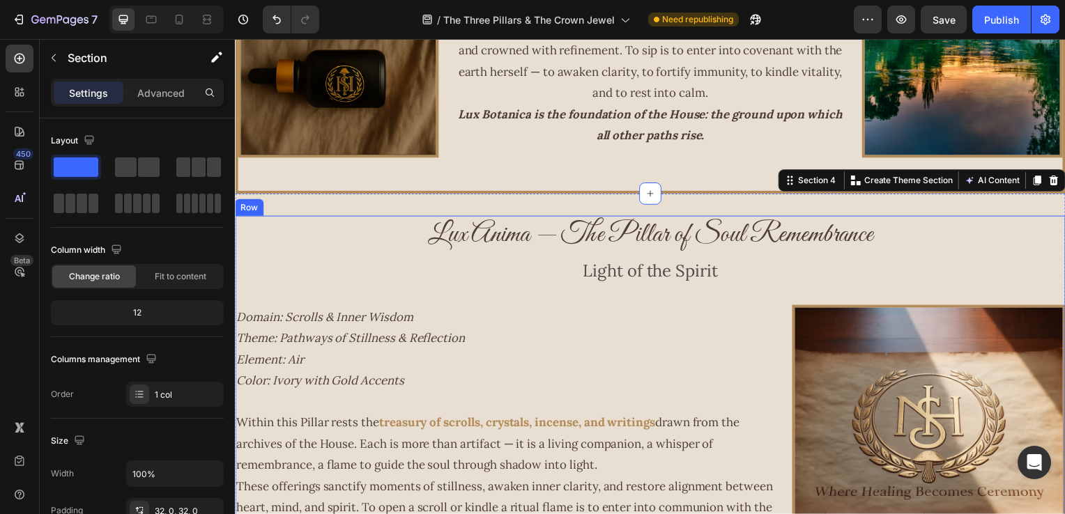
click at [265, 291] on div "Lux Anima — The Pillar of Soul Remembrance Heading Light of the Spirit Text Blo…" at bounding box center [653, 396] width 836 height 359
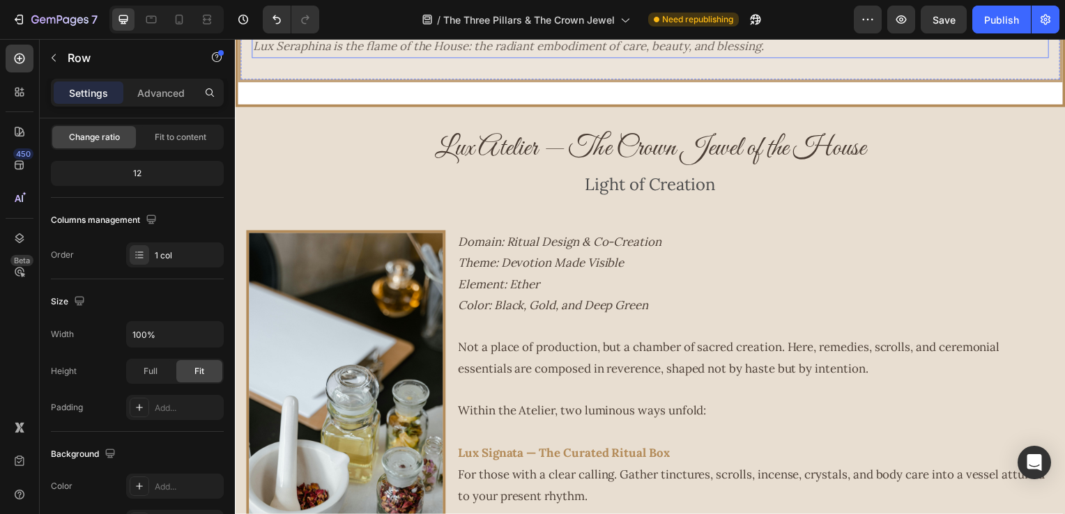
scroll to position [1817, 0]
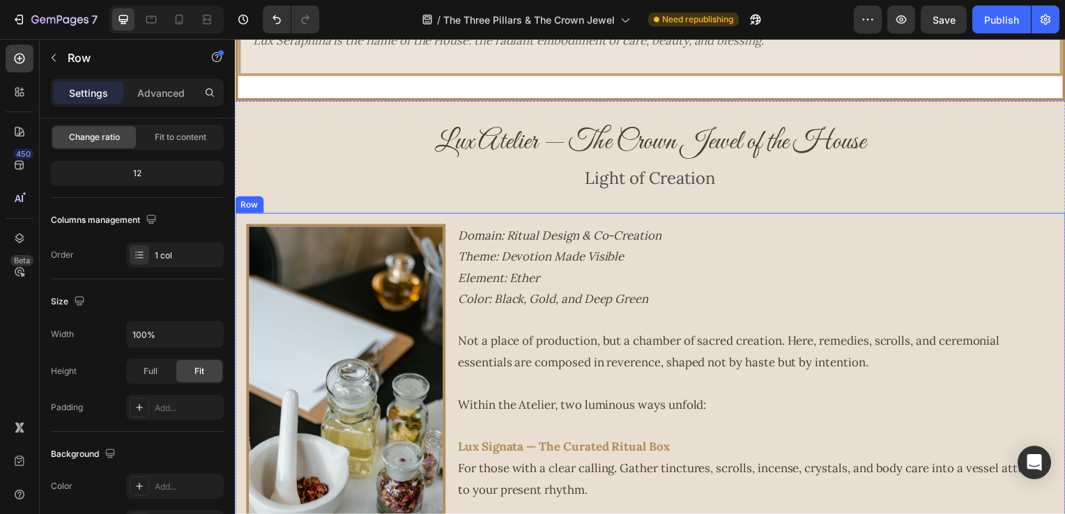
click at [450, 232] on div "Image Domain: Ritual Design & Co-Creation Theme: Devotion Made Visible Element:…" at bounding box center [653, 435] width 836 height 440
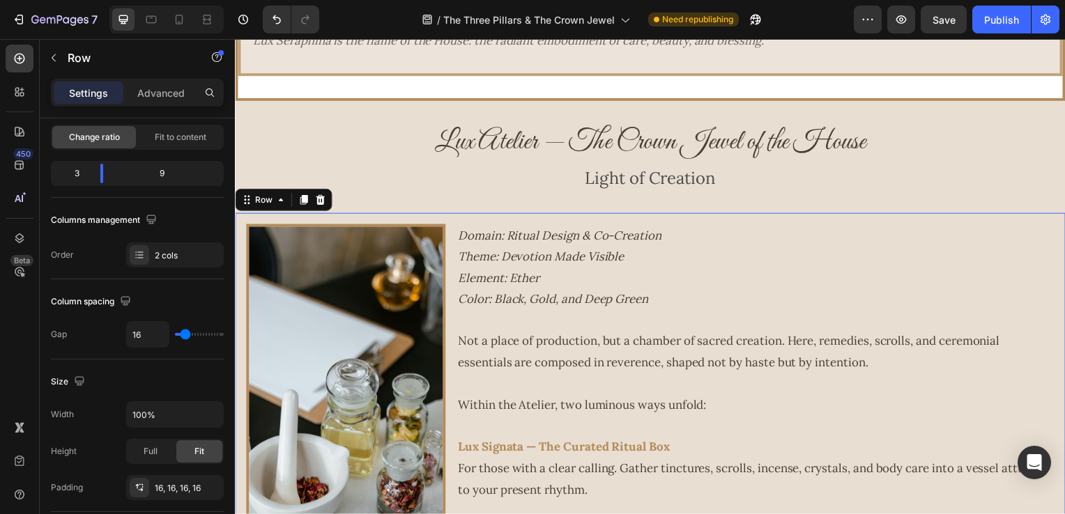
click at [415, 215] on div "Image Domain: Ritual Design & Co-Creation Theme: Devotion Made Visible Element:…" at bounding box center [653, 435] width 836 height 440
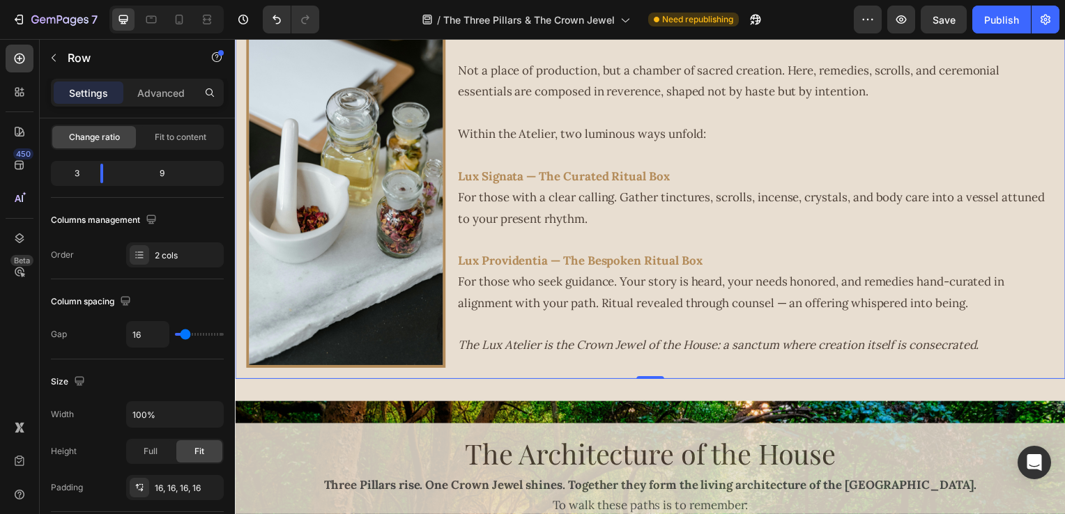
scroll to position [2229, 0]
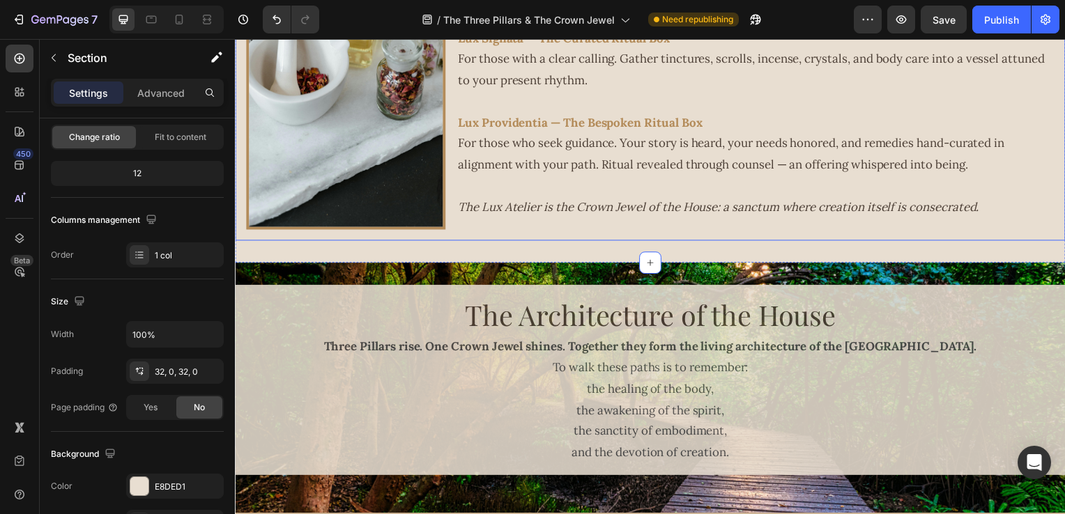
scroll to position [0, 0]
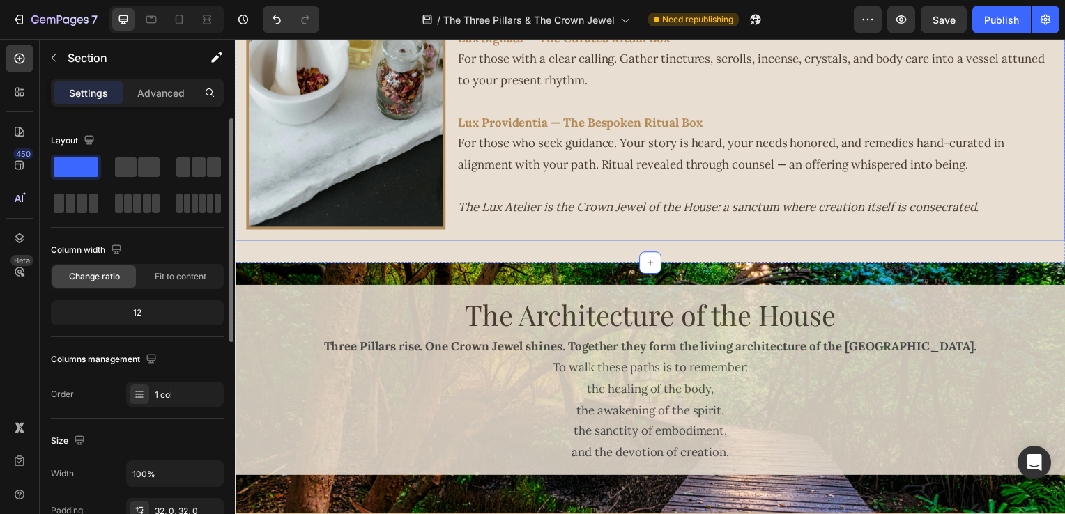
click at [458, 240] on div "Image Domain: Ritual Design & Co-Creation Theme: Devotion Made Visible Element:…" at bounding box center [653, 22] width 836 height 440
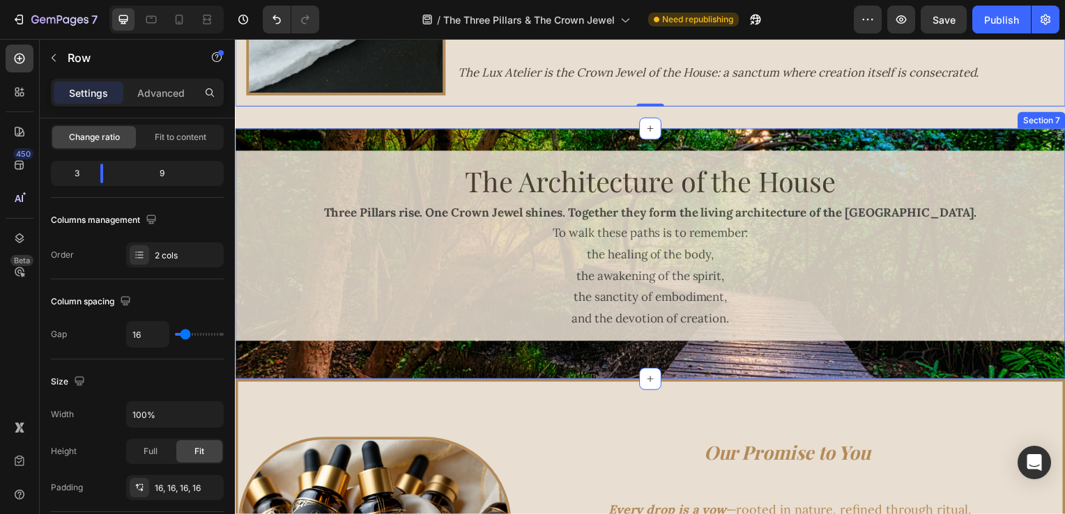
scroll to position [2236, 0]
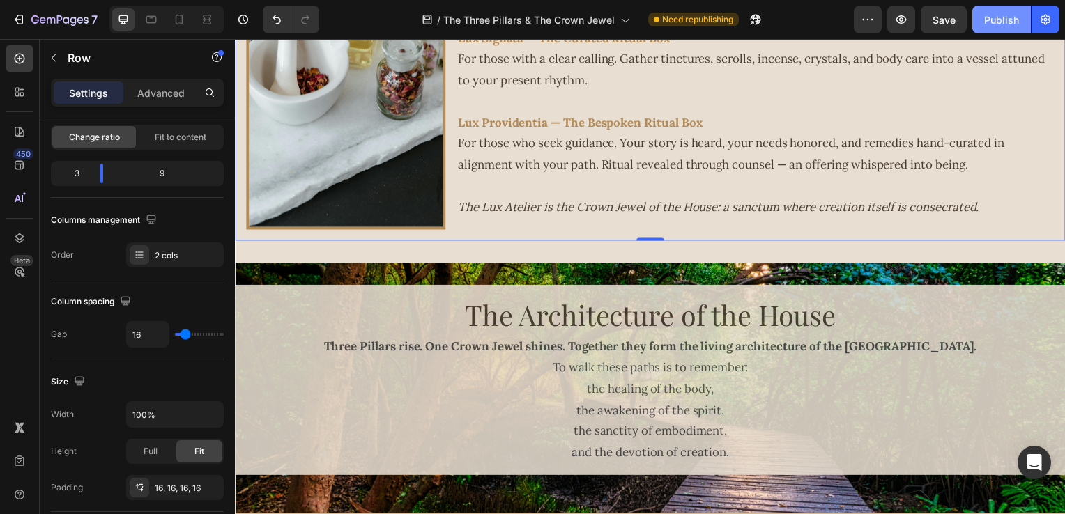
click at [1003, 28] on button "Publish" at bounding box center [1001, 20] width 59 height 28
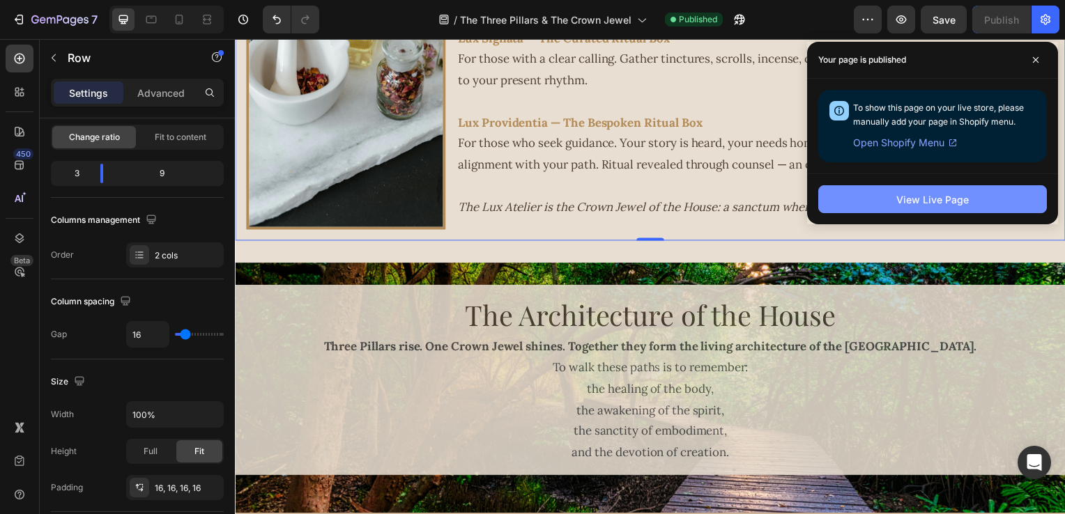
click at [853, 197] on button "View Live Page" at bounding box center [932, 199] width 229 height 28
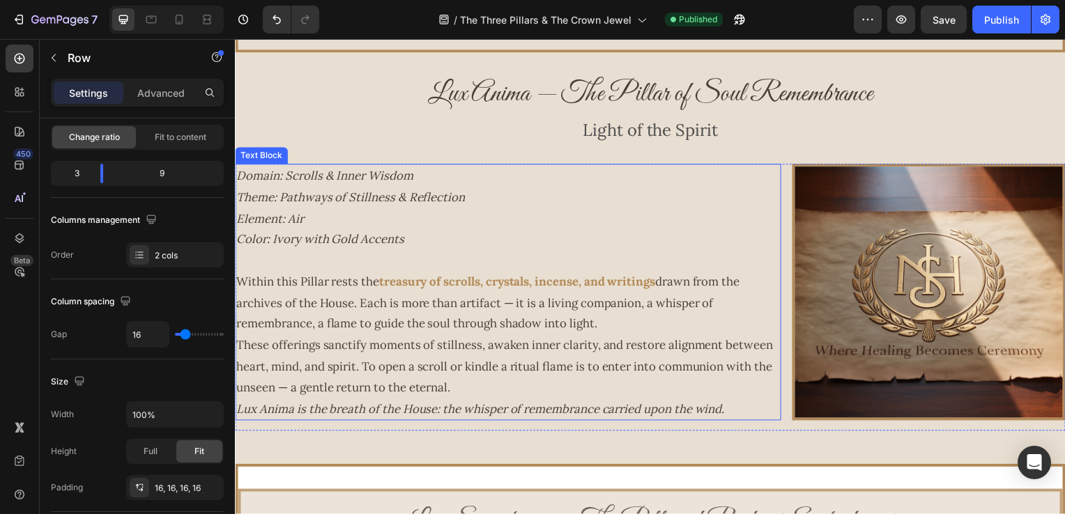
scroll to position [1051, 0]
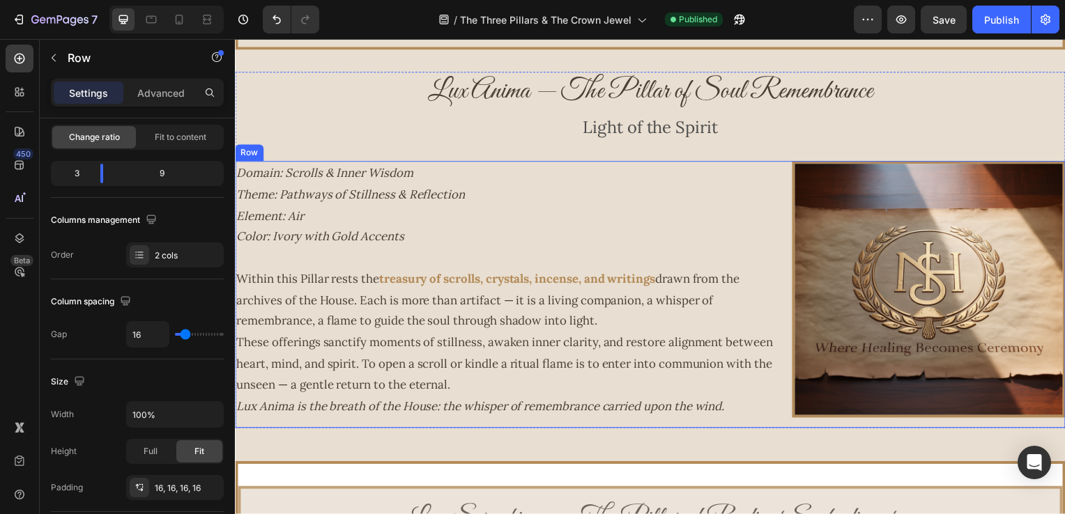
click at [784, 188] on div "Domain: Scrolls & Inner Wisdom Theme: Pathways of Stillness & Reflection Elemen…" at bounding box center [653, 296] width 836 height 269
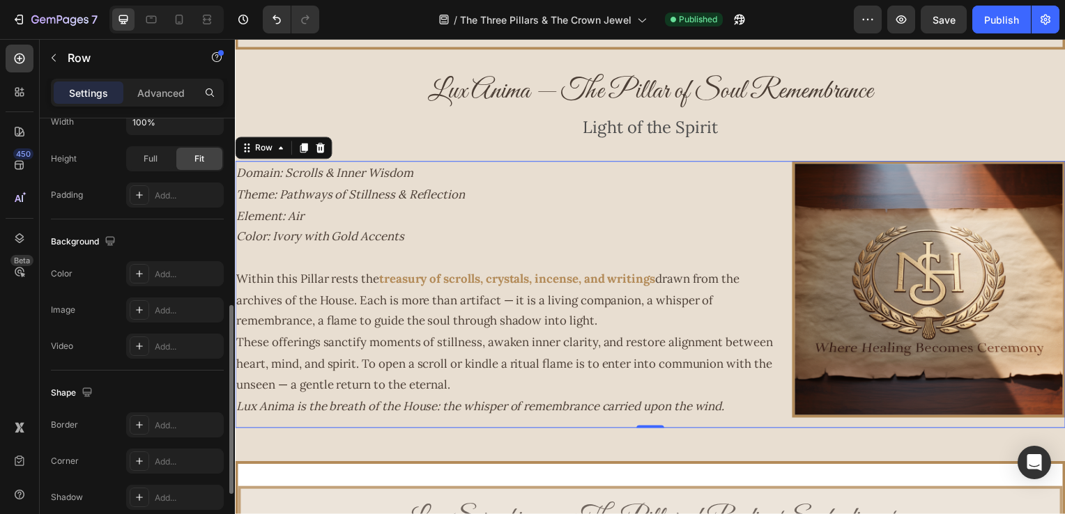
scroll to position [362, 0]
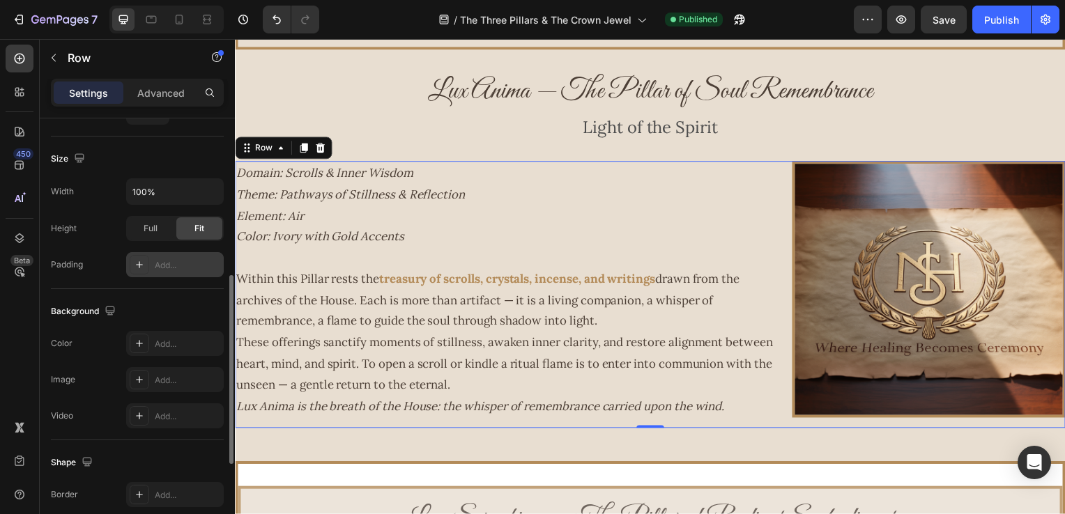
click at [147, 268] on div at bounding box center [140, 265] width 20 height 20
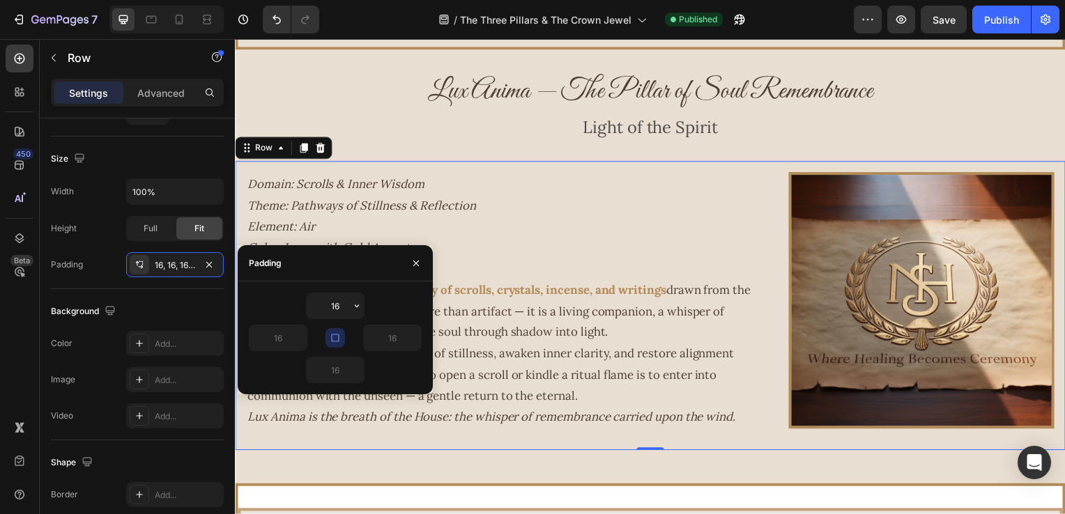
click at [337, 344] on button "button" at bounding box center [335, 338] width 20 height 20
click at [411, 259] on icon "button" at bounding box center [415, 263] width 11 height 11
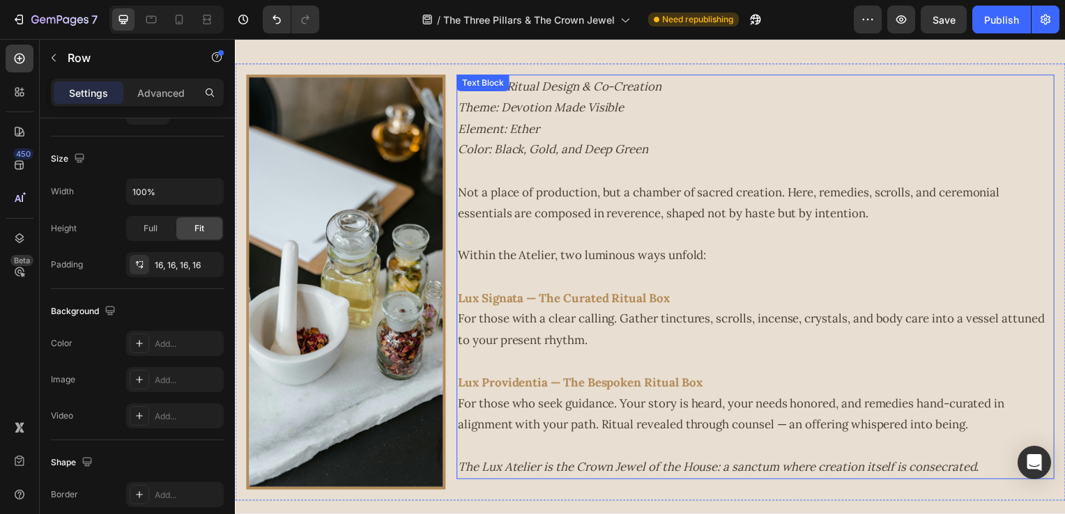
scroll to position [2032, 0]
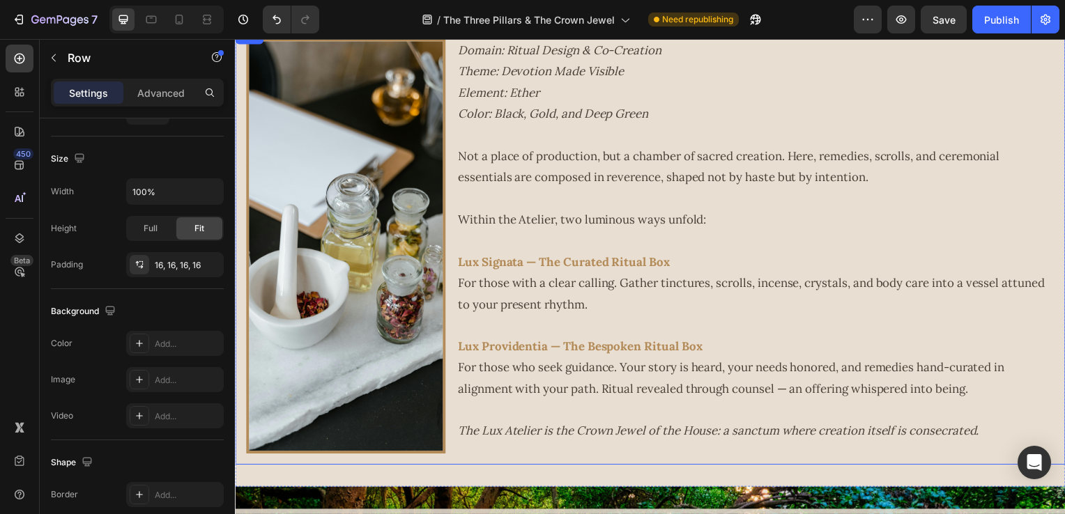
click at [449, 130] on div "Image Domain: Ritual Design & Co-Creation Theme: Devotion Made Visible Element:…" at bounding box center [653, 248] width 836 height 440
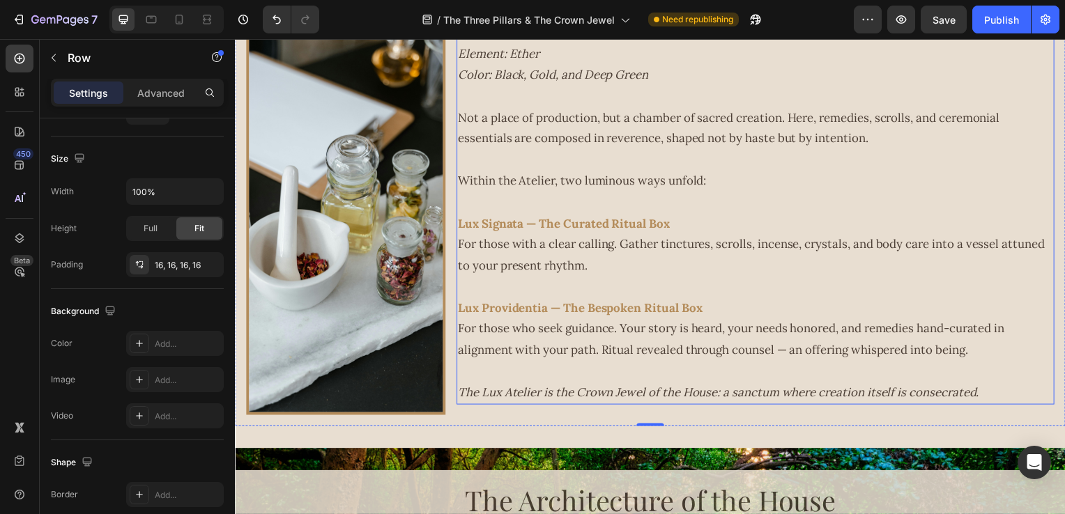
scroll to position [2230, 0]
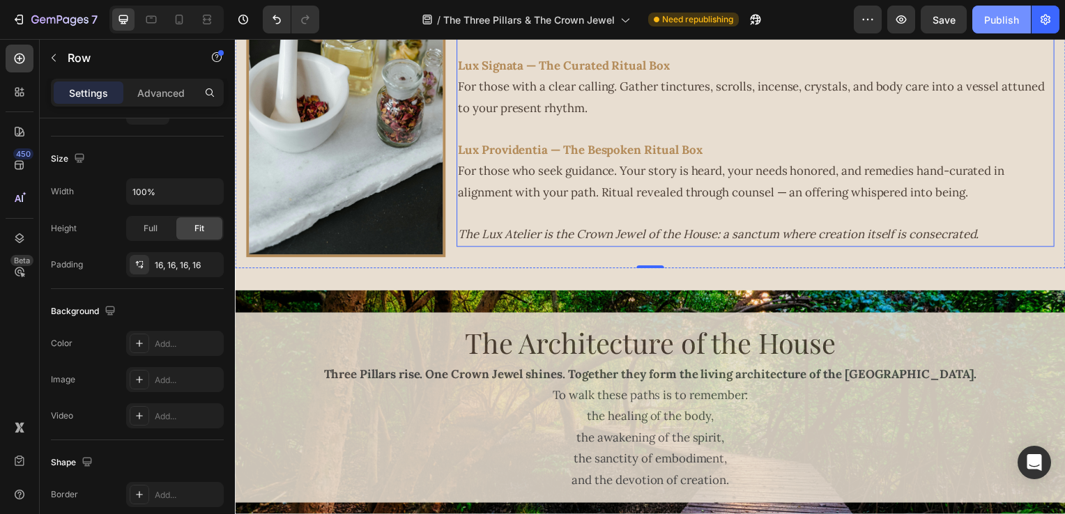
click at [981, 26] on button "Publish" at bounding box center [1001, 20] width 59 height 28
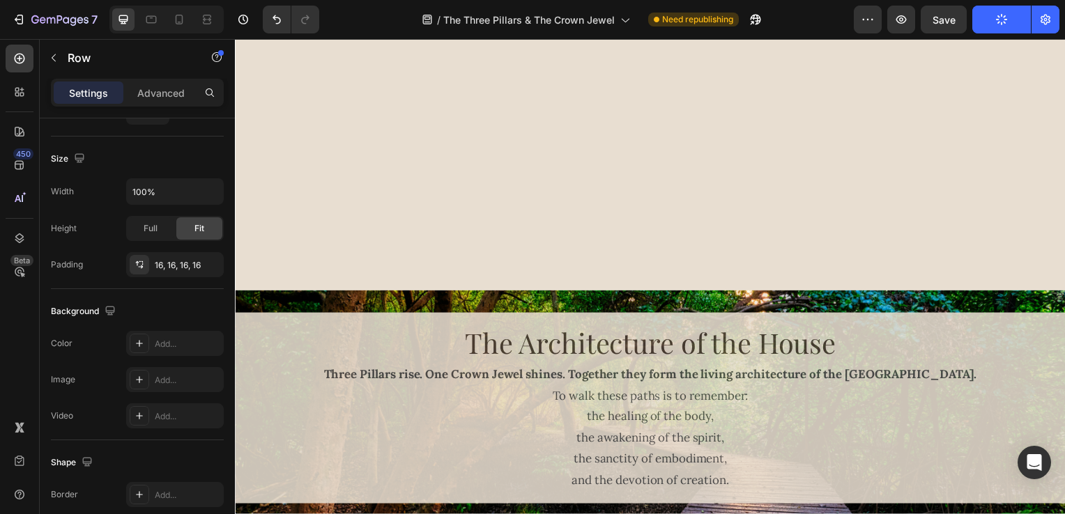
scroll to position [2520, 0]
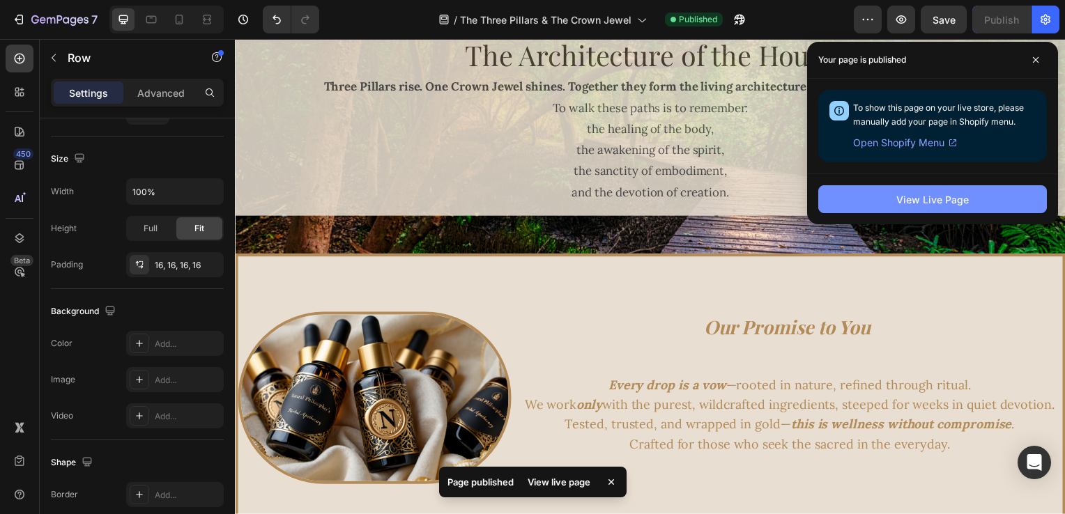
click at [902, 192] on div "View Live Page" at bounding box center [932, 199] width 72 height 15
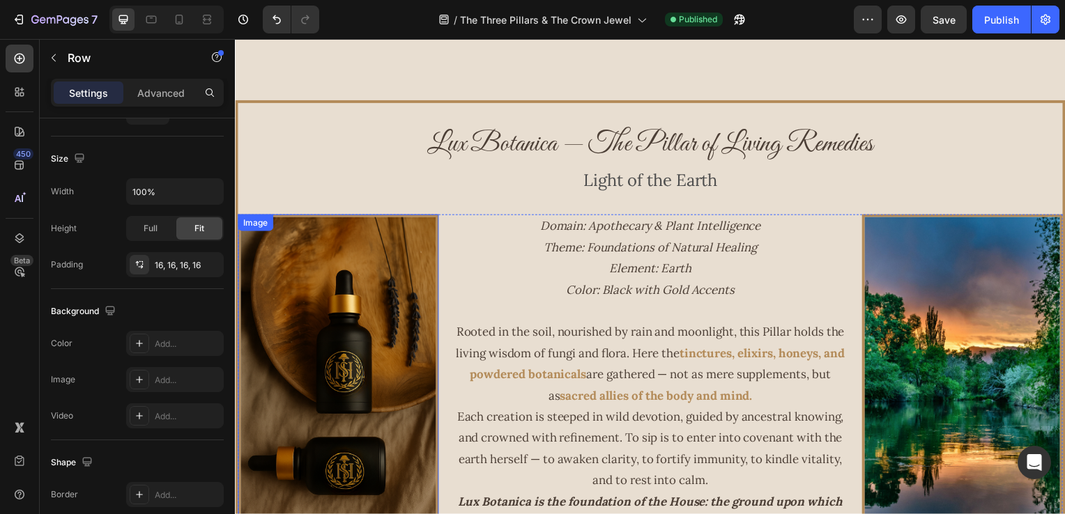
scroll to position [778, 0]
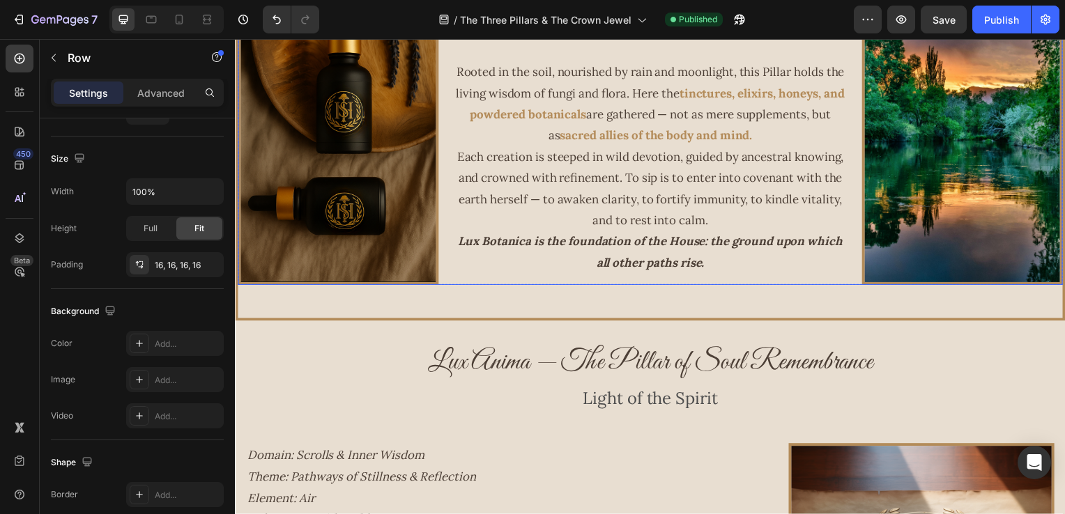
click at [445, 194] on div "Image Domain: Apothecary & Plant Intelligence Theme: Foundations of Natural Hea…" at bounding box center [653, 120] width 831 height 333
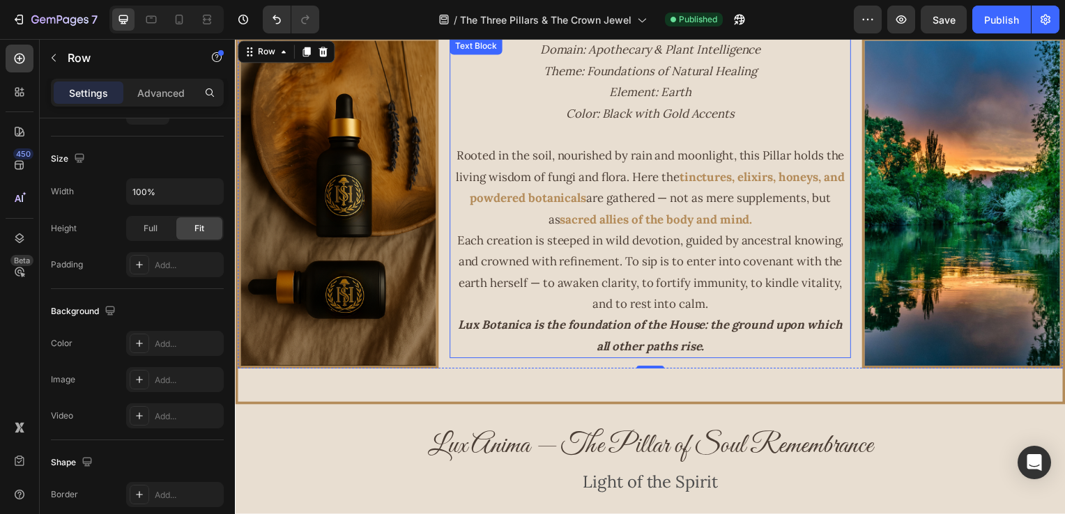
scroll to position [638, 0]
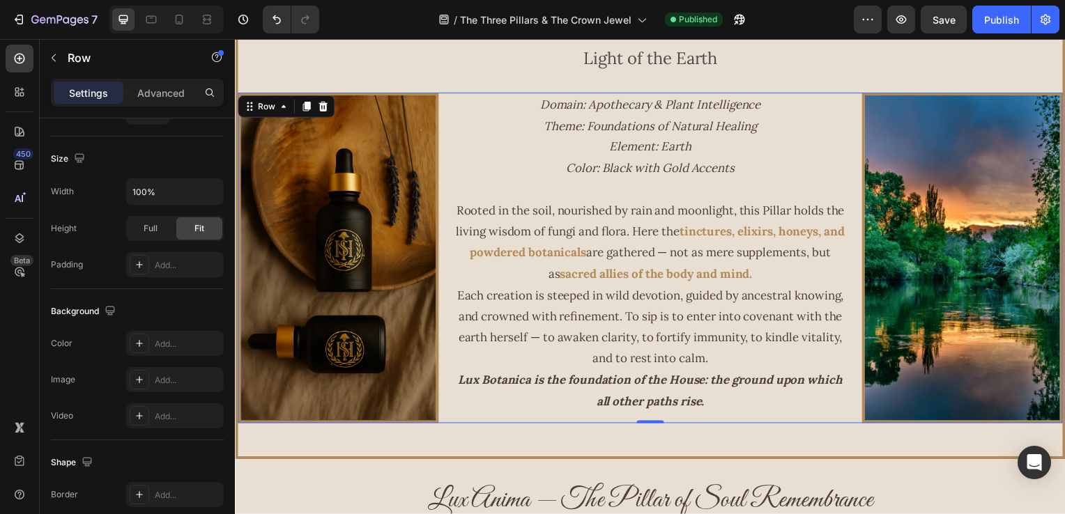
click at [442, 130] on div "Image Domain: Apothecary & Plant Intelligence Theme: Foundations of Natural Hea…" at bounding box center [653, 259] width 831 height 333
click at [133, 268] on div at bounding box center [140, 265] width 20 height 20
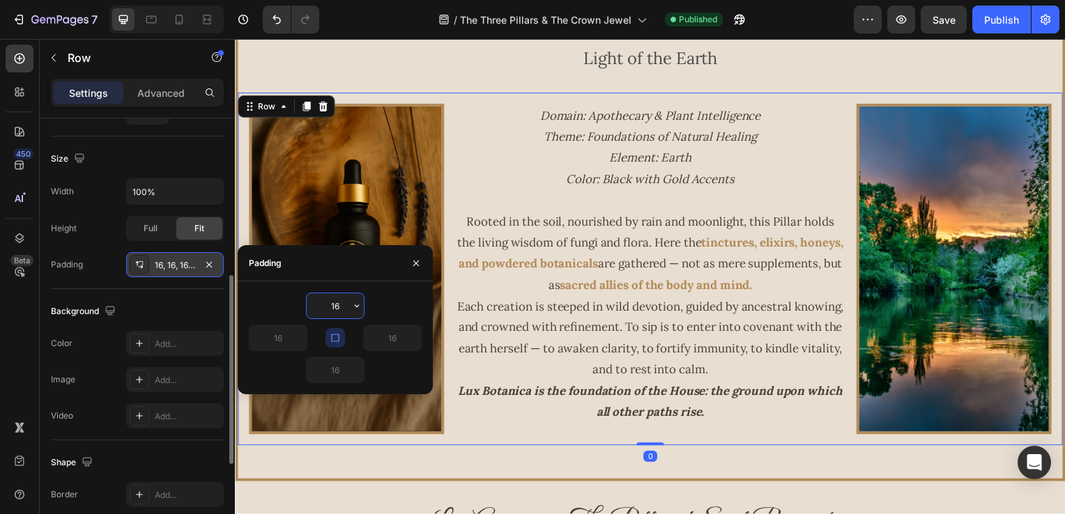
click at [336, 334] on icon "button" at bounding box center [335, 337] width 11 height 11
drag, startPoint x: 413, startPoint y: 263, endPoint x: 179, endPoint y: 226, distance: 237.1
click at [413, 263] on icon "button" at bounding box center [415, 263] width 11 height 11
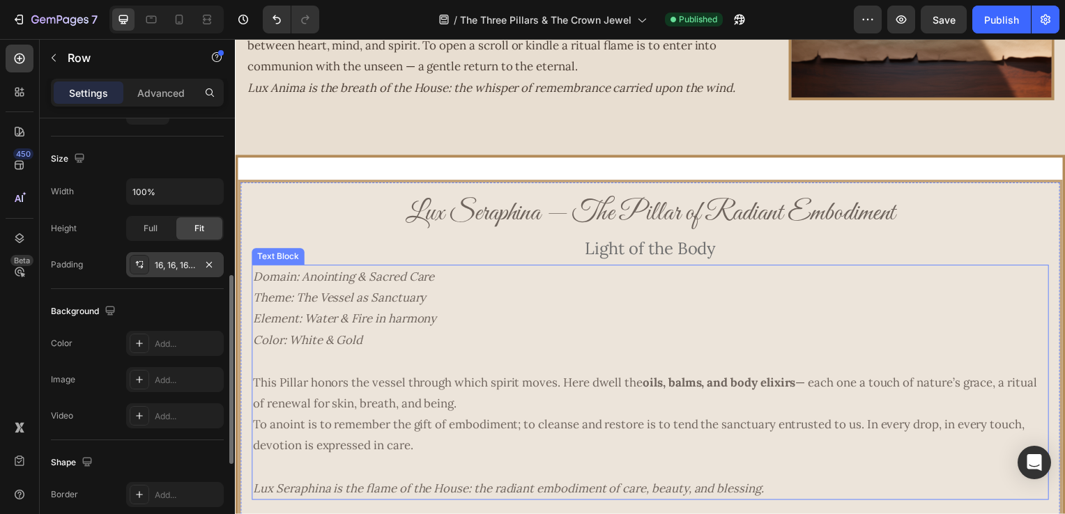
scroll to position [1475, 0]
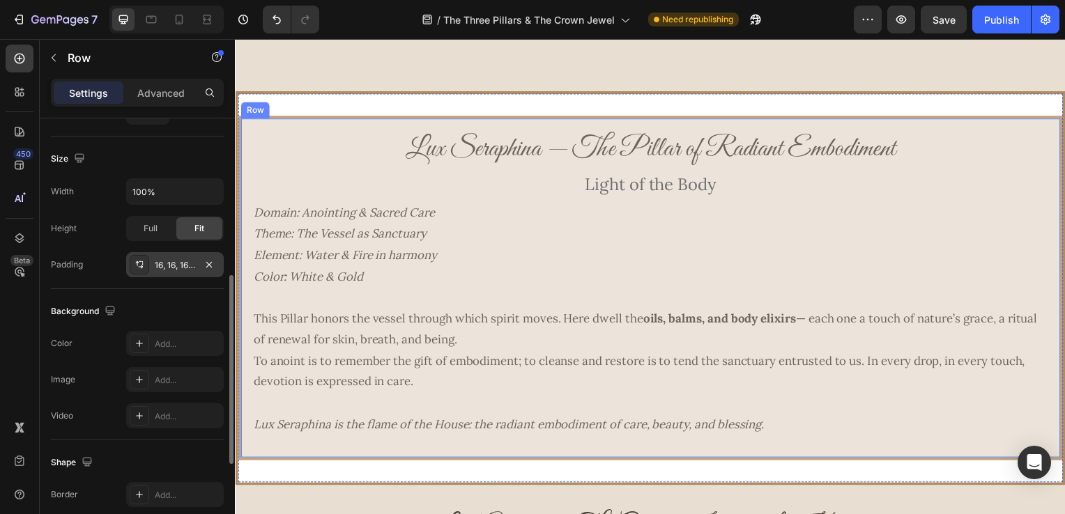
click at [518, 449] on div "Lux Seraphina — The Pillar of Radiant Embodiment Heading Light of the Body Text…" at bounding box center [653, 291] width 803 height 320
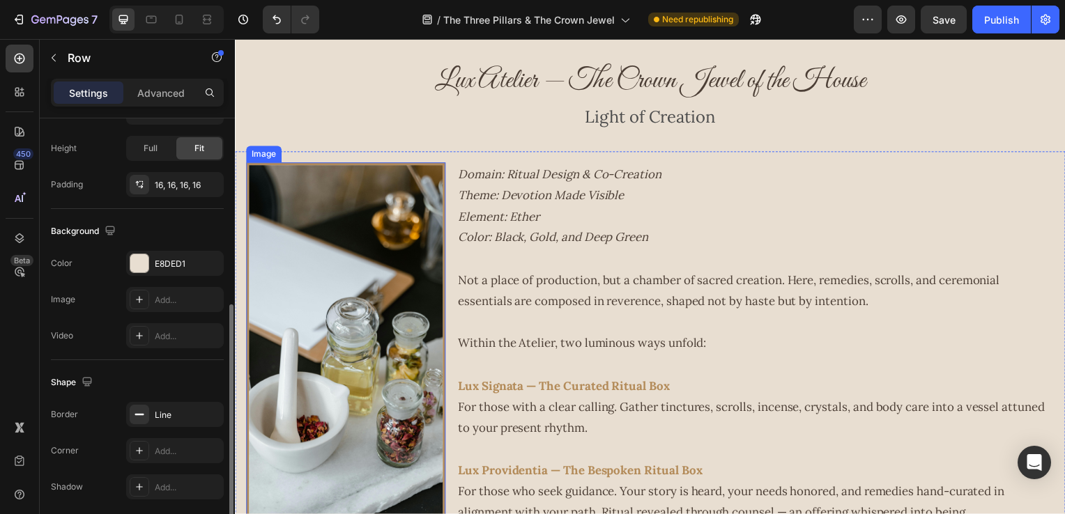
scroll to position [1962, 0]
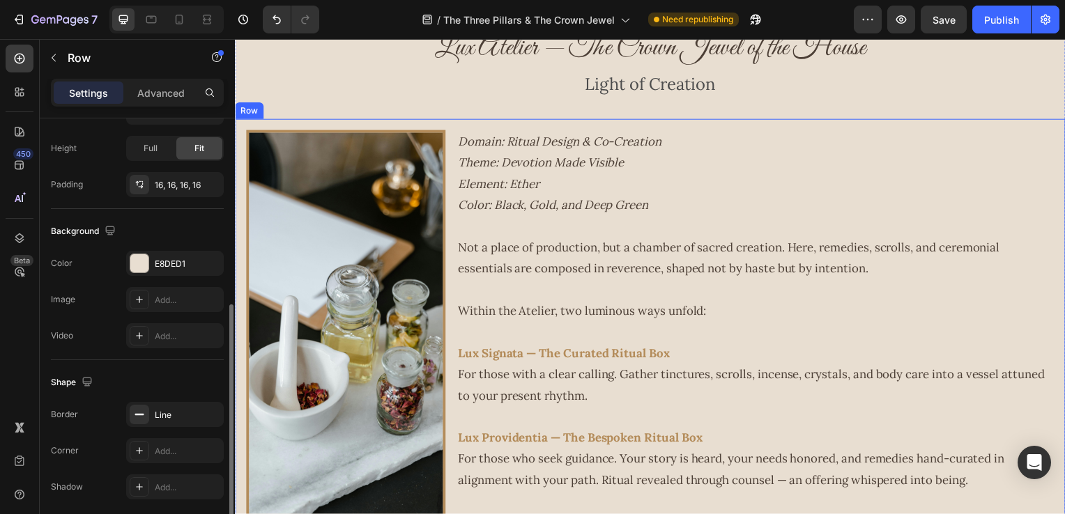
click at [454, 300] on div "Image Domain: Ritual Design & Co-Creation Theme: Devotion Made Visible Element:…" at bounding box center [653, 340] width 836 height 440
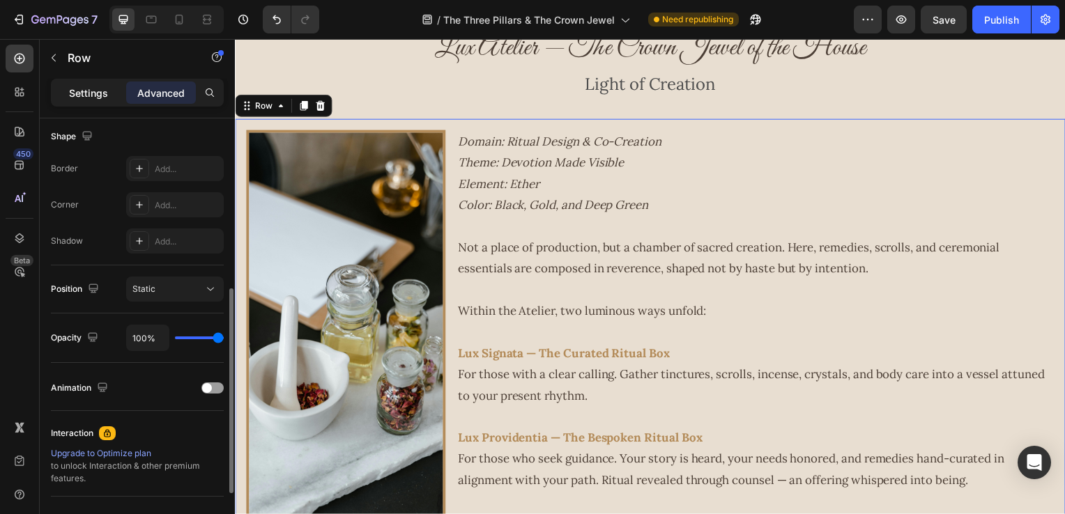
click at [98, 102] on div "Settings" at bounding box center [89, 93] width 70 height 22
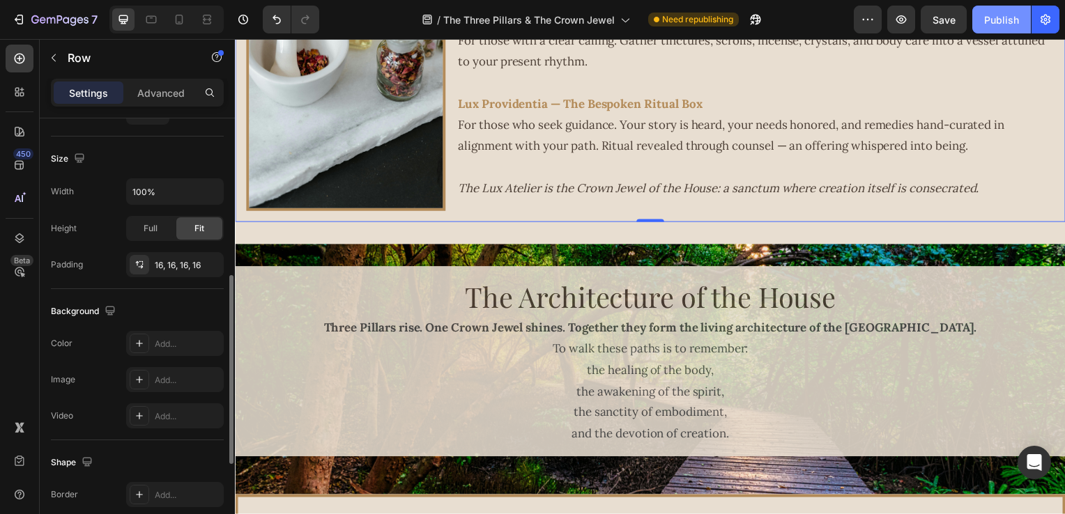
scroll to position [2450, 0]
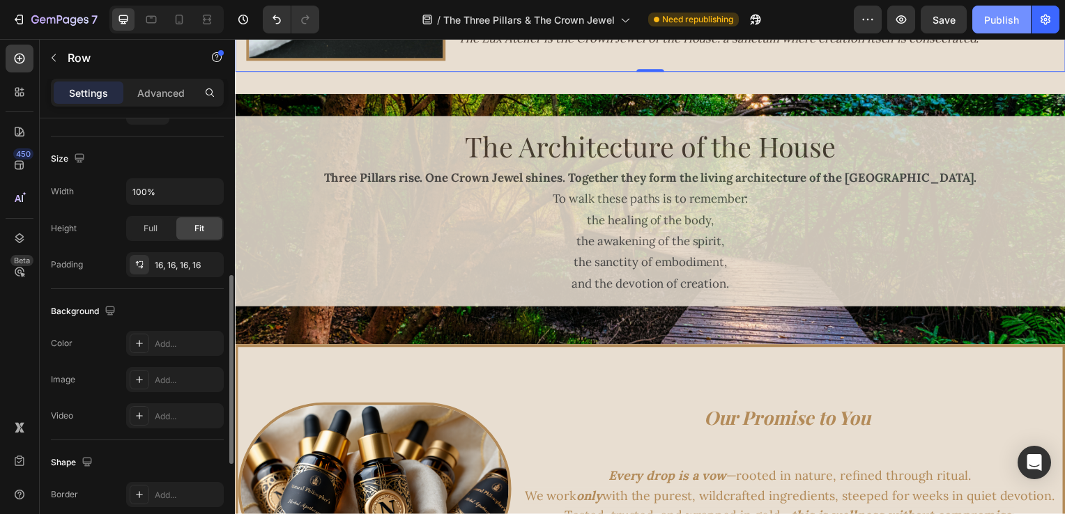
click at [1006, 8] on button "Publish" at bounding box center [1001, 20] width 59 height 28
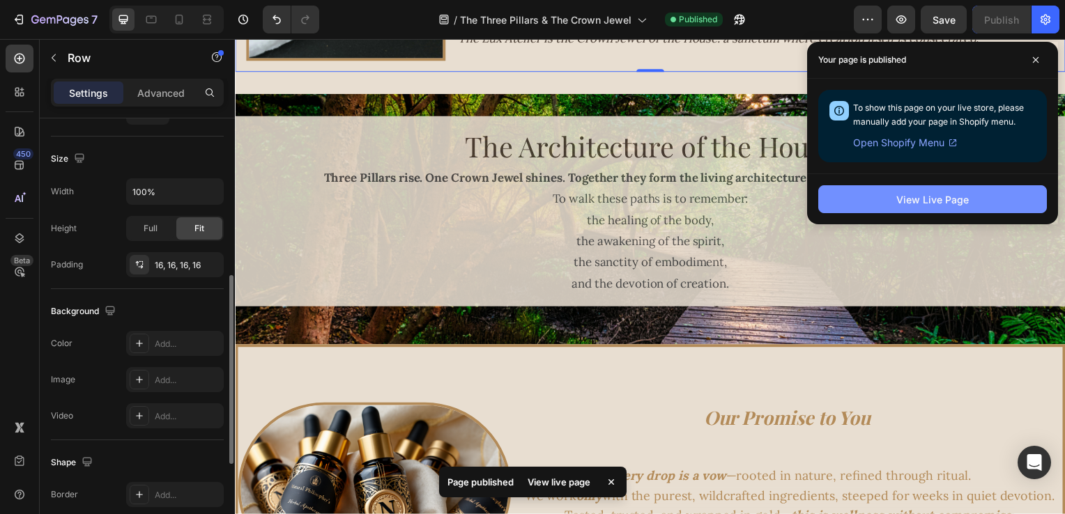
click at [853, 195] on button "View Live Page" at bounding box center [932, 199] width 229 height 28
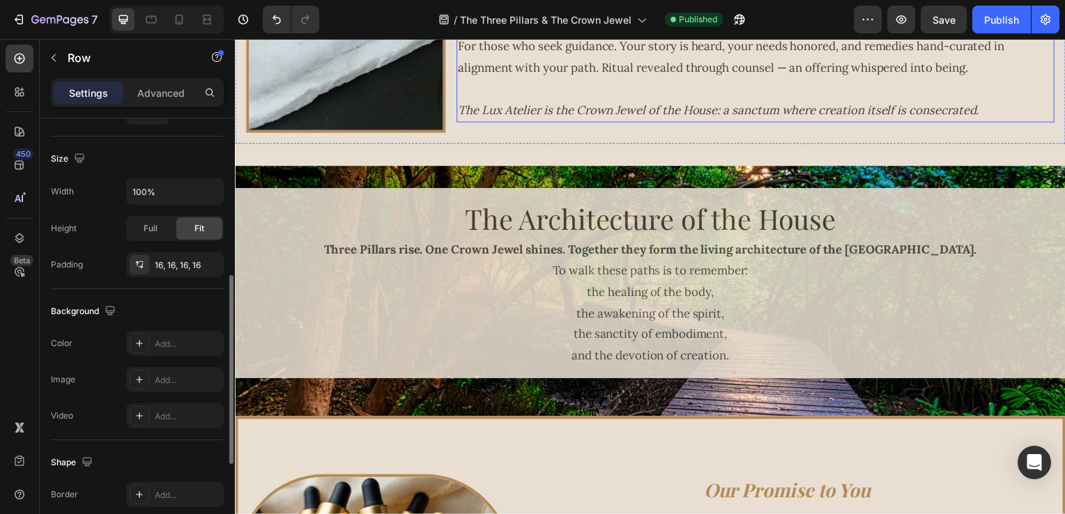
scroll to position [2241, 0]
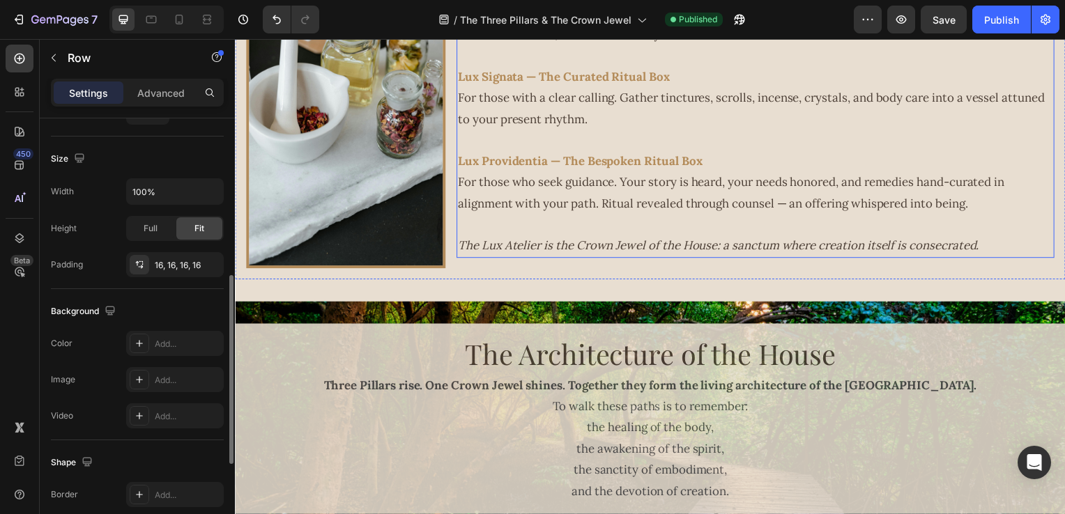
click at [363, 380] on strong "Three Pillars rise. One Crown Jewel shines. Together they form the living archi…" at bounding box center [653, 387] width 658 height 15
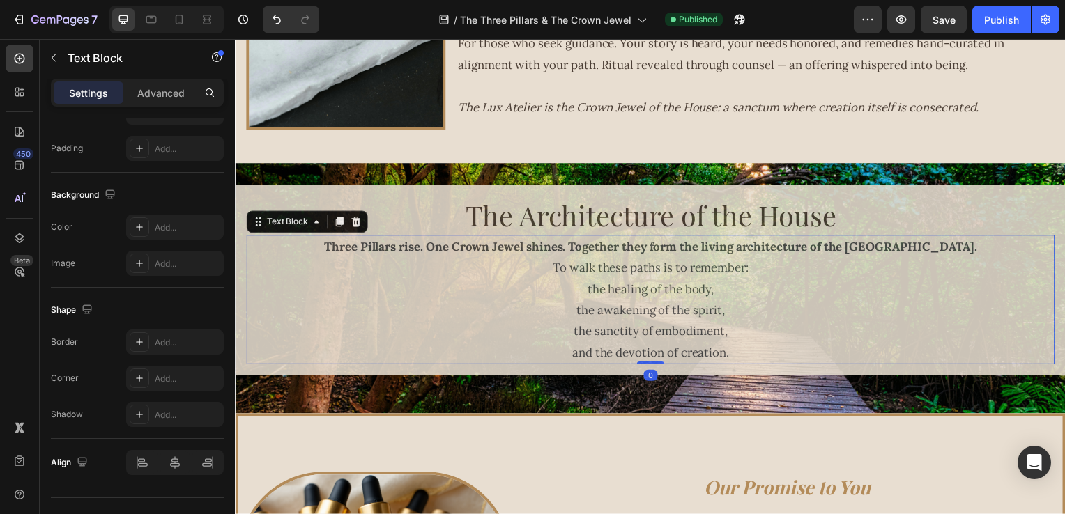
scroll to position [0, 0]
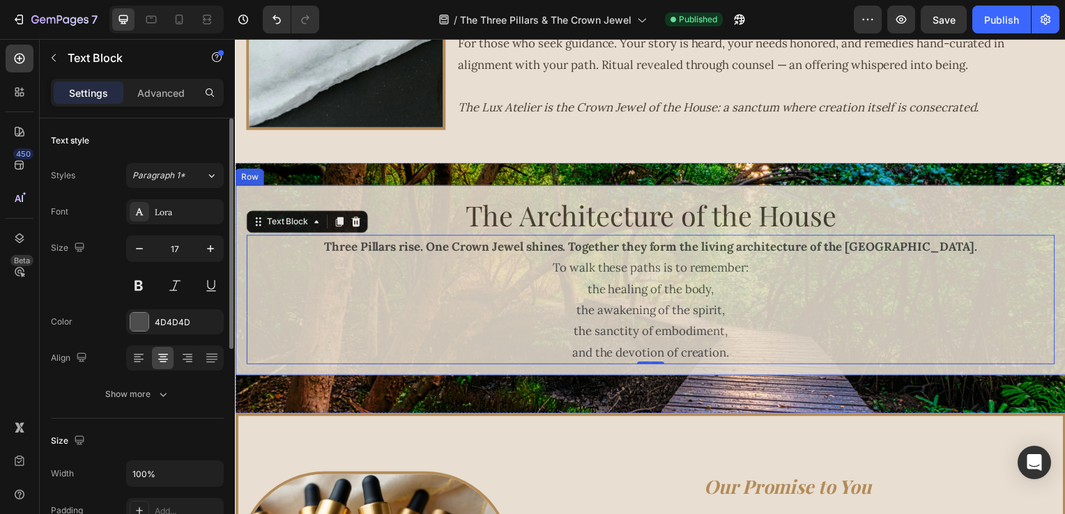
click at [372, 187] on div "The Architecture of the House Heading Three Pillars rise. One Crown Jewel shine…" at bounding box center [653, 283] width 836 height 192
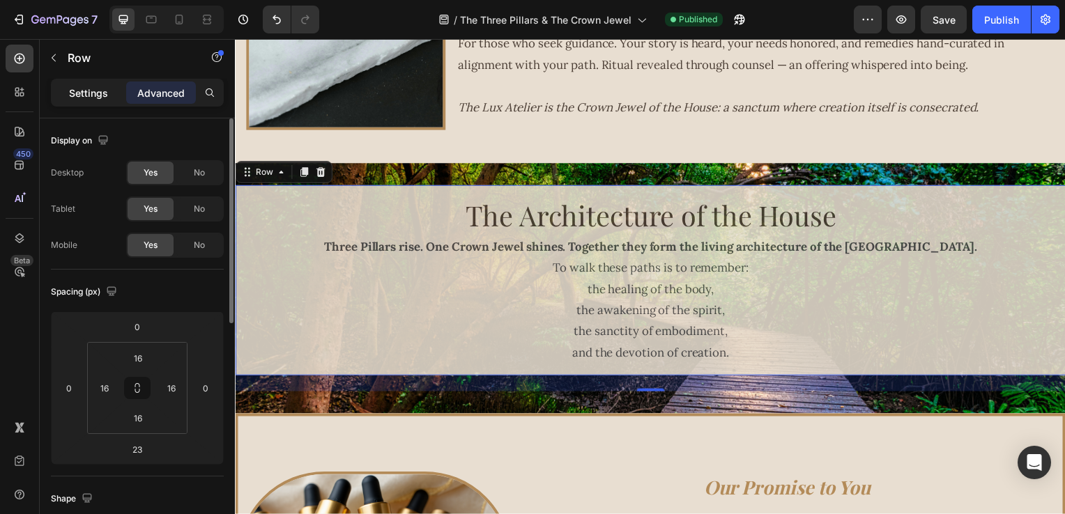
click at [98, 93] on p "Settings" at bounding box center [88, 93] width 39 height 15
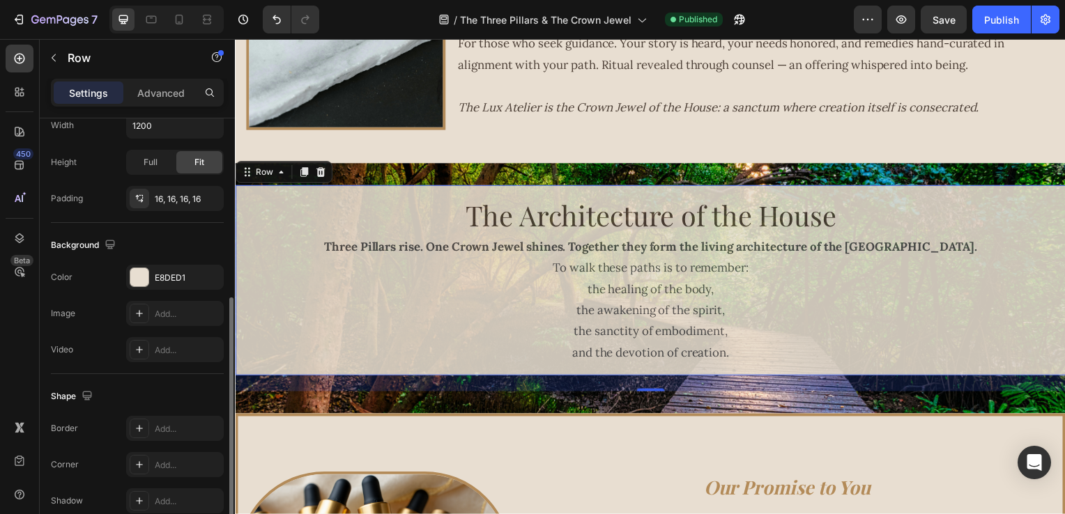
scroll to position [413, 0]
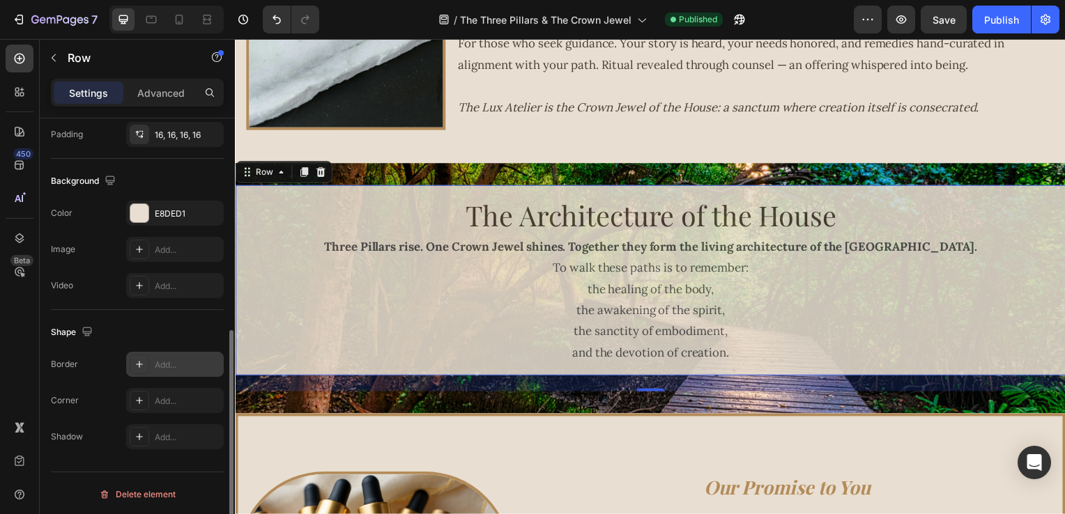
click at [142, 369] on div at bounding box center [140, 365] width 20 height 20
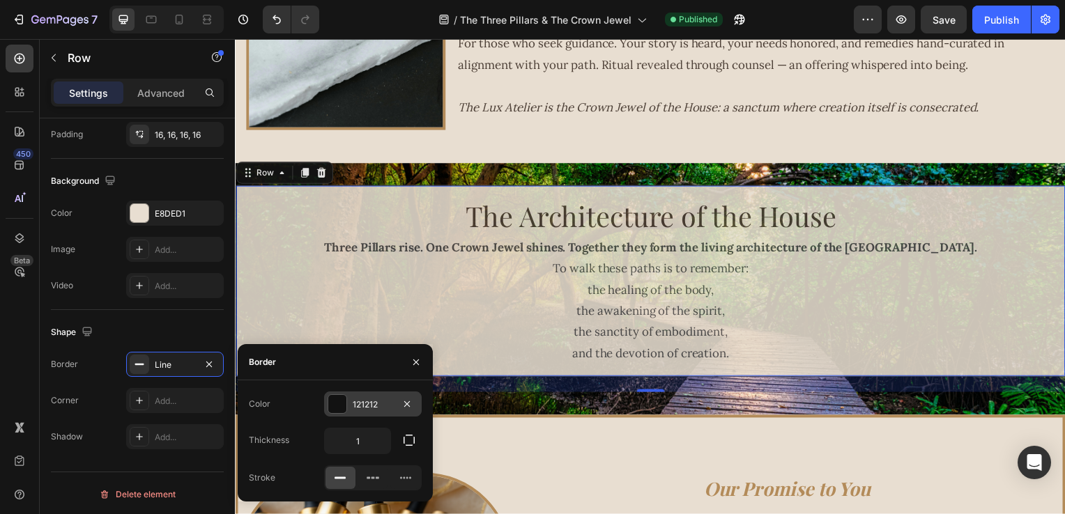
click at [368, 394] on div "121212" at bounding box center [373, 404] width 98 height 25
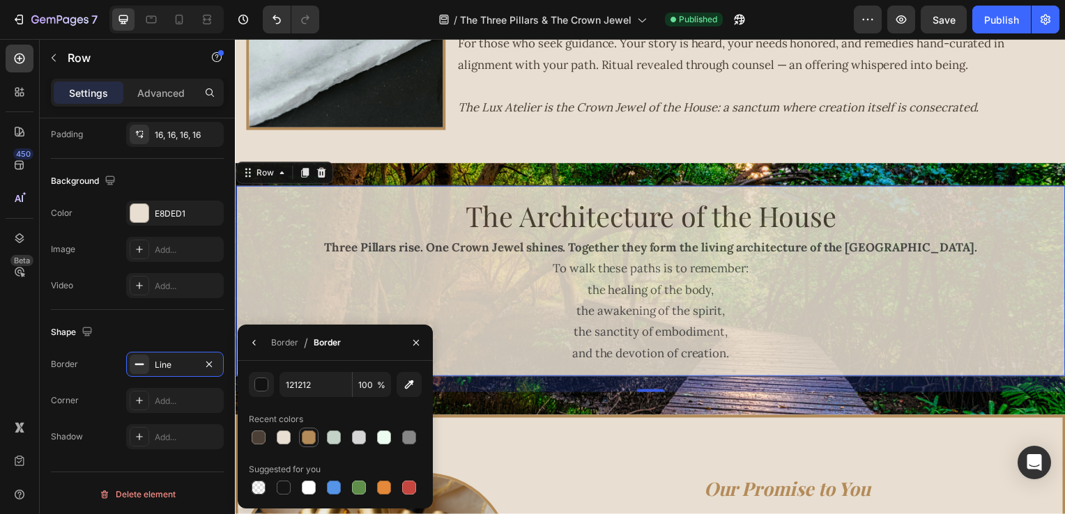
click at [310, 434] on div at bounding box center [309, 438] width 14 height 14
type input "B38B59"
click at [275, 344] on div "Border" at bounding box center [284, 343] width 27 height 13
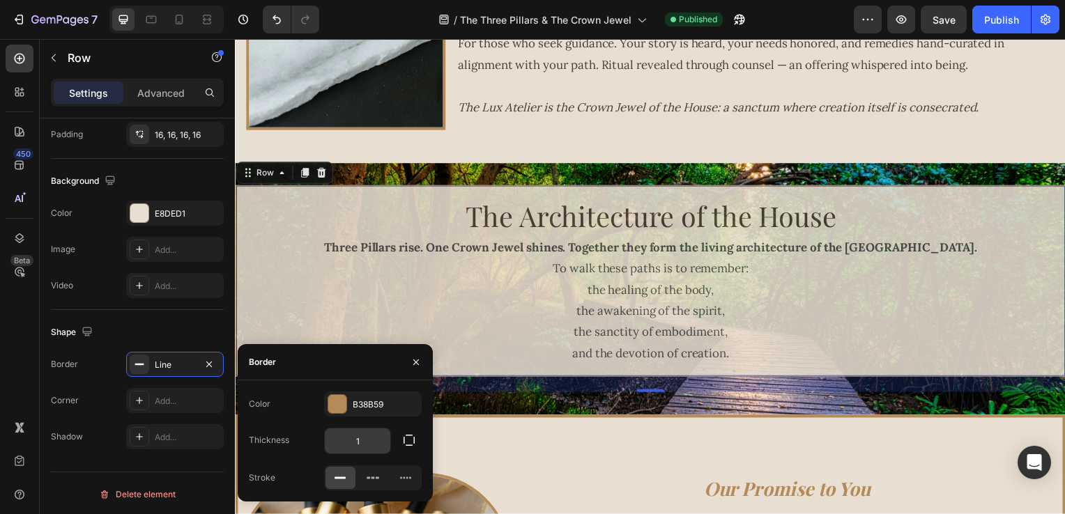
click at [351, 436] on input "1" at bounding box center [358, 441] width 66 height 25
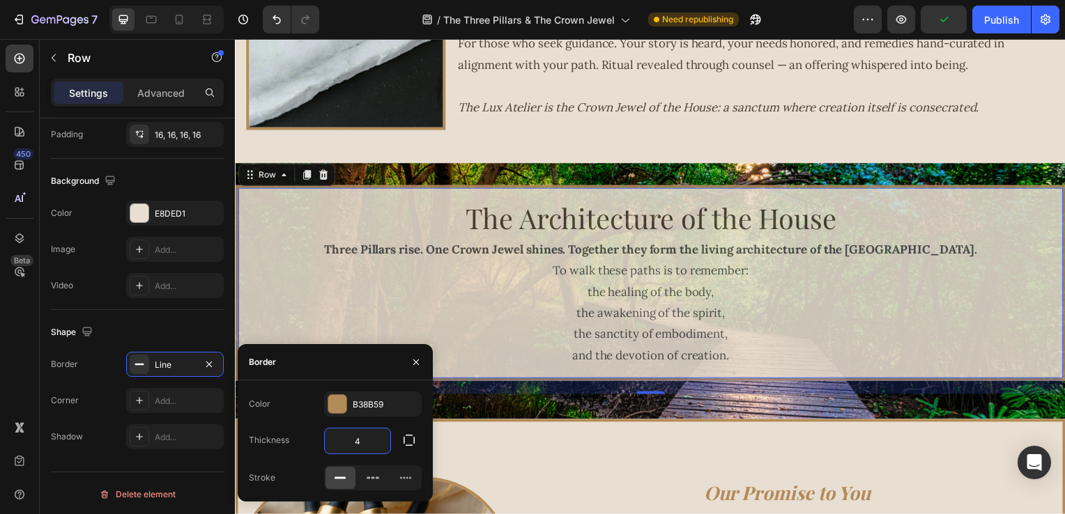
type input "4"
click at [415, 366] on icon "button" at bounding box center [415, 362] width 11 height 11
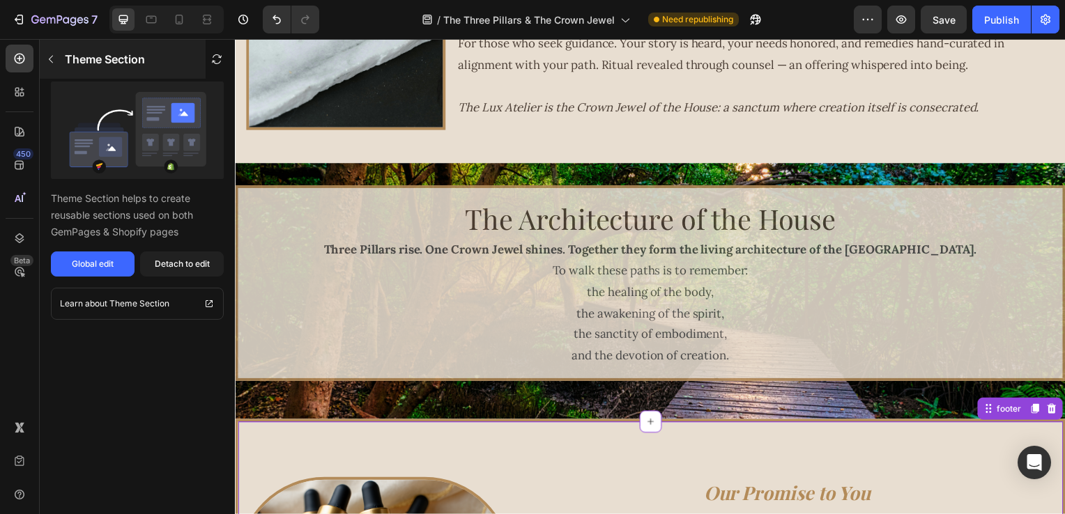
click at [45, 57] on button "button" at bounding box center [51, 59] width 22 height 22
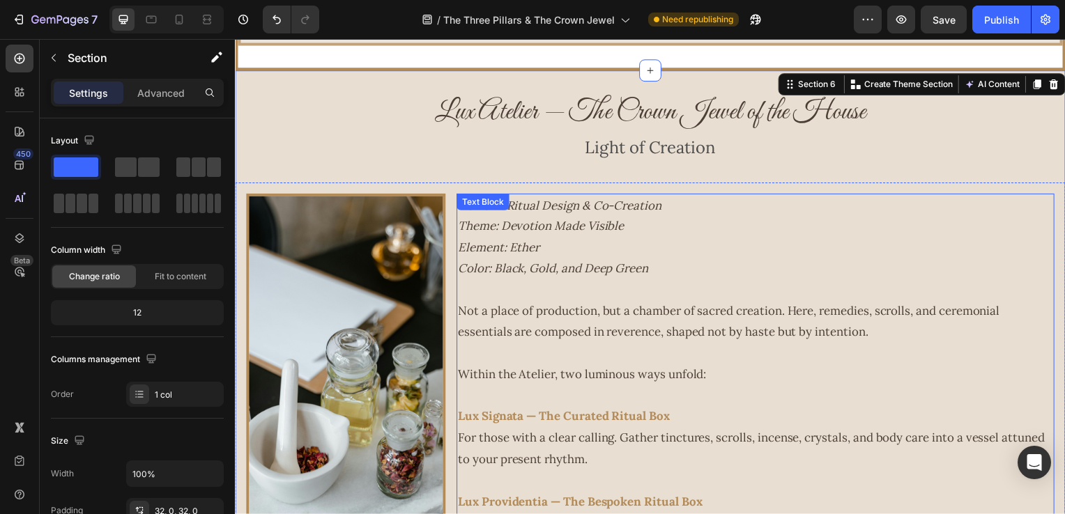
scroll to position [1753, 0]
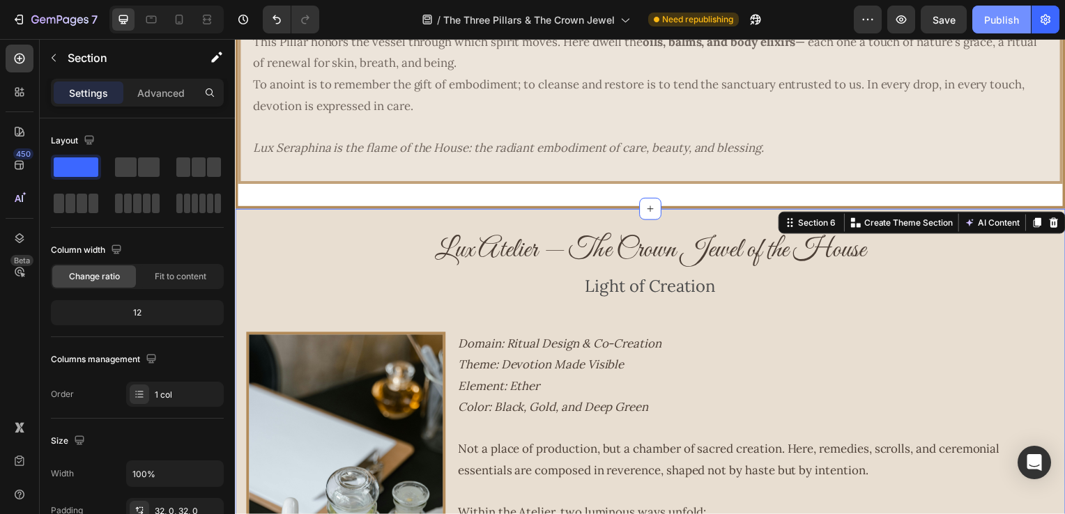
click at [1018, 23] on div "Publish" at bounding box center [1001, 20] width 35 height 15
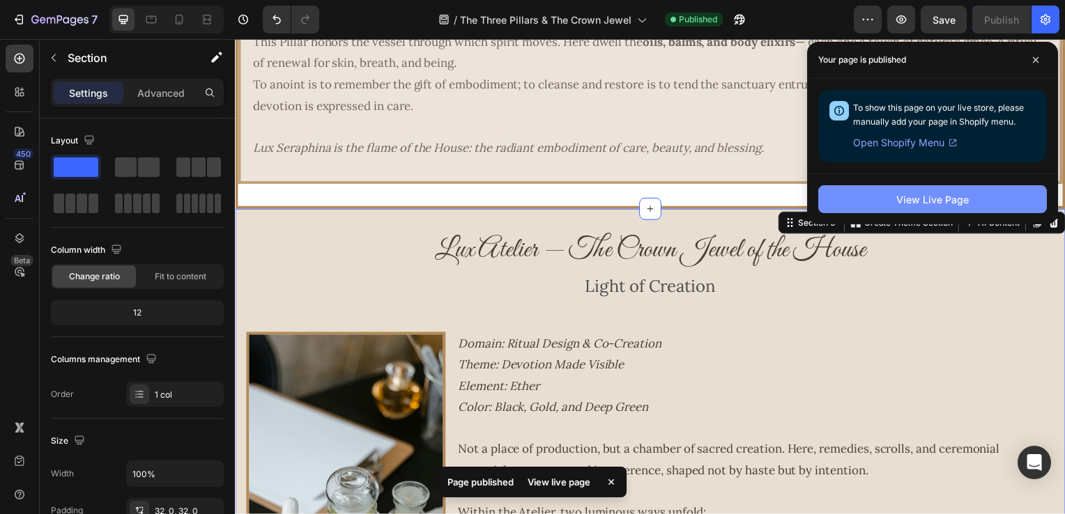
click at [844, 203] on button "View Live Page" at bounding box center [932, 199] width 229 height 28
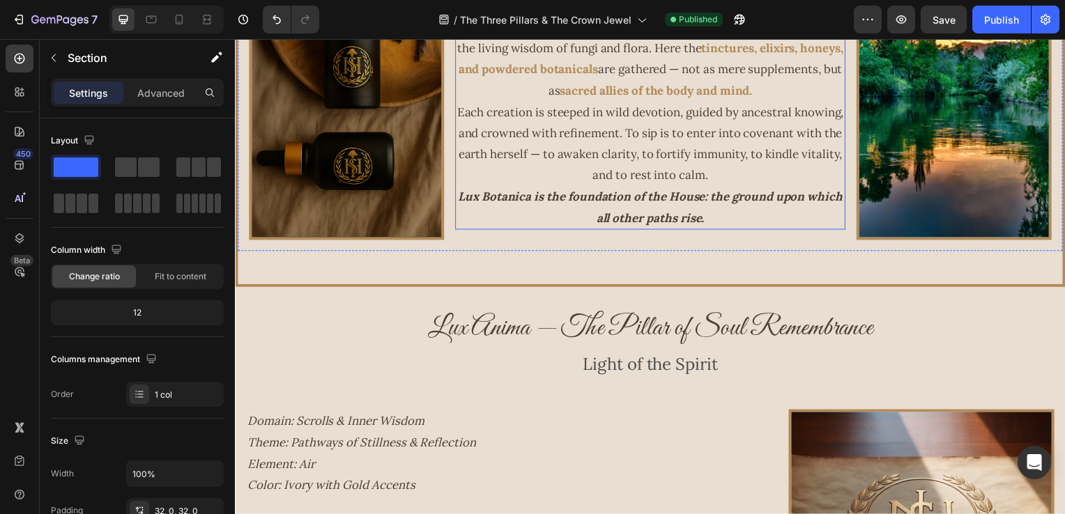
scroll to position [847, 0]
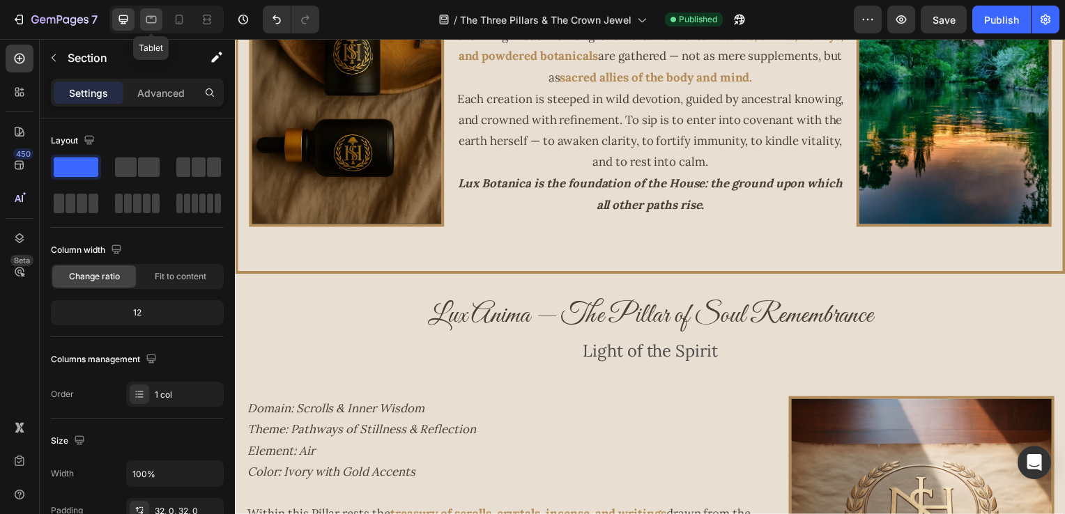
click at [156, 21] on icon at bounding box center [151, 20] width 10 height 8
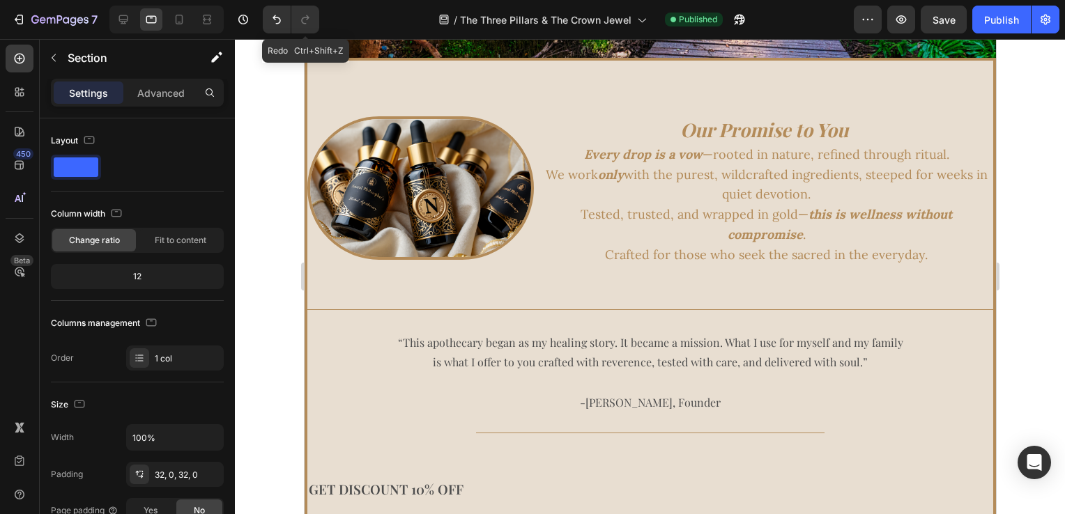
scroll to position [2799, 0]
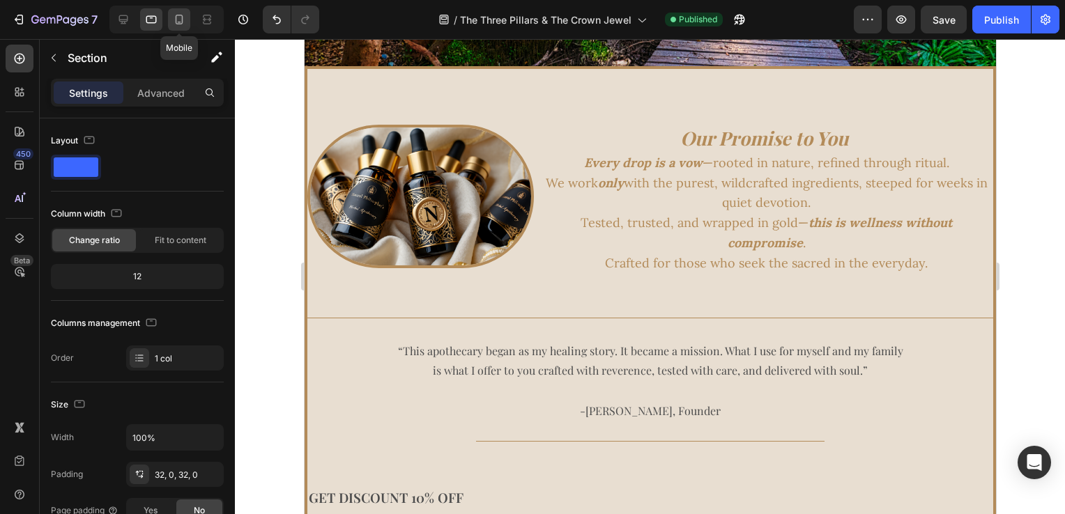
click at [177, 29] on div at bounding box center [179, 19] width 22 height 22
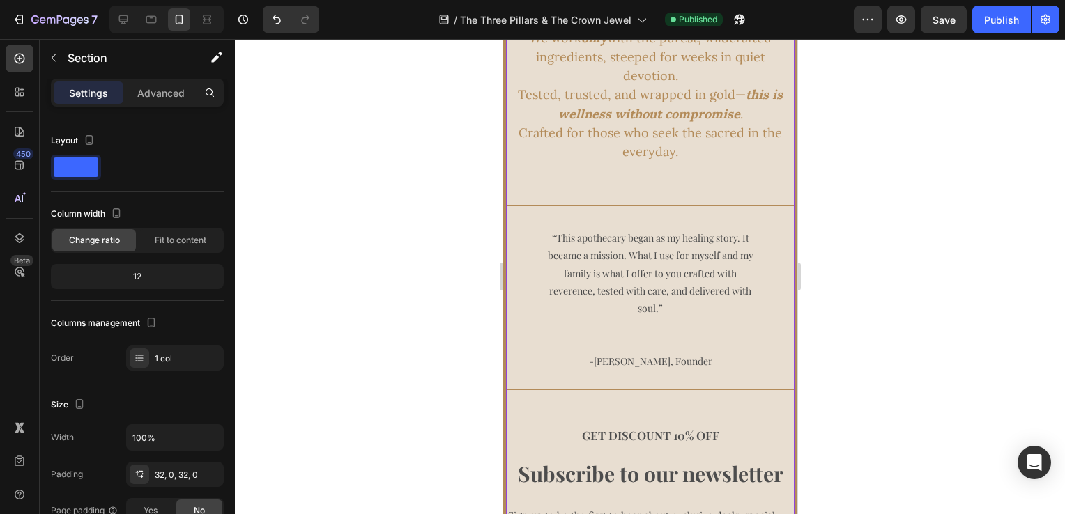
scroll to position [4047, 0]
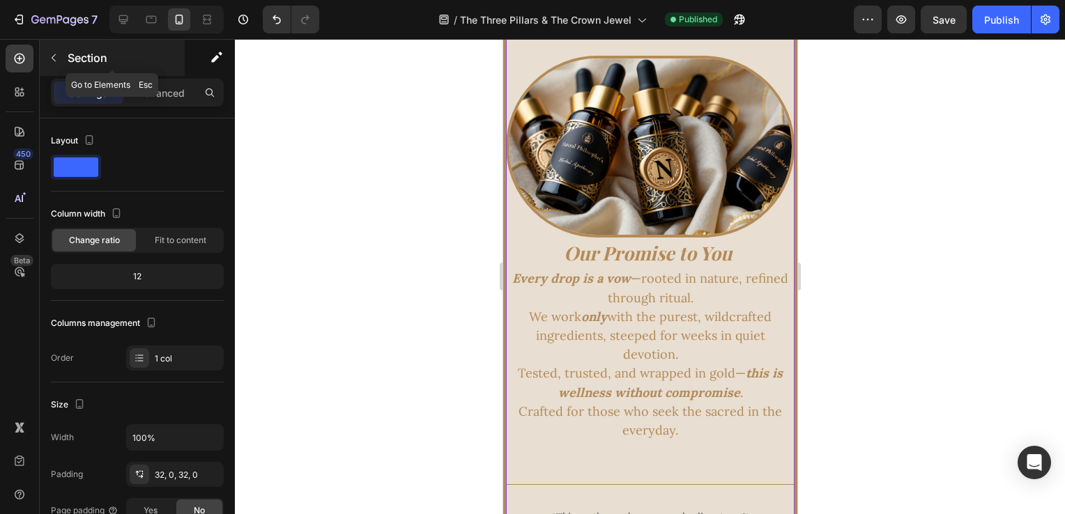
click at [80, 66] on div "Section" at bounding box center [112, 58] width 145 height 36
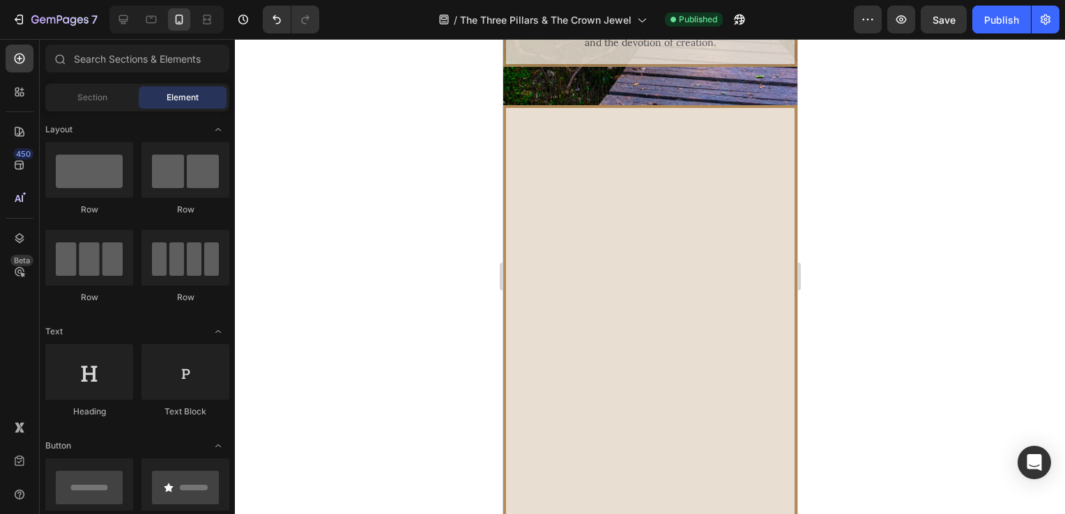
scroll to position [3281, 0]
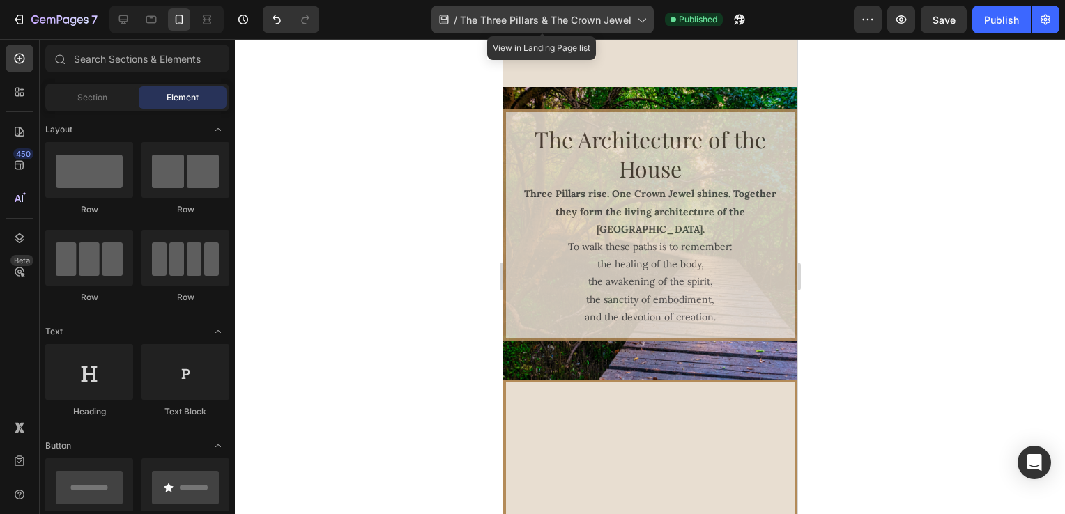
click at [599, 18] on span "The Three Pillars & The Crown Jewel" at bounding box center [545, 20] width 171 height 15
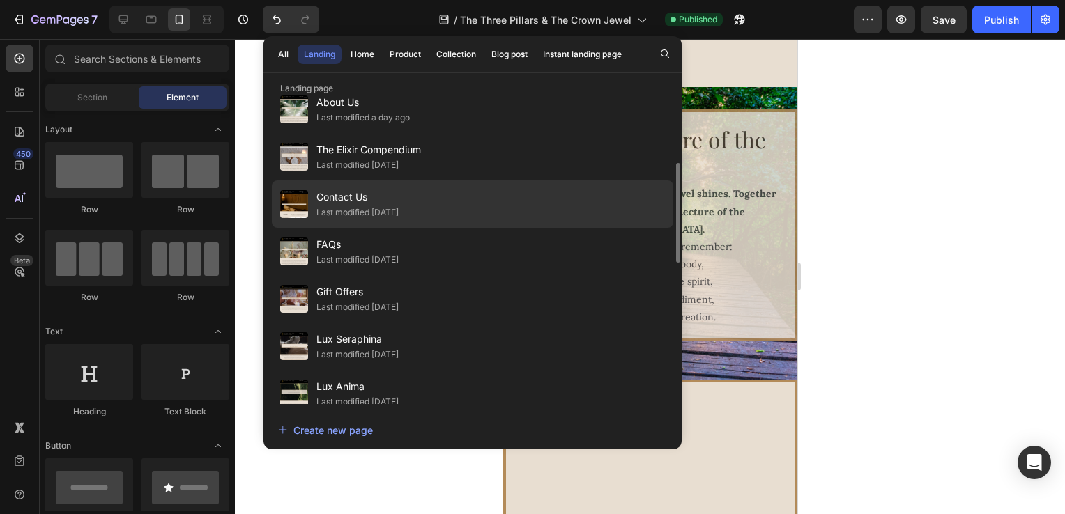
scroll to position [279, 0]
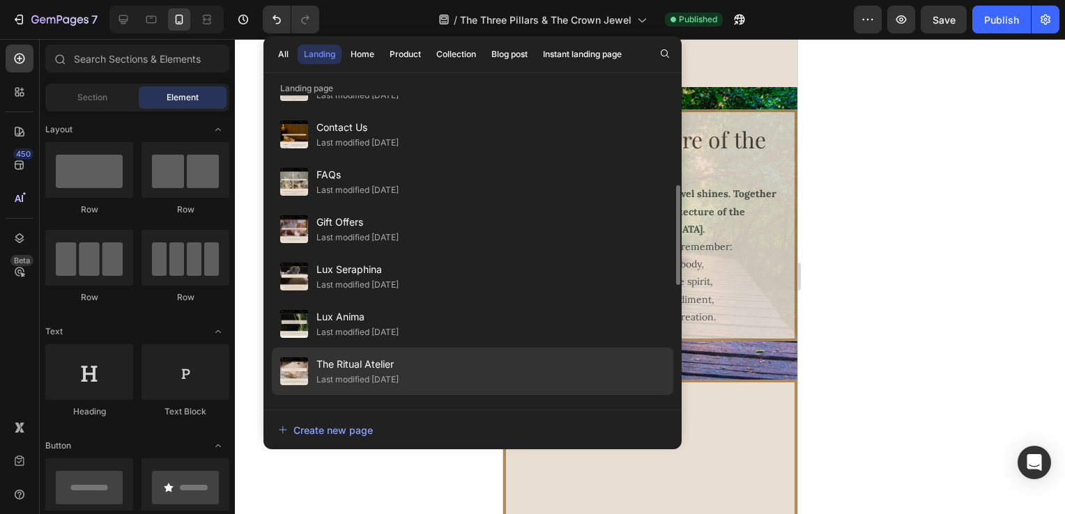
click at [429, 395] on div "The Ritual Atelier Last modified [DATE]" at bounding box center [472, 418] width 401 height 47
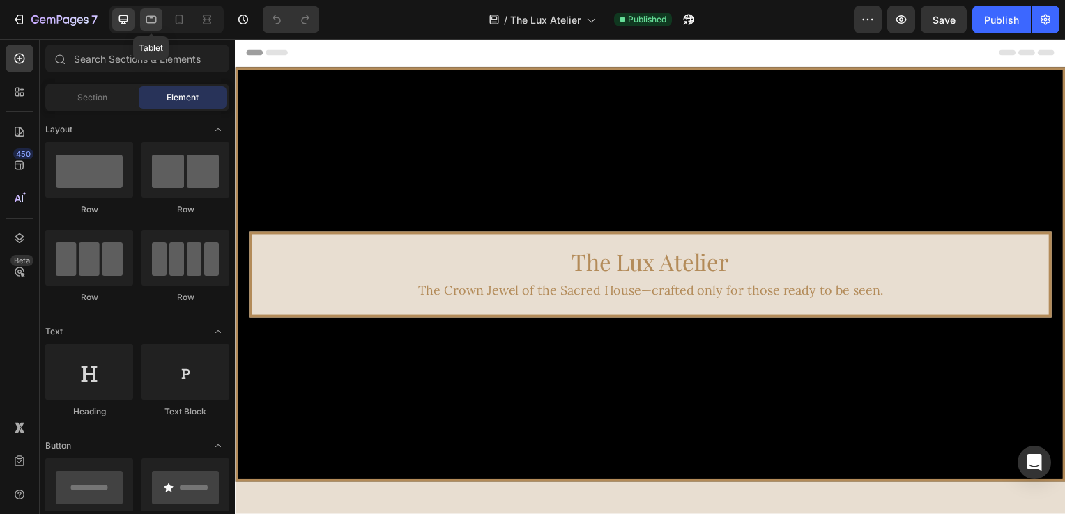
click at [152, 29] on div at bounding box center [151, 19] width 22 height 22
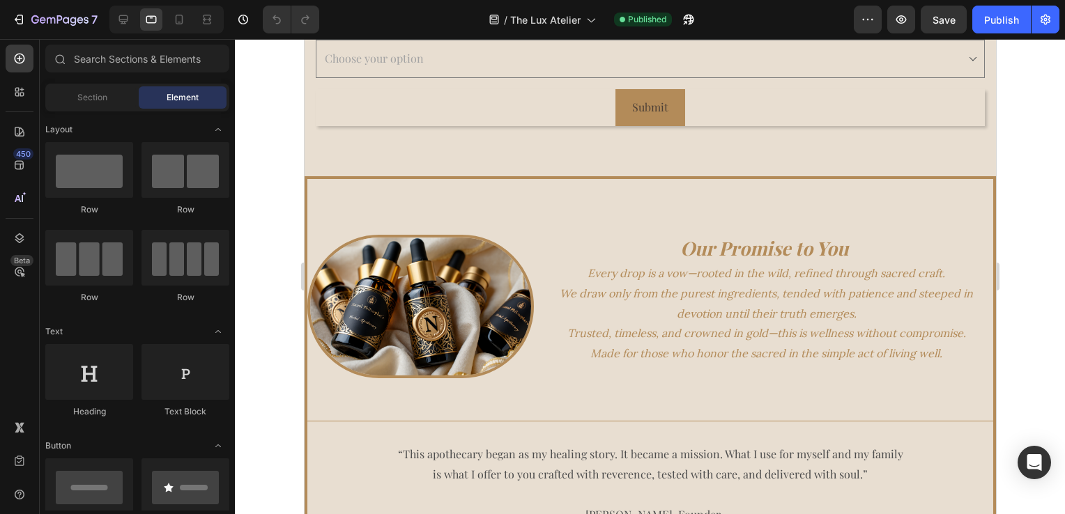
scroll to position [2514, 0]
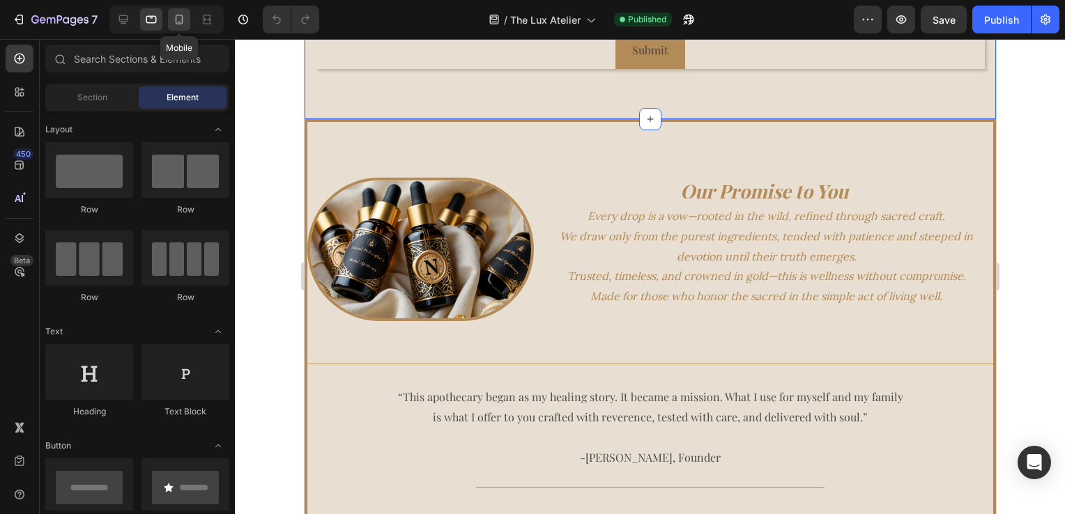
click at [176, 28] on div at bounding box center [179, 19] width 22 height 22
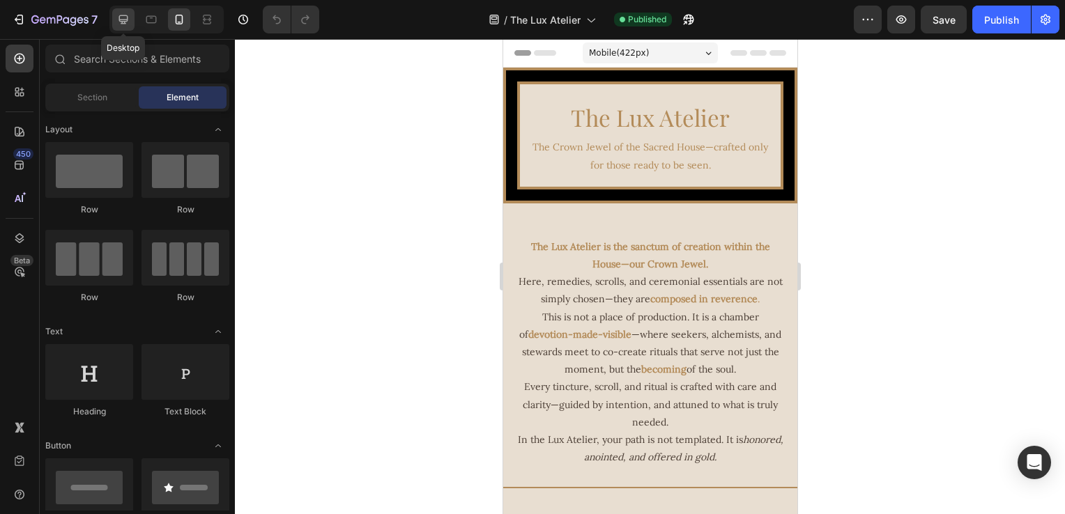
click at [123, 25] on icon at bounding box center [123, 20] width 14 height 14
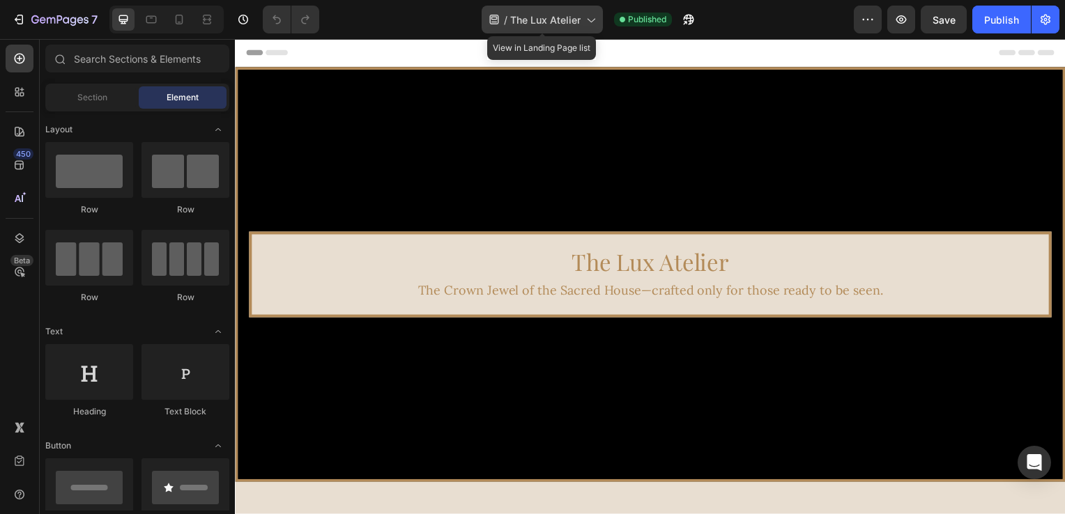
click at [571, 20] on span "The Lux Atelier" at bounding box center [545, 20] width 70 height 15
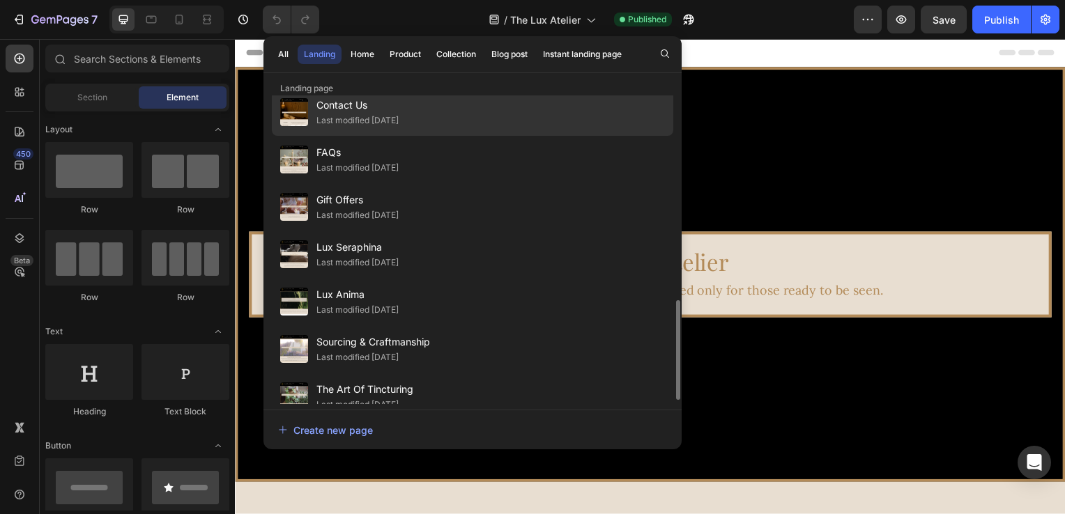
scroll to position [418, 0]
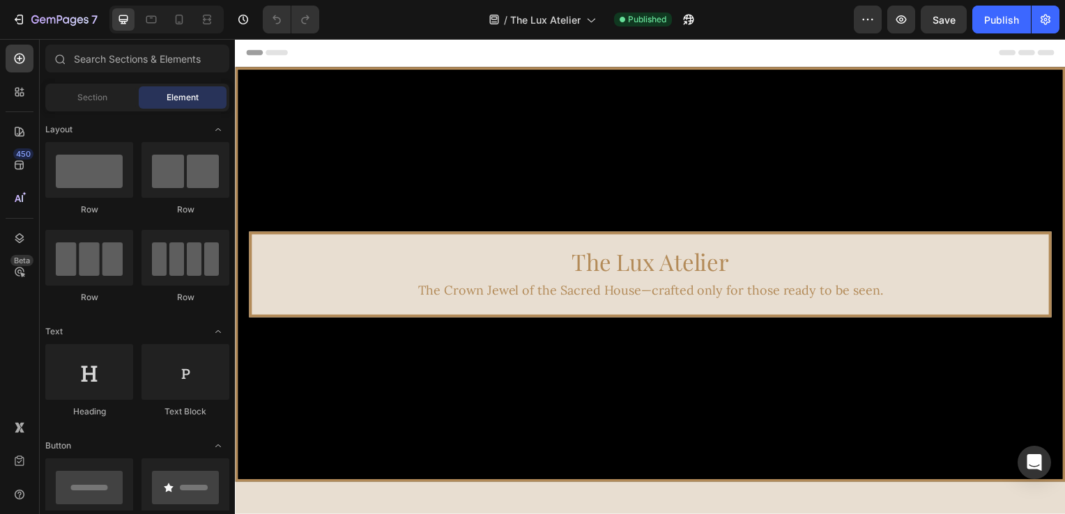
click at [717, 46] on div "Header" at bounding box center [653, 53] width 814 height 28
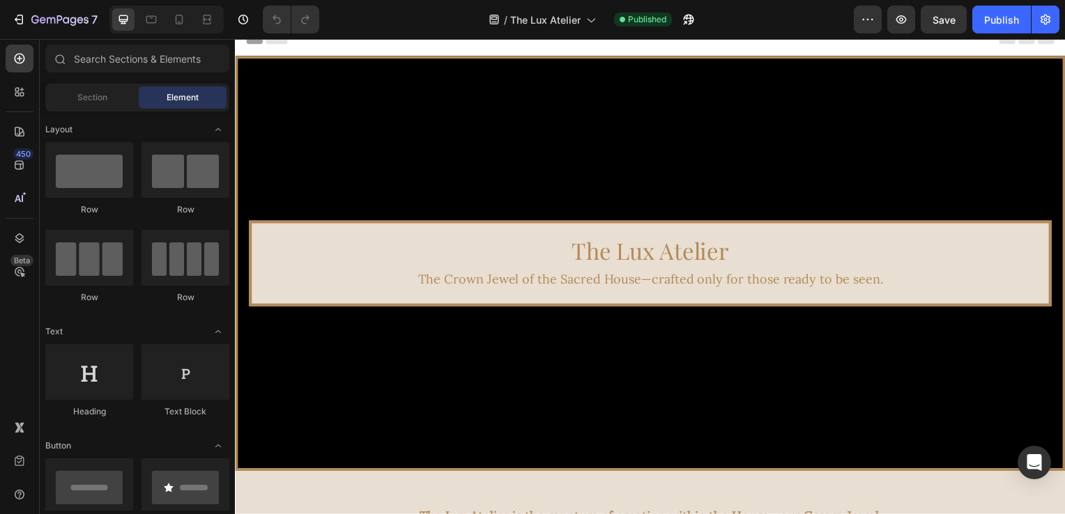
scroll to position [0, 0]
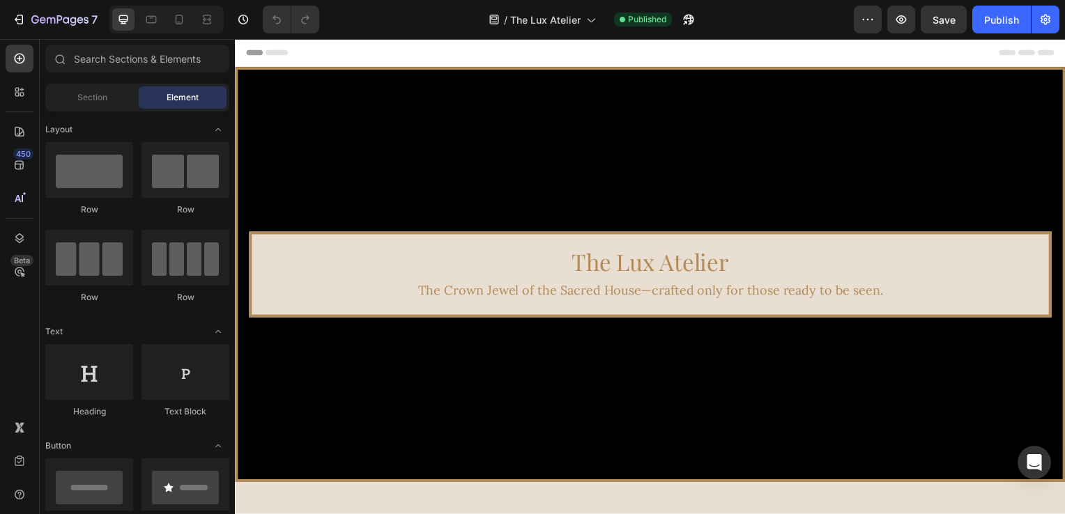
click at [913, 63] on div "Header" at bounding box center [653, 53] width 814 height 28
